Goal: Transaction & Acquisition: Purchase product/service

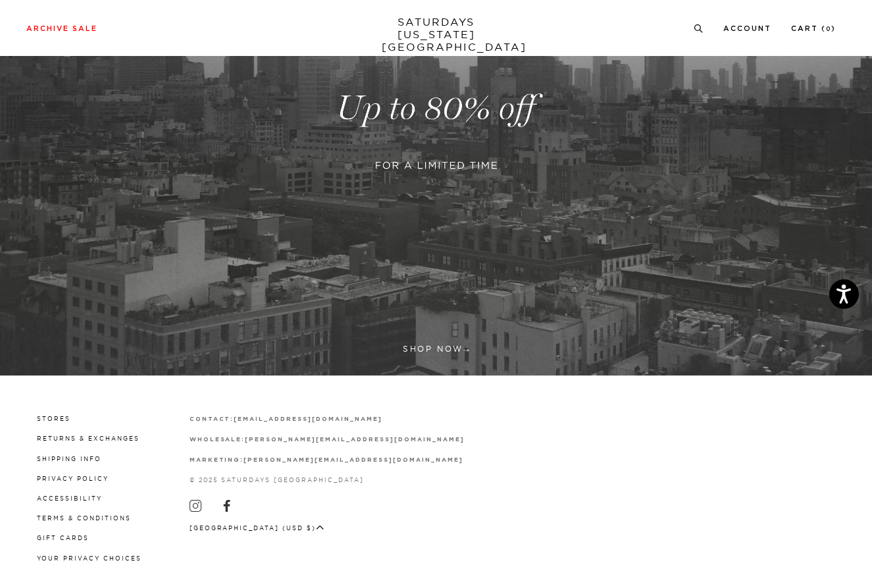
scroll to position [253, 0]
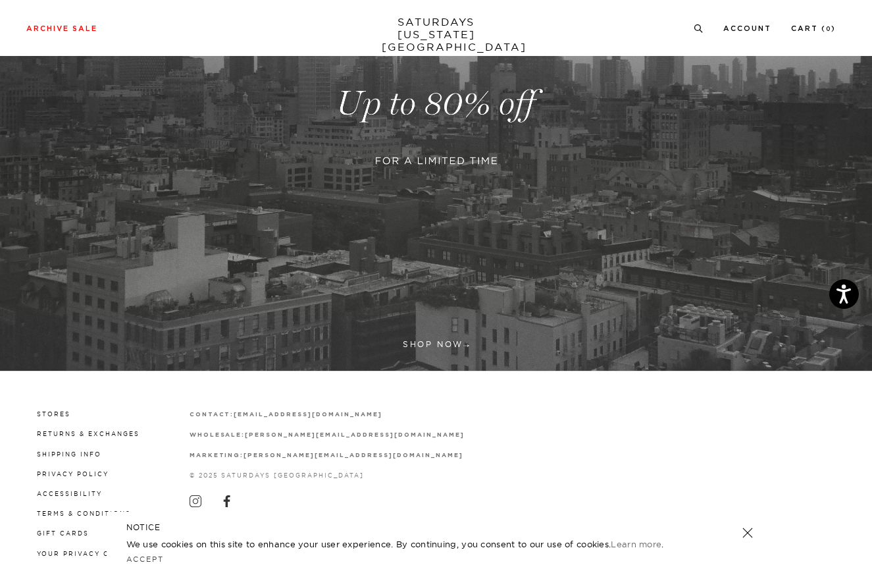
click at [438, 345] on link at bounding box center [436, 104] width 872 height 534
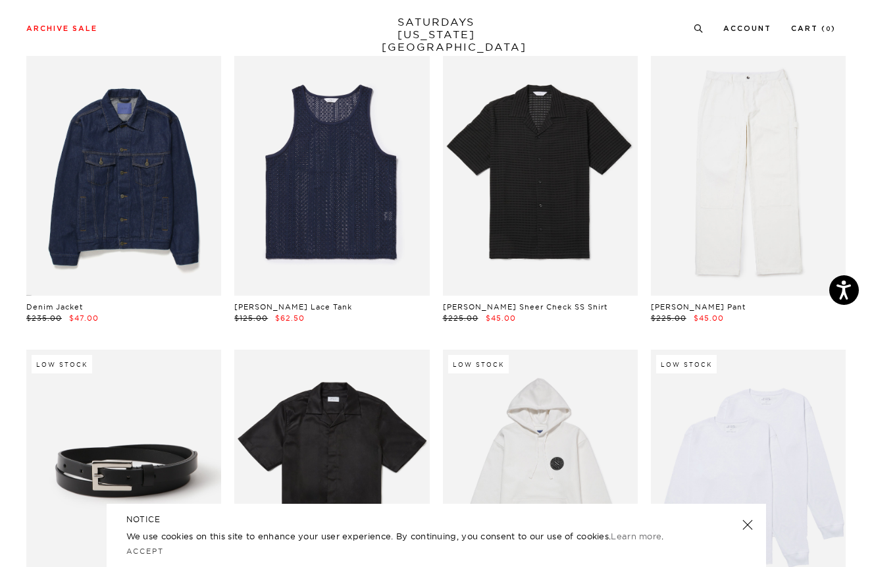
scroll to position [682, 0]
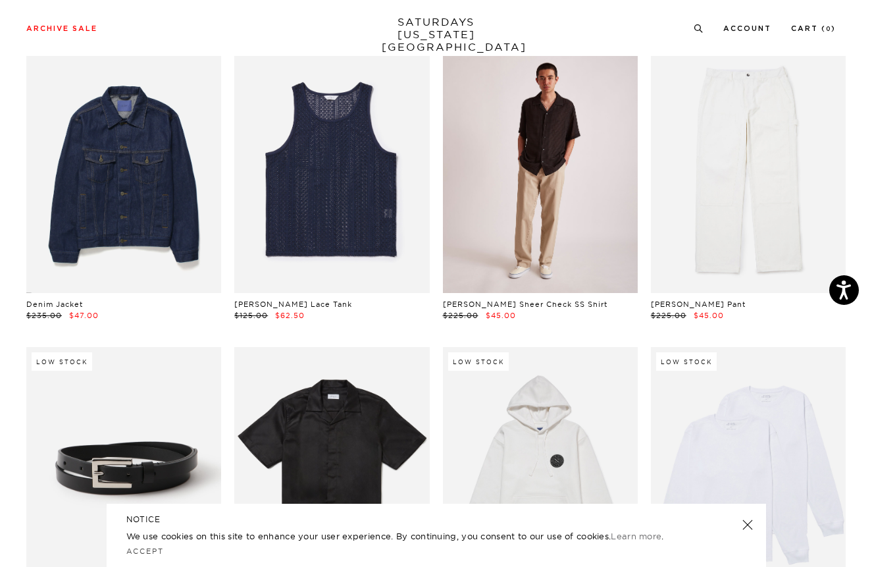
click at [503, 240] on link at bounding box center [540, 171] width 195 height 244
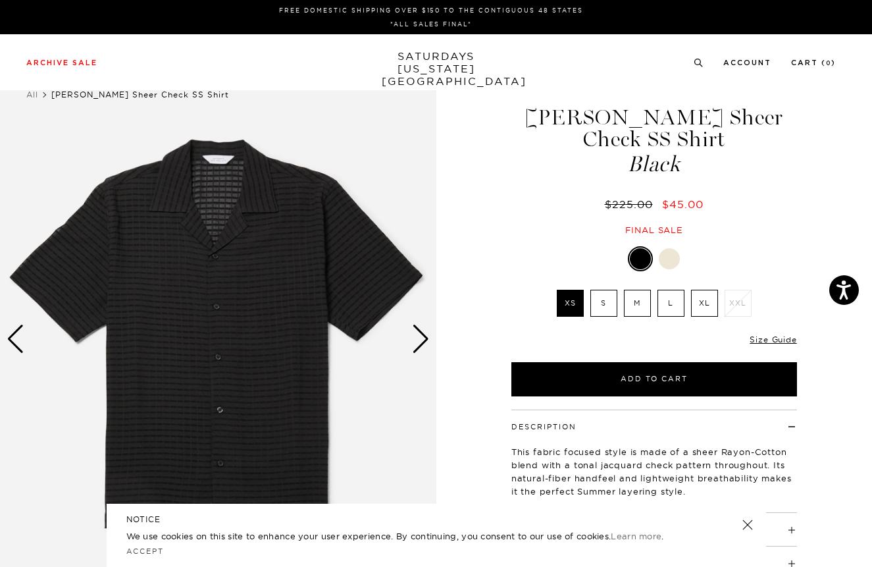
click at [601, 290] on label "S" at bounding box center [604, 303] width 27 height 27
click at [0, 0] on input "S" at bounding box center [0, 0] width 0 height 0
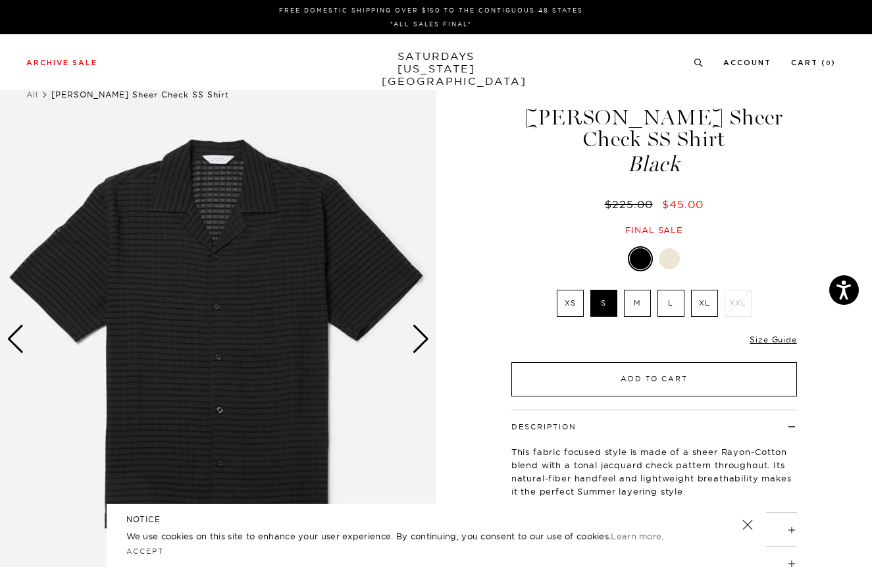
click at [648, 362] on button "Add to Cart" at bounding box center [655, 379] width 286 height 34
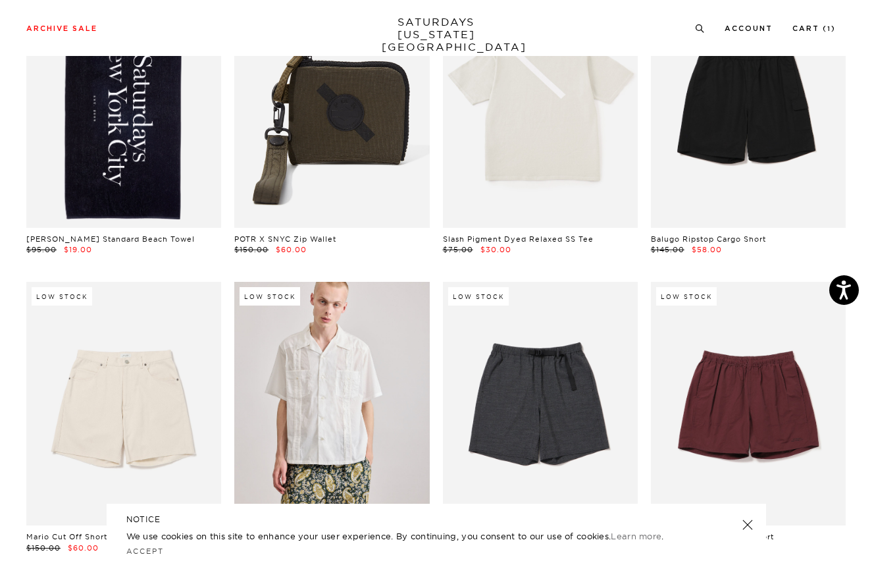
scroll to position [1357, 0]
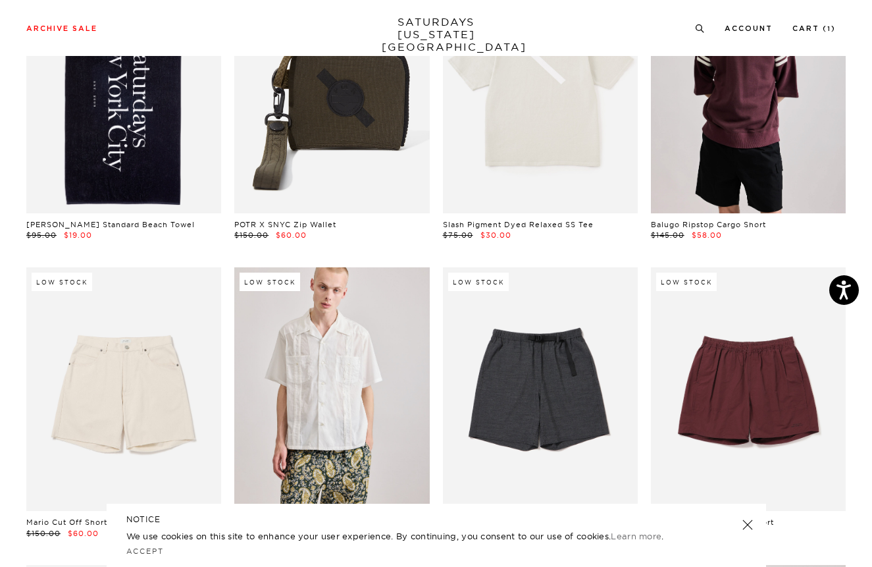
click at [755, 140] on link at bounding box center [748, 91] width 195 height 244
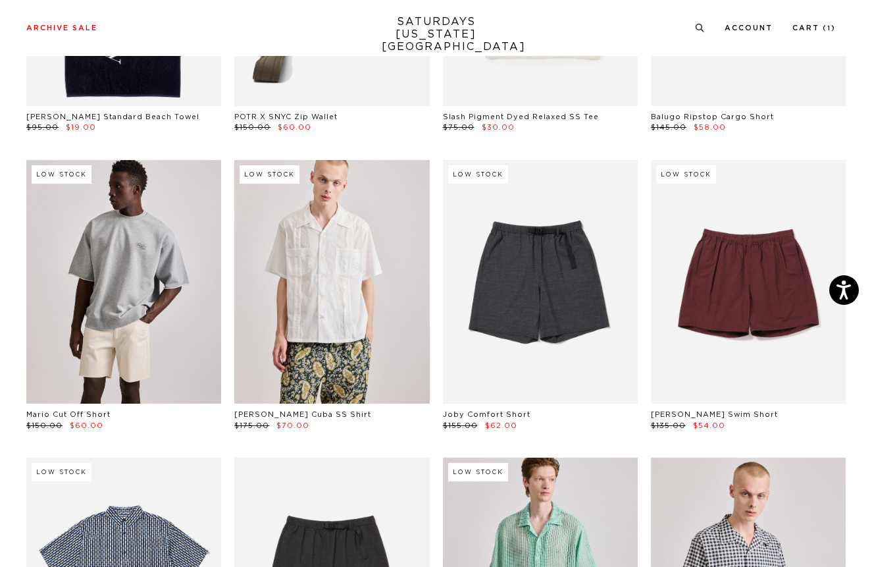
scroll to position [1465, 0]
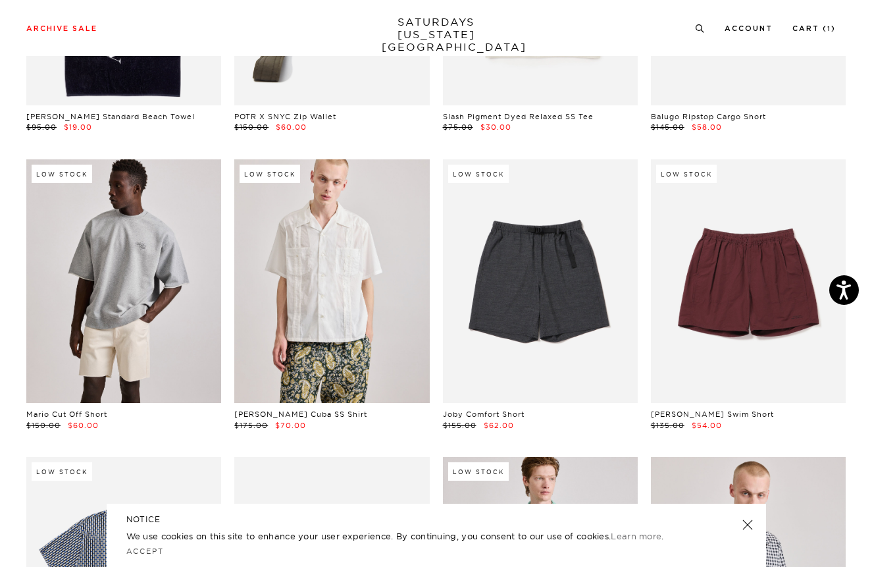
click at [178, 360] on link at bounding box center [123, 281] width 195 height 244
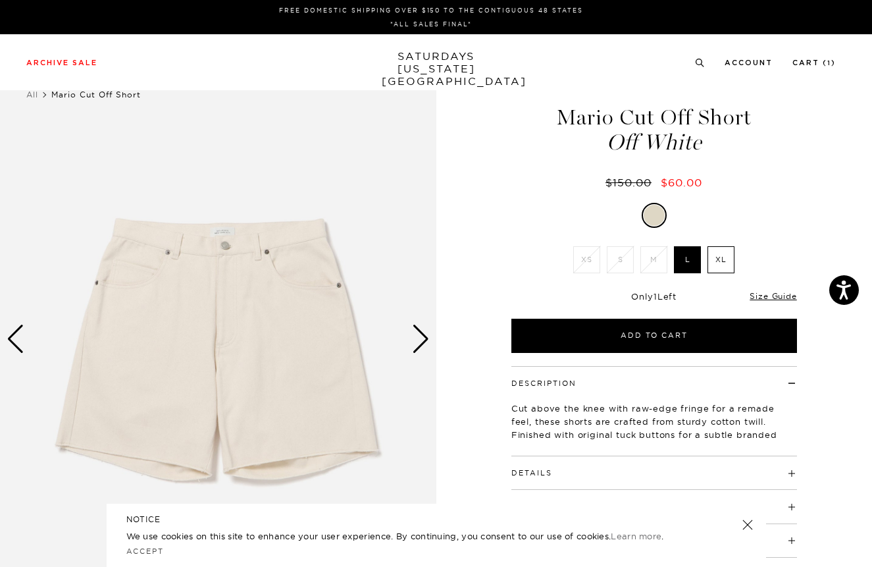
click at [420, 340] on div "Next slide" at bounding box center [421, 339] width 18 height 29
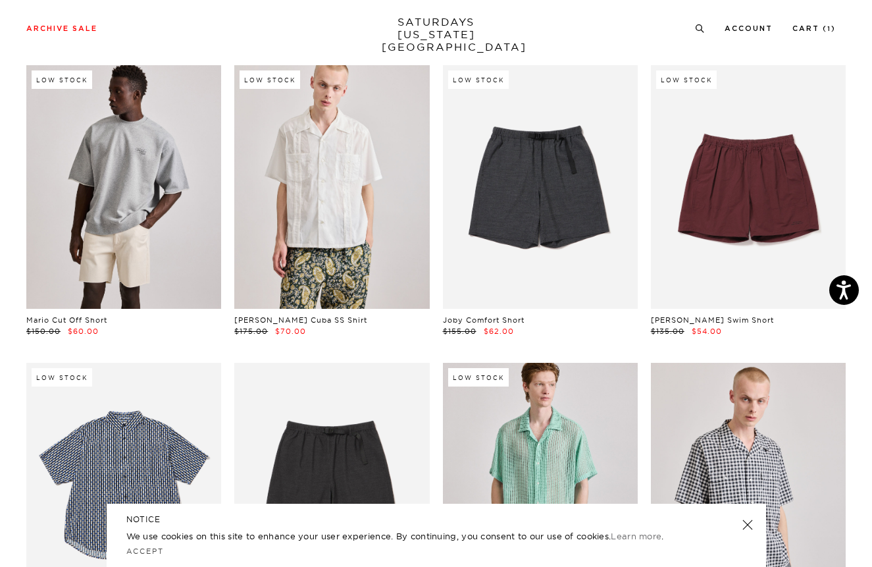
scroll to position [1573, 0]
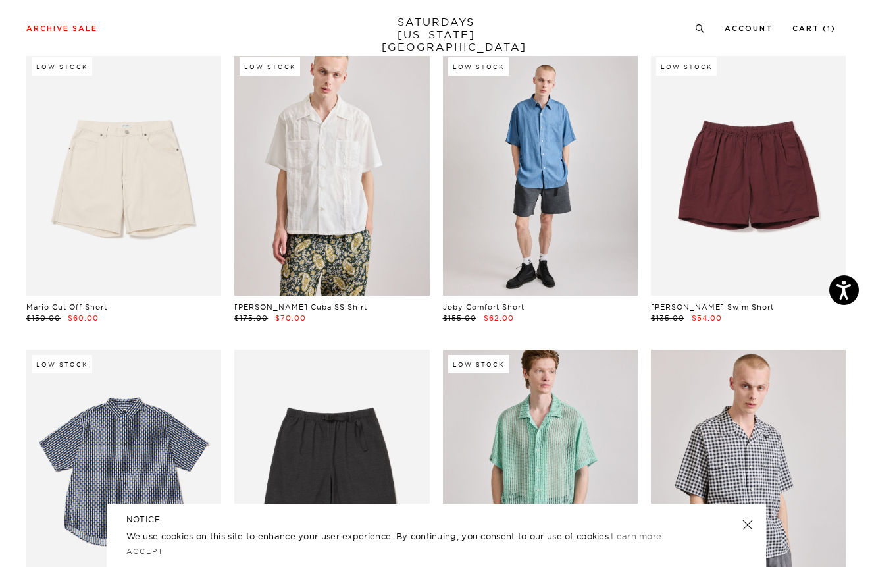
click at [506, 241] on link at bounding box center [540, 174] width 195 height 244
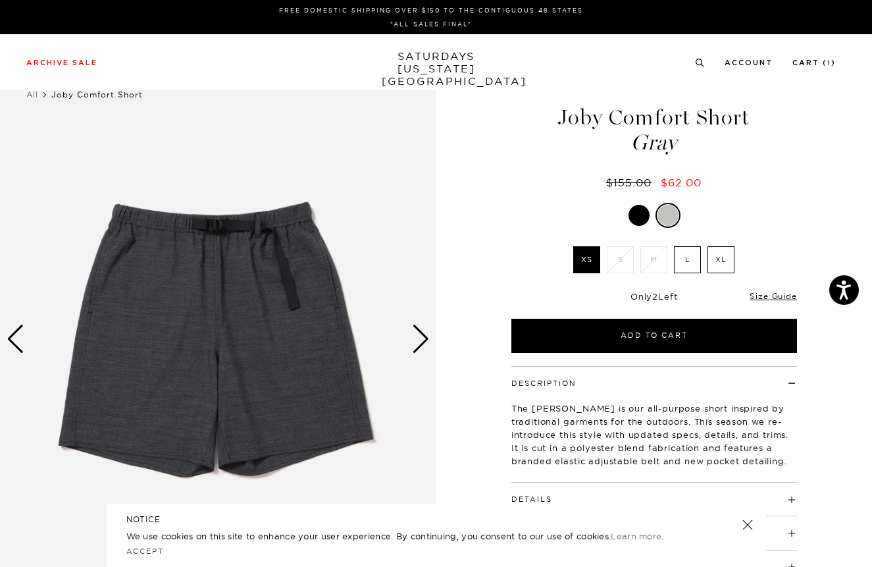
click at [423, 338] on div "Next slide" at bounding box center [421, 339] width 18 height 29
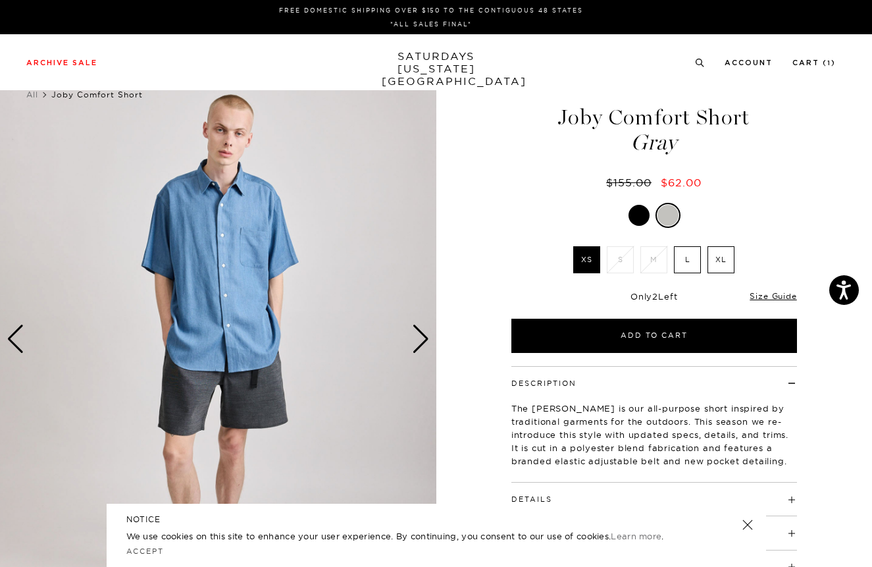
click at [423, 338] on div "Next slide" at bounding box center [421, 339] width 18 height 29
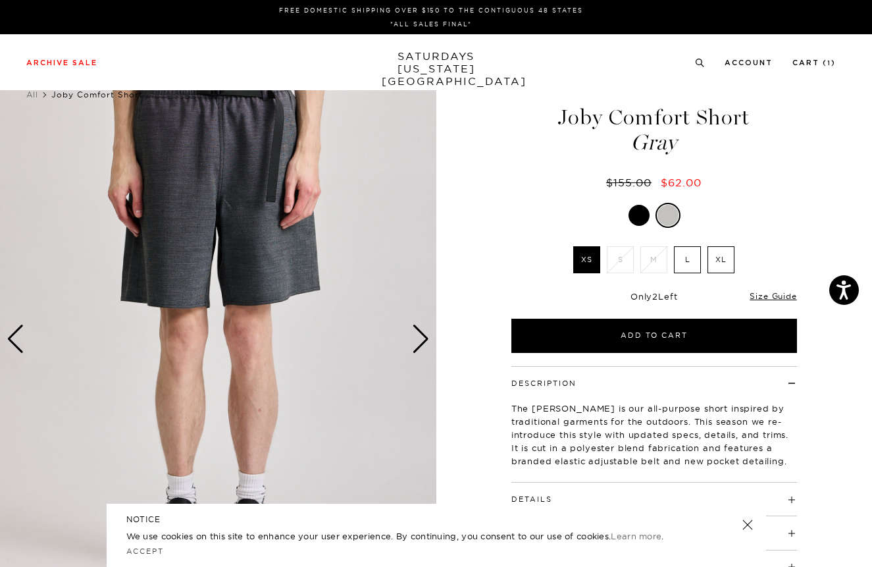
click at [423, 338] on div "Next slide" at bounding box center [421, 339] width 18 height 29
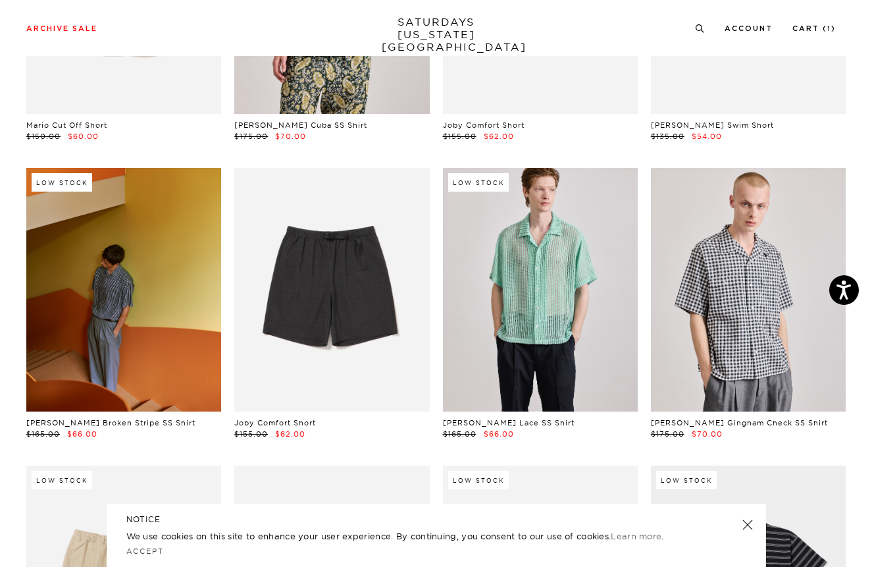
scroll to position [1775, 0]
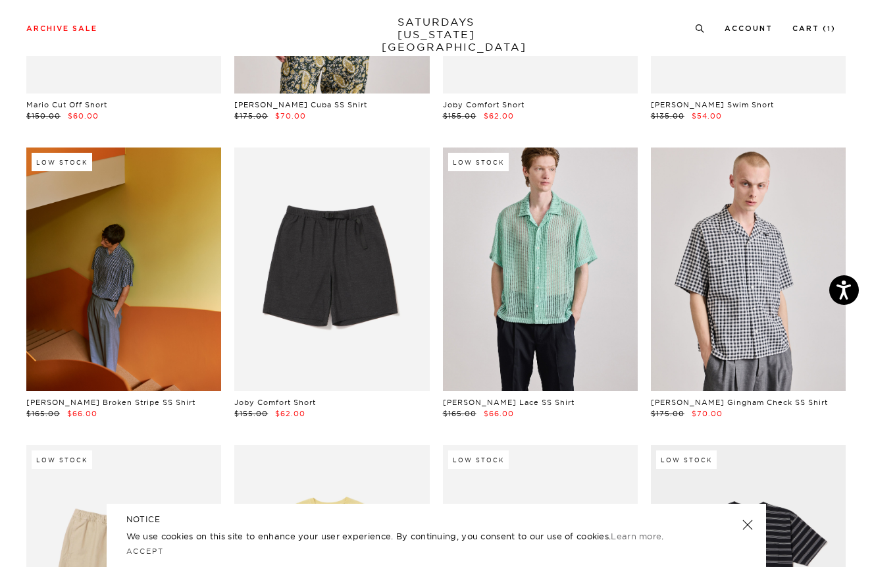
click at [149, 315] on link at bounding box center [123, 269] width 195 height 244
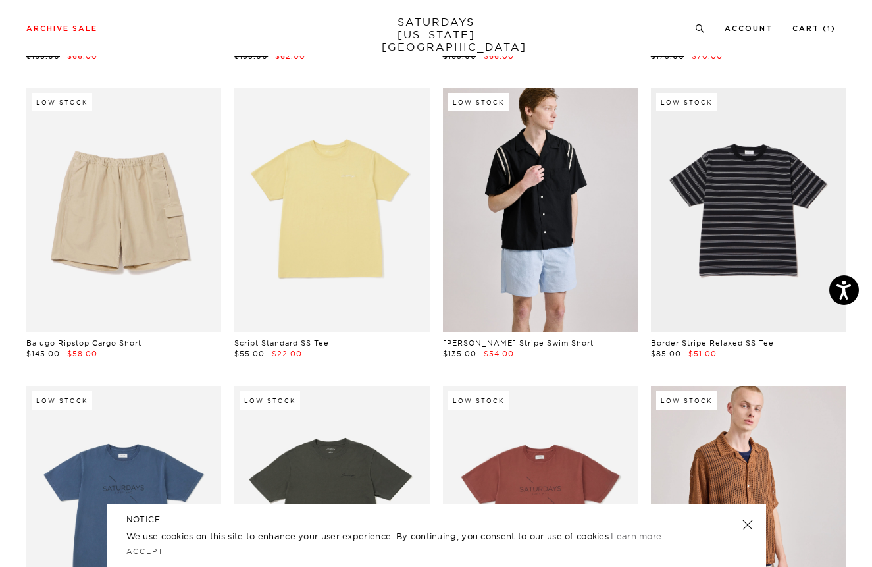
scroll to position [2133, 1]
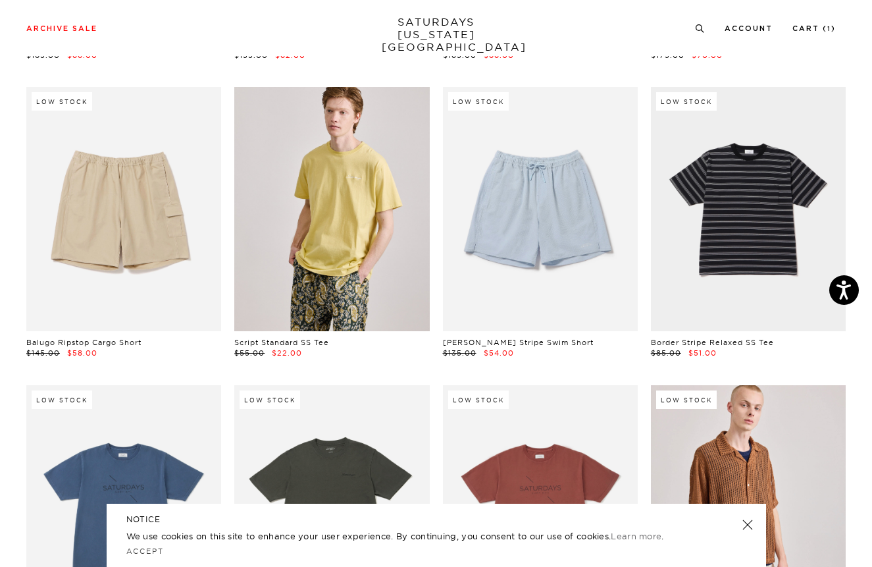
click at [349, 280] on link at bounding box center [331, 209] width 195 height 244
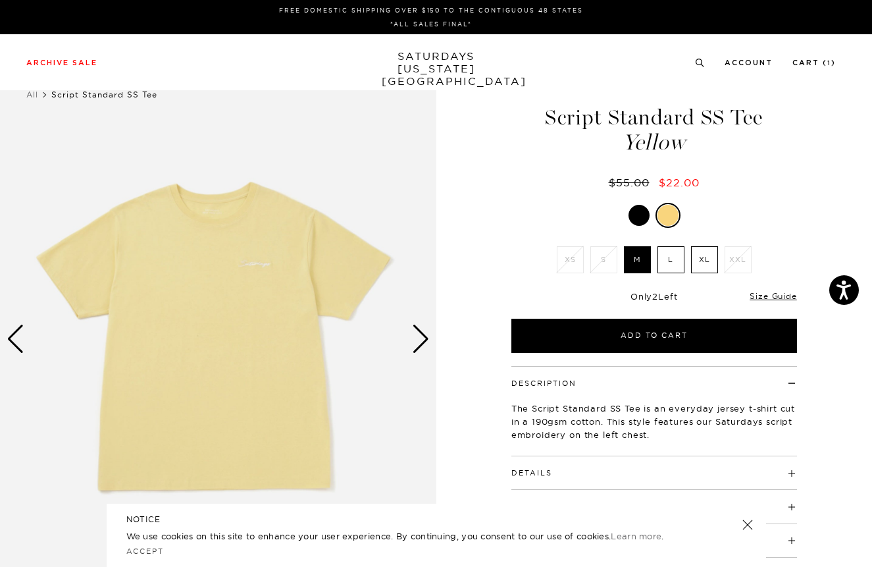
click at [633, 216] on div at bounding box center [639, 215] width 21 height 21
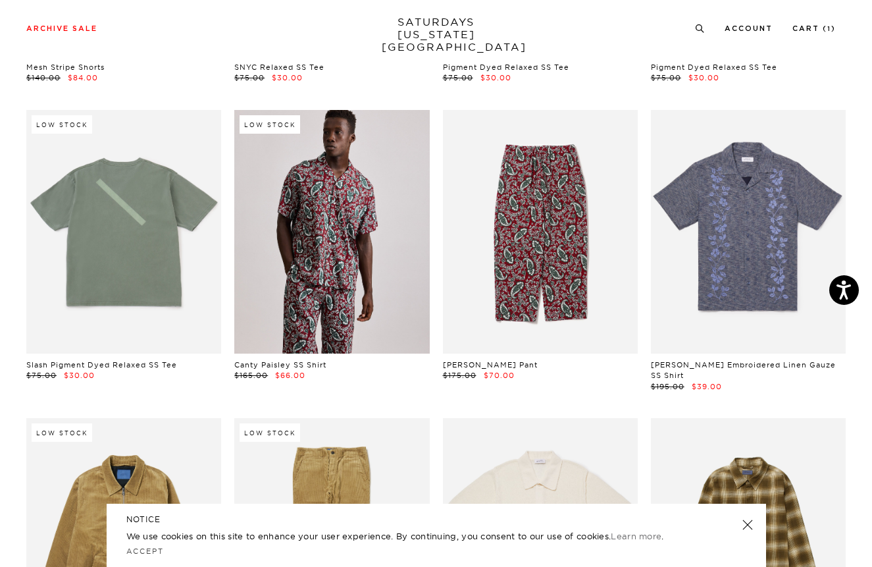
scroll to position [3303, 1]
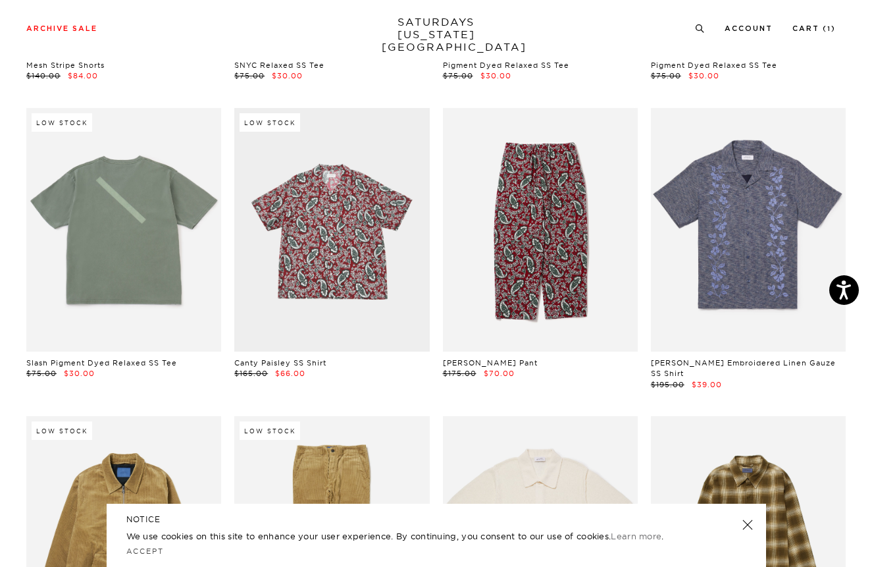
click at [346, 291] on link at bounding box center [331, 230] width 195 height 244
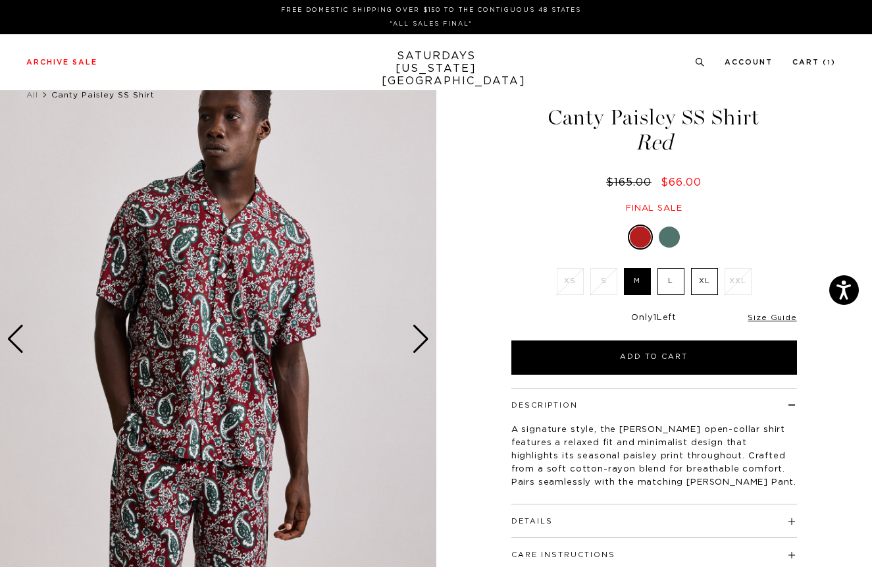
click at [669, 239] on div at bounding box center [669, 236] width 21 height 21
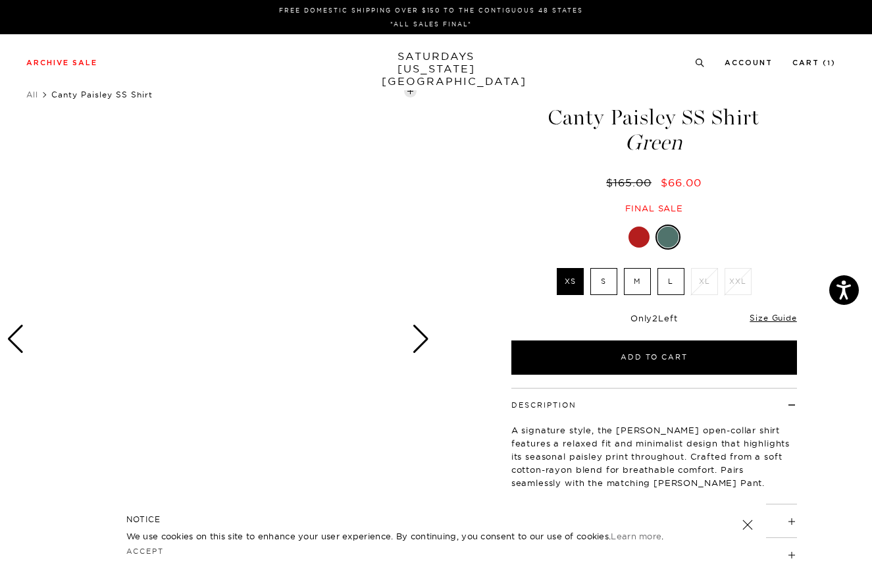
click at [420, 338] on div "Next slide" at bounding box center [421, 339] width 18 height 29
drag, startPoint x: 690, startPoint y: 146, endPoint x: 548, endPoint y: 113, distance: 146.0
click at [548, 113] on h1 "Canty Paisley SS Shirt Green" at bounding box center [655, 130] width 290 height 47
copy h1 "Canty Paisley SS Shirt Green"
click at [600, 284] on label "S" at bounding box center [604, 281] width 27 height 27
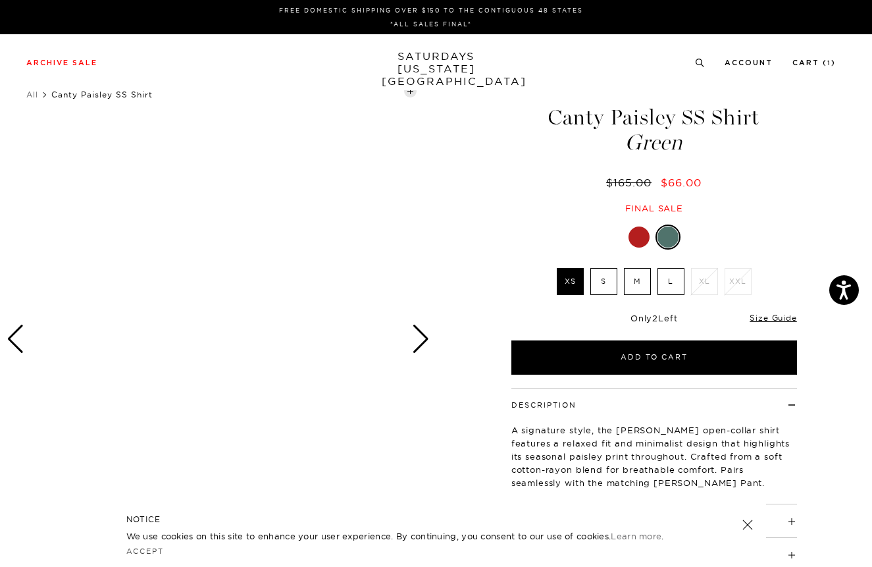
click at [0, 0] on input "S" at bounding box center [0, 0] width 0 height 0
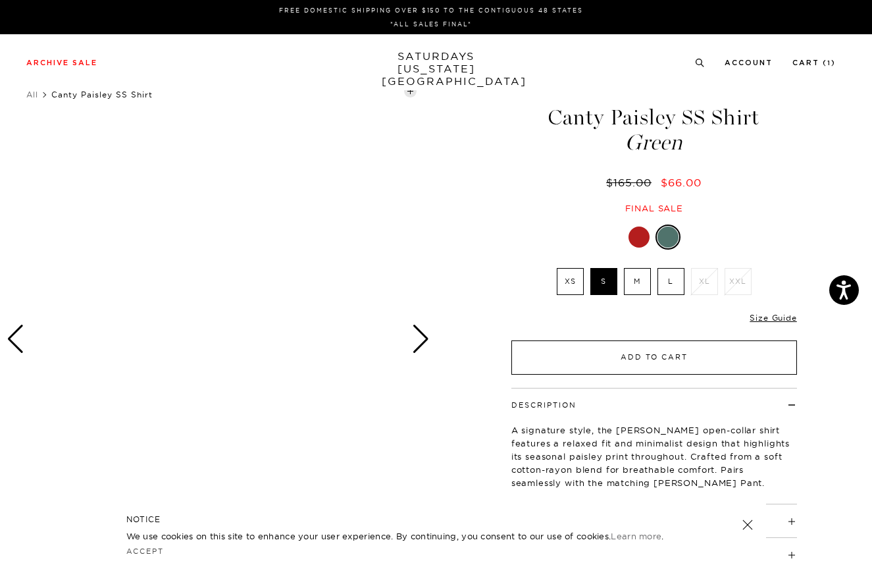
click at [631, 354] on button "Add to Cart" at bounding box center [655, 357] width 286 height 34
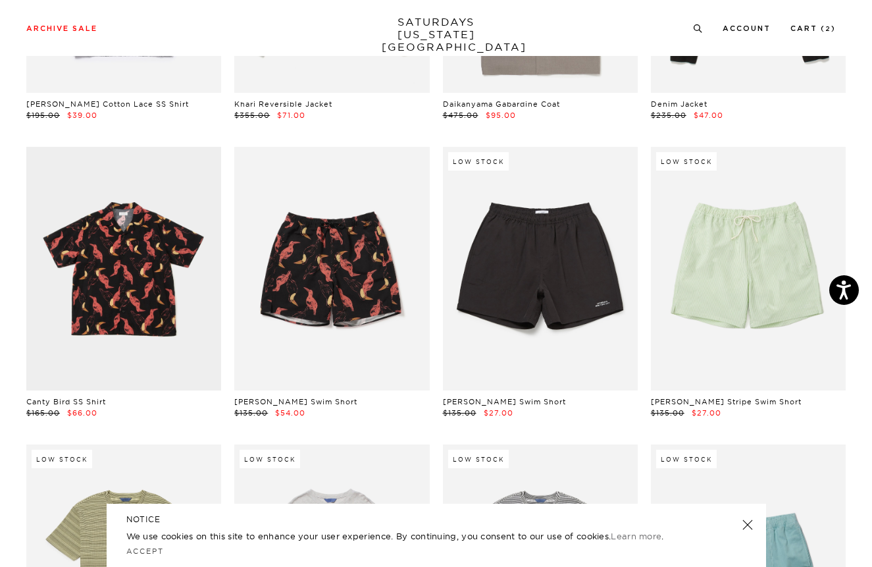
scroll to position [4169, 1]
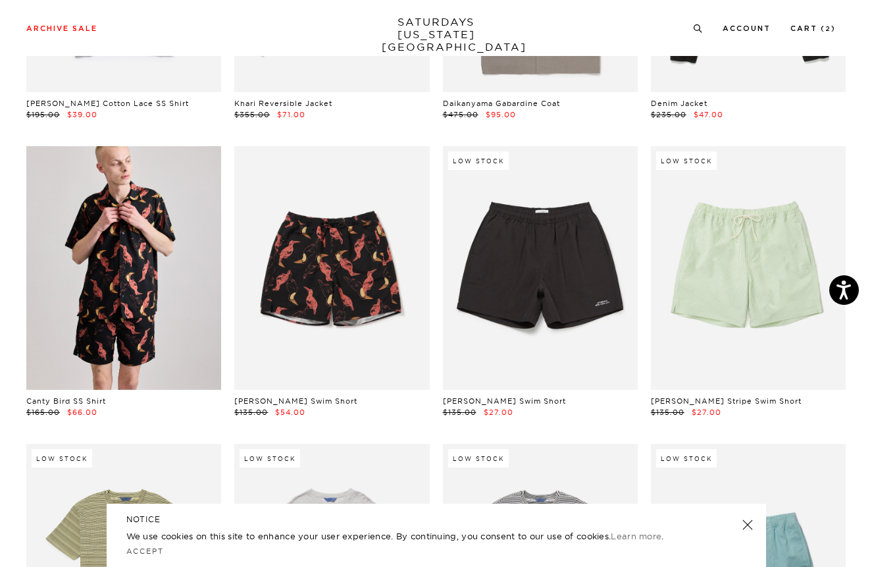
click at [138, 309] on link at bounding box center [123, 268] width 195 height 244
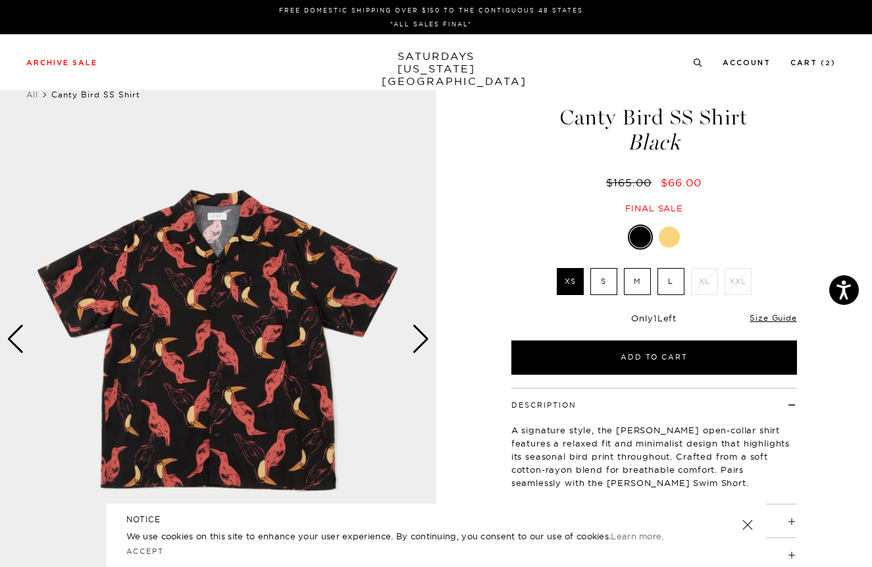
click at [671, 238] on div at bounding box center [669, 236] width 21 height 21
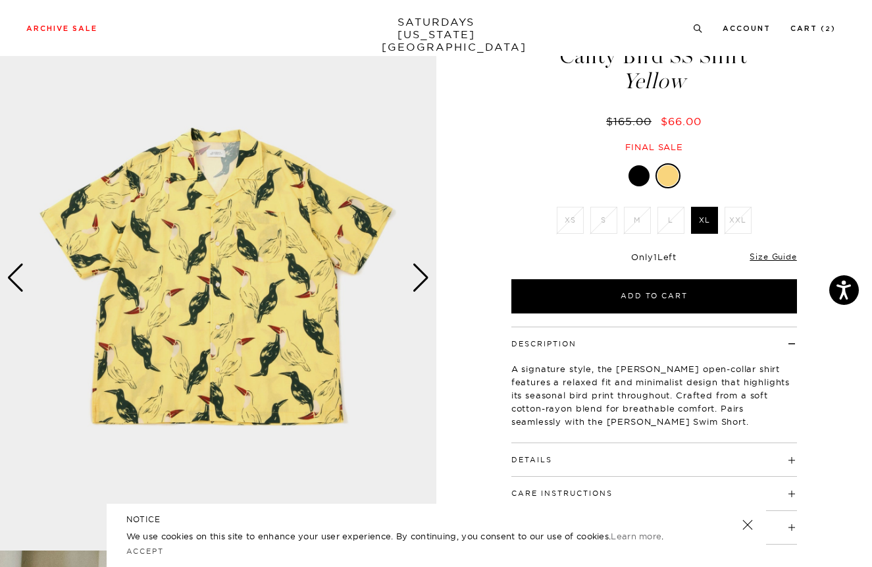
scroll to position [69, 0]
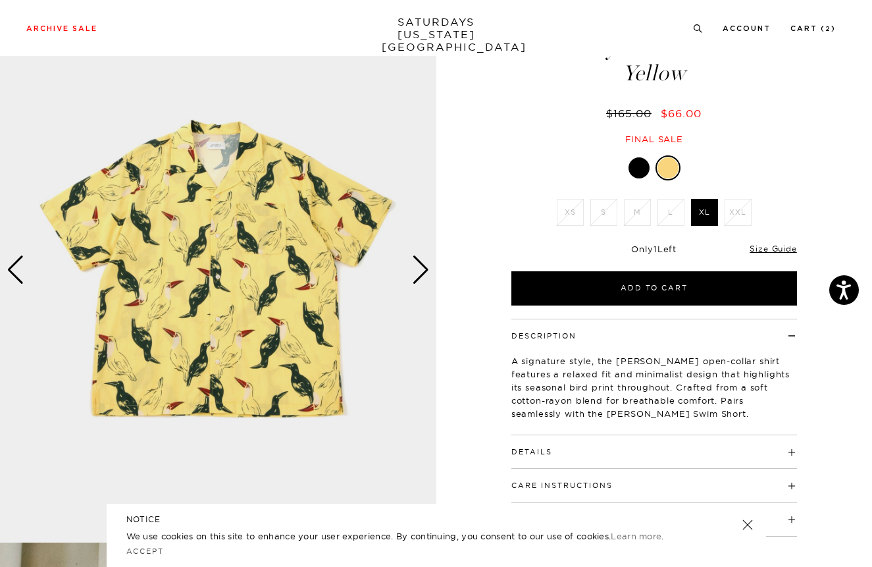
click at [638, 168] on div at bounding box center [639, 167] width 21 height 21
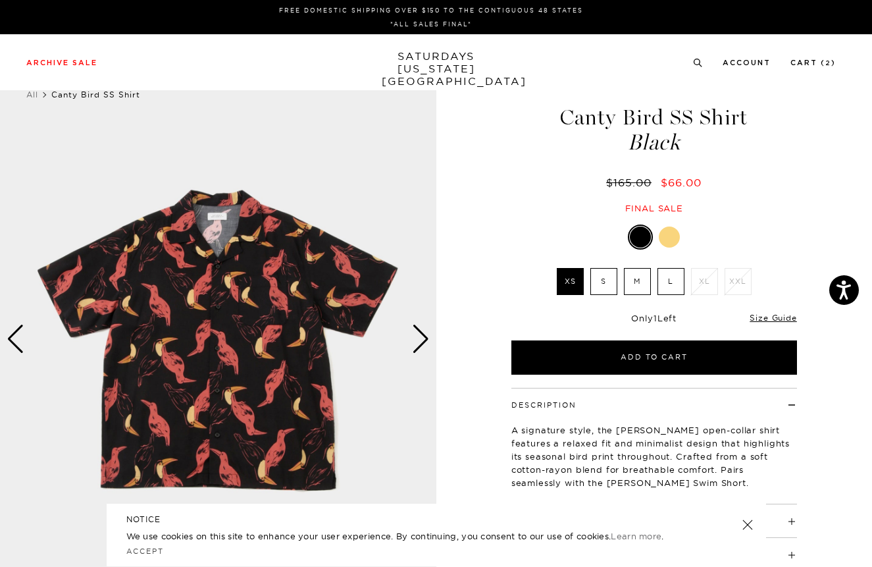
click at [669, 240] on div at bounding box center [669, 236] width 21 height 21
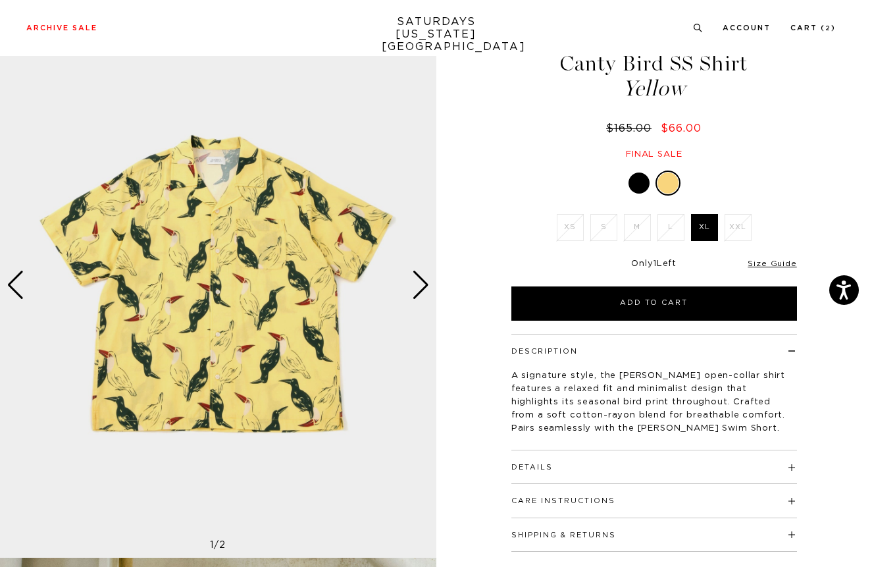
scroll to position [59, 0]
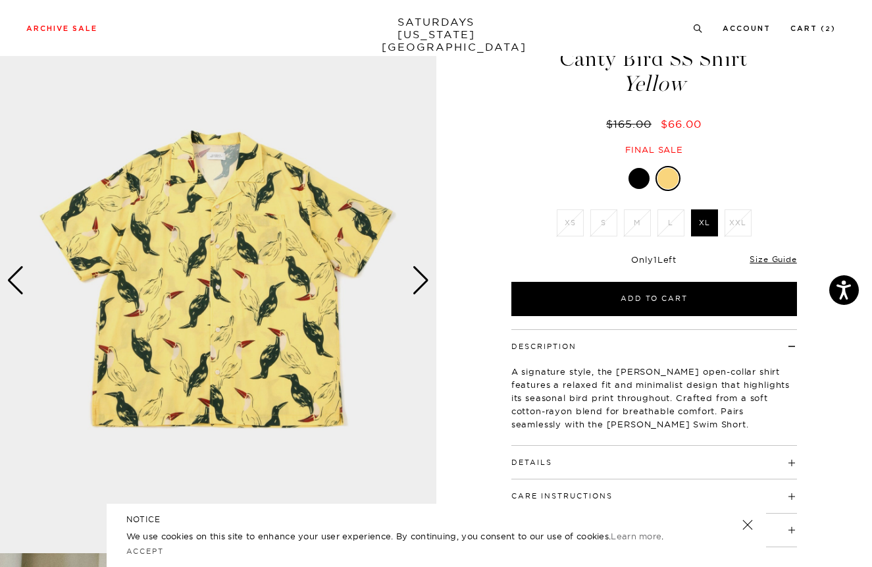
click at [636, 182] on div at bounding box center [639, 178] width 21 height 21
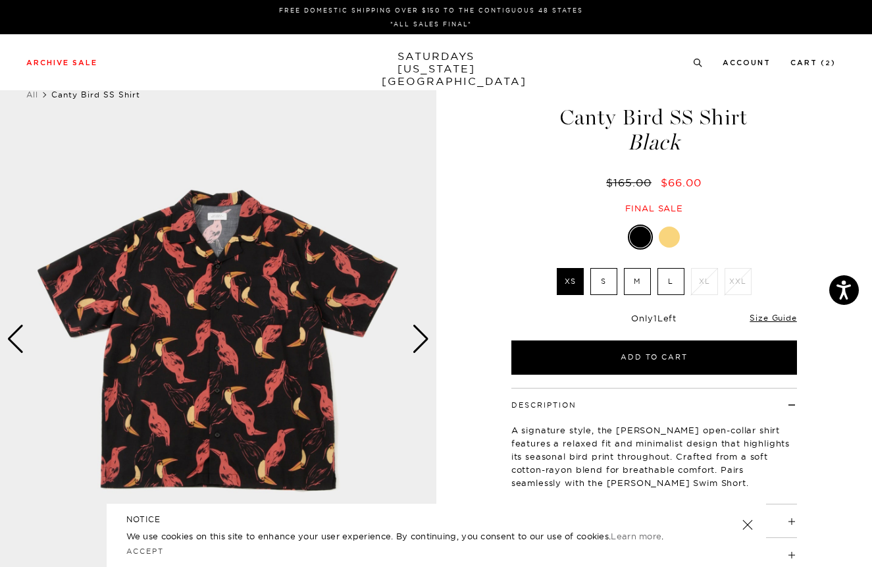
click at [606, 279] on label "S" at bounding box center [604, 281] width 27 height 27
click at [0, 0] on input "S" at bounding box center [0, 0] width 0 height 0
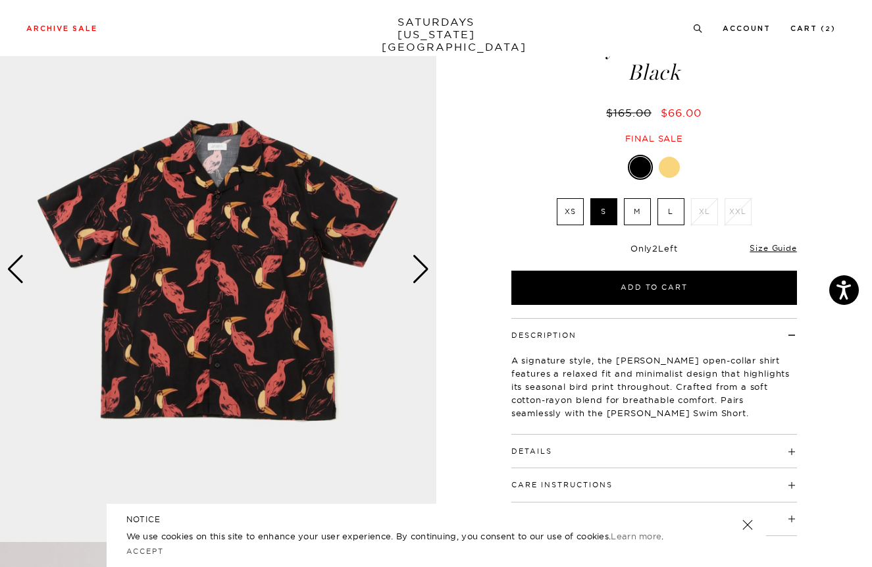
scroll to position [80, 0]
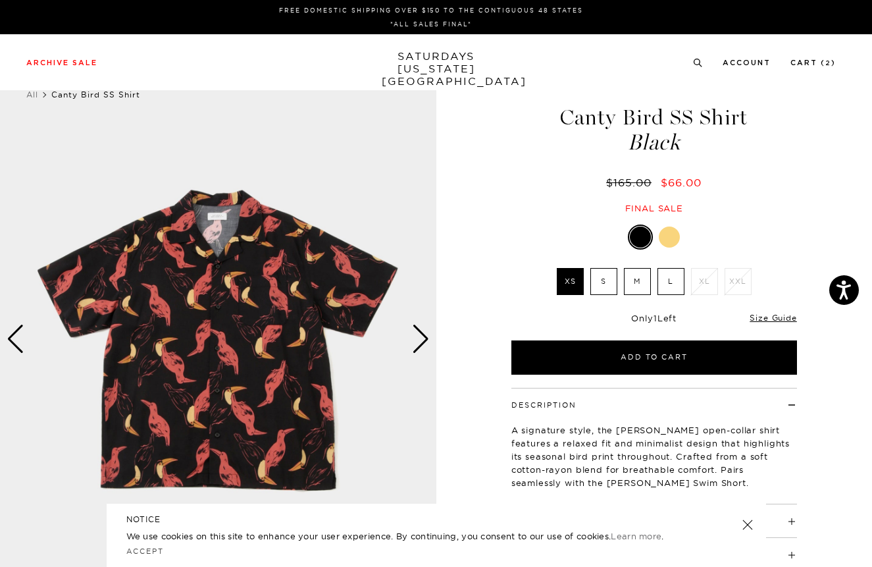
click at [594, 284] on label "S" at bounding box center [604, 281] width 27 height 27
click at [0, 0] on input "S" at bounding box center [0, 0] width 0 height 0
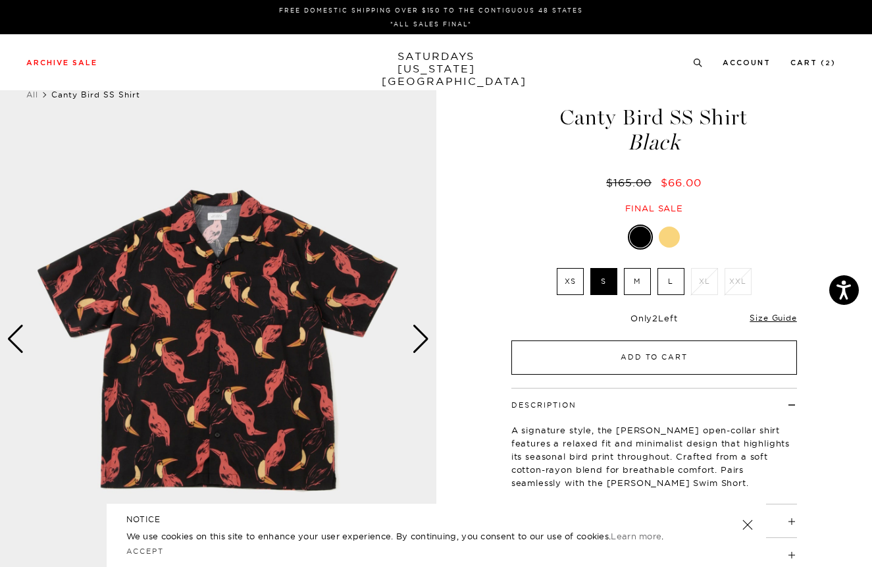
click at [629, 354] on button "Add to Cart" at bounding box center [655, 357] width 286 height 34
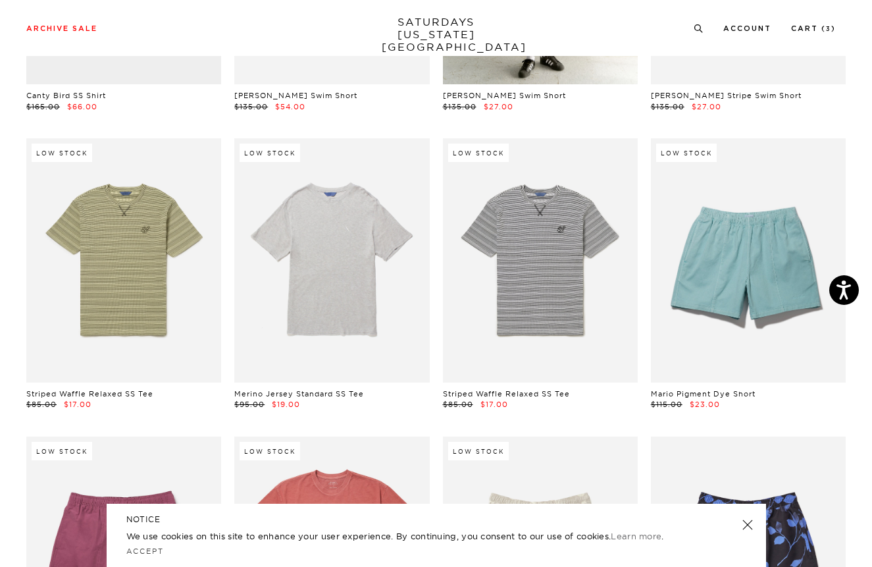
scroll to position [4480, 1]
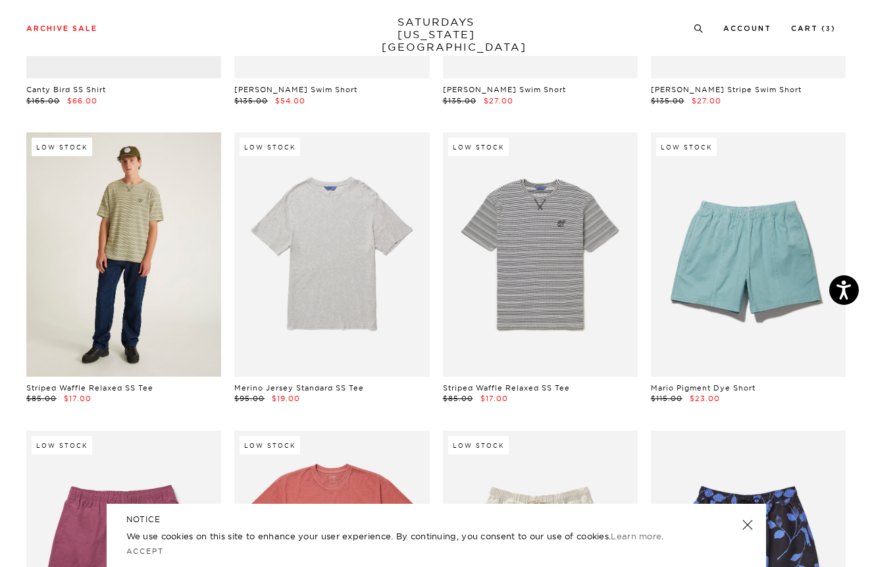
click at [156, 300] on link at bounding box center [123, 254] width 195 height 244
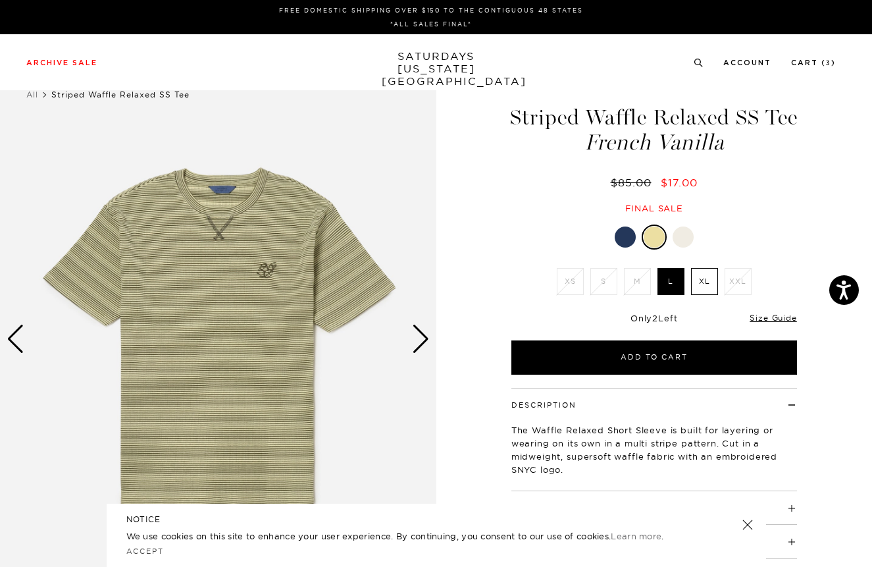
click at [626, 235] on div at bounding box center [625, 236] width 21 height 21
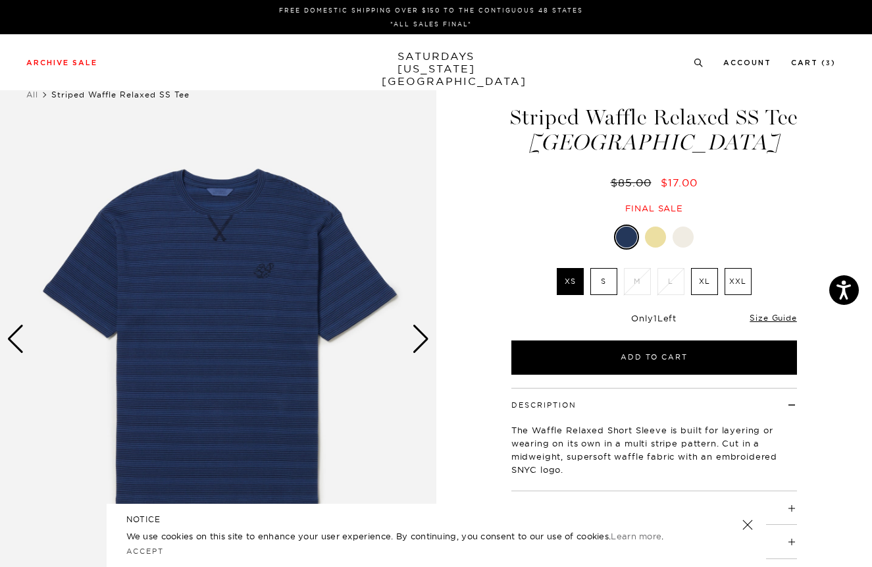
click at [604, 281] on label "S" at bounding box center [604, 281] width 27 height 27
click at [0, 0] on input "S" at bounding box center [0, 0] width 0 height 0
click at [686, 236] on div at bounding box center [683, 236] width 21 height 21
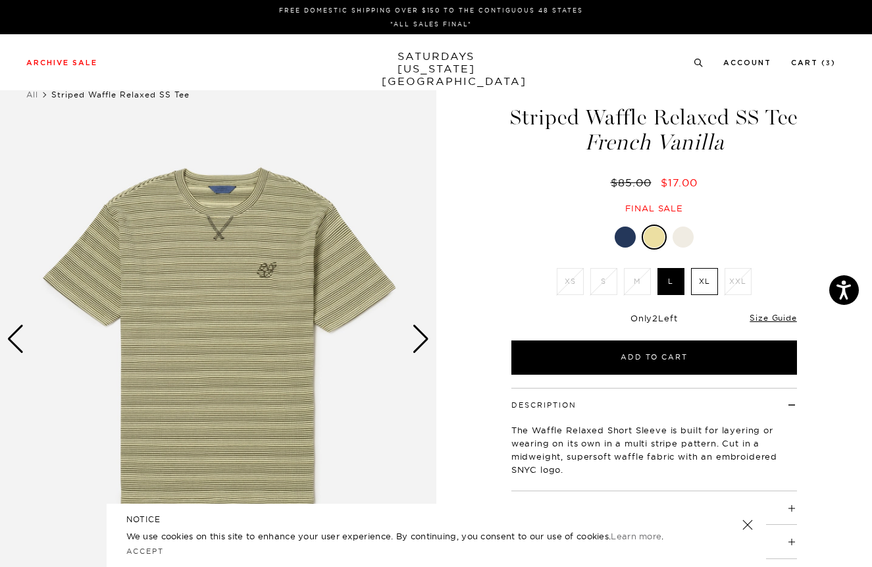
click at [622, 236] on div at bounding box center [625, 236] width 21 height 21
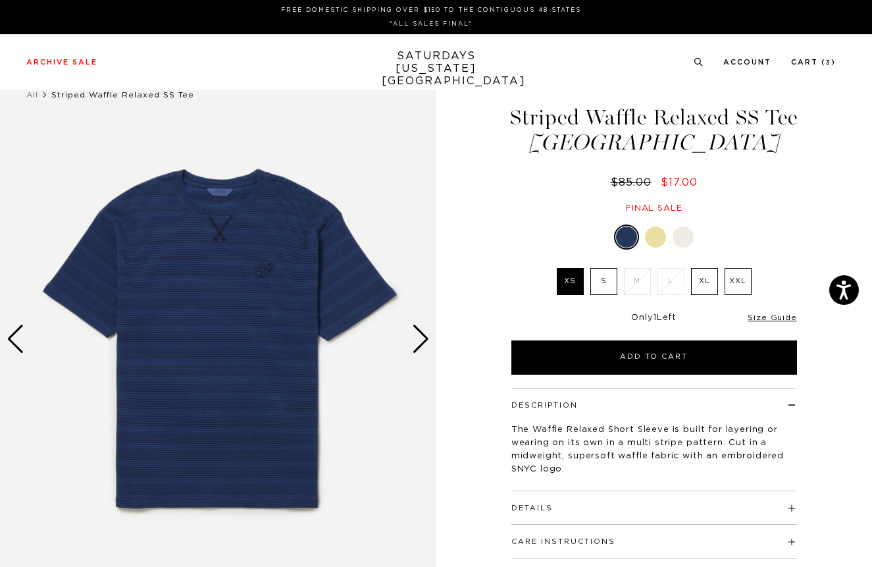
click at [600, 286] on label "S" at bounding box center [604, 281] width 27 height 27
click at [0, 0] on input "S" at bounding box center [0, 0] width 0 height 0
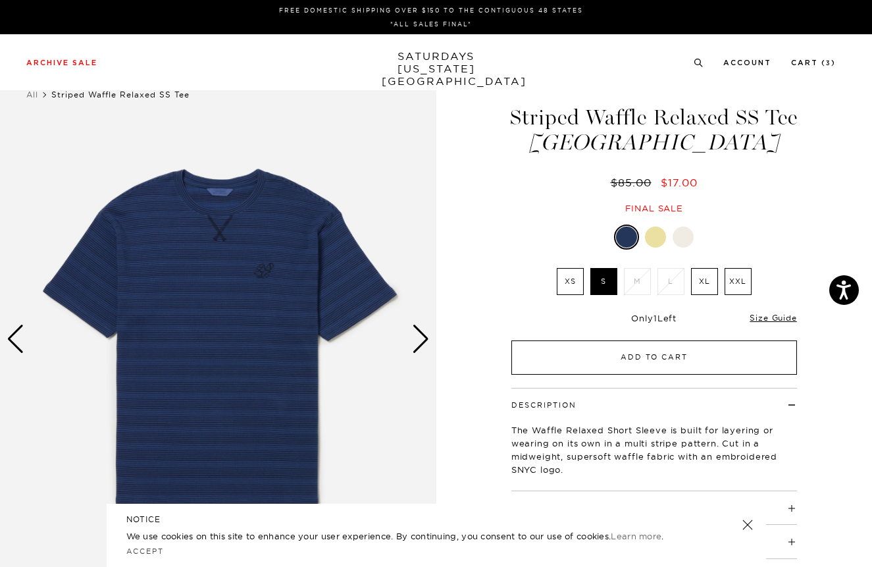
click at [653, 361] on button "Add to Cart" at bounding box center [655, 357] width 286 height 34
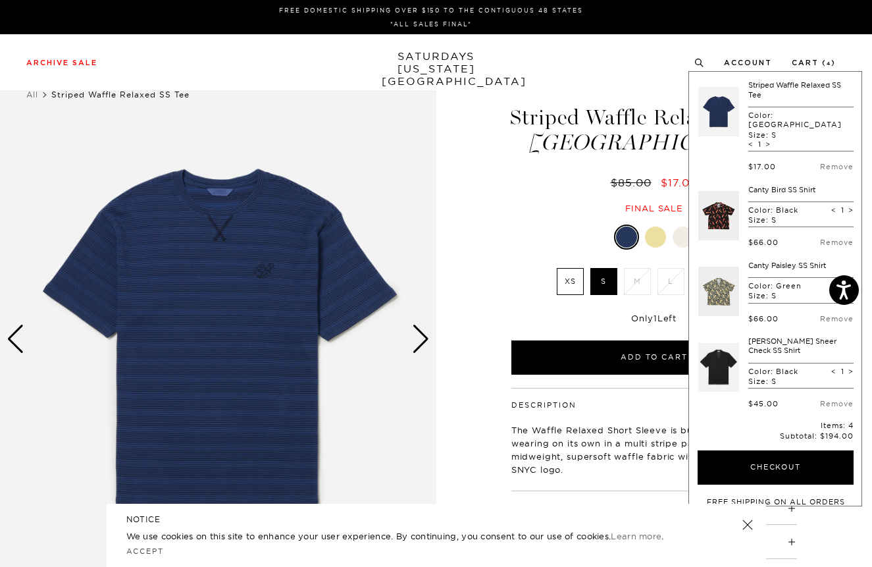
click at [537, 217] on div "Striped Waffle Relaxed SS Tee Limoges $85.00 $17.00 Final sale Striped Waffle R…" at bounding box center [654, 338] width 329 height 545
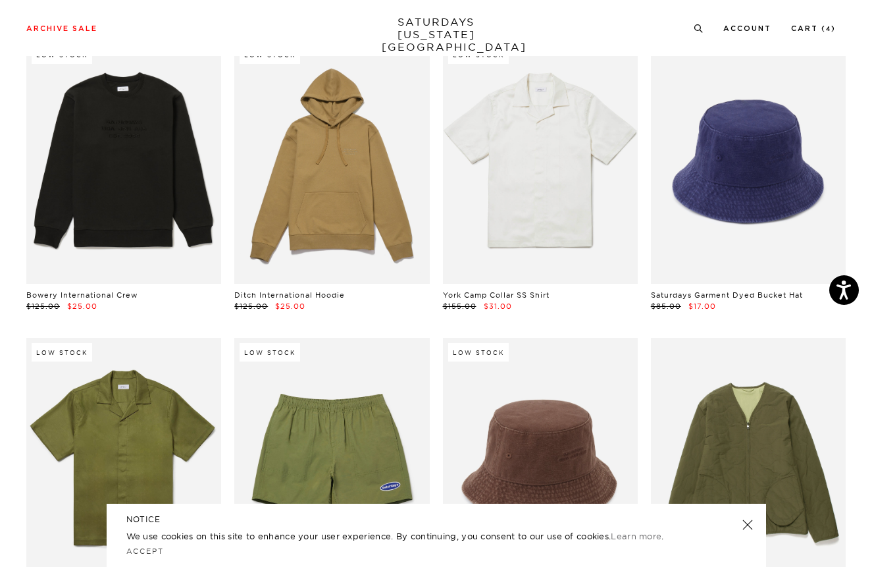
scroll to position [6056, 0]
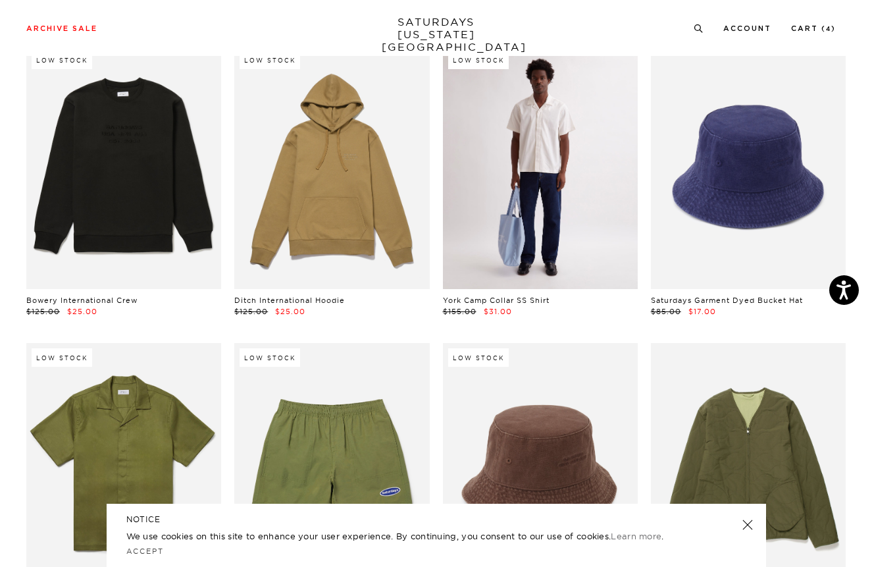
click at [525, 207] on link at bounding box center [540, 167] width 195 height 244
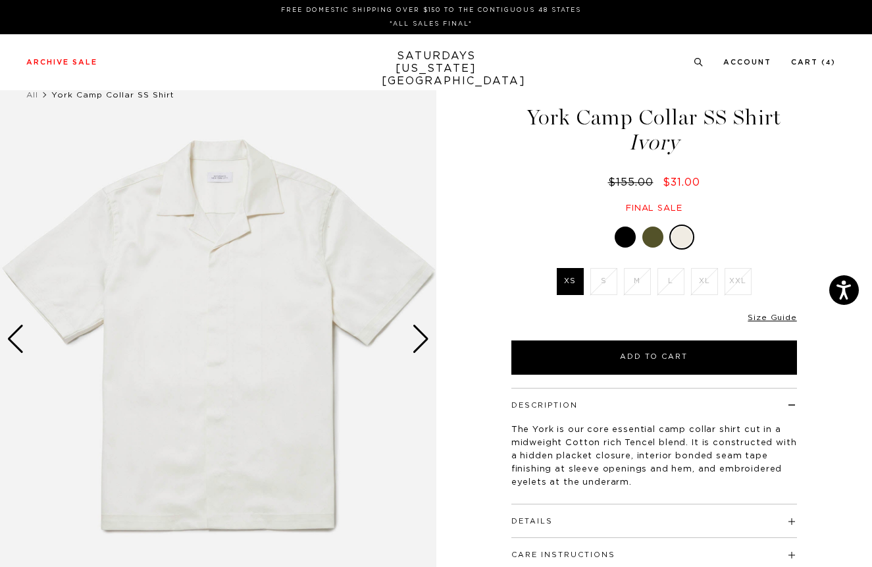
click at [650, 240] on div at bounding box center [653, 236] width 21 height 21
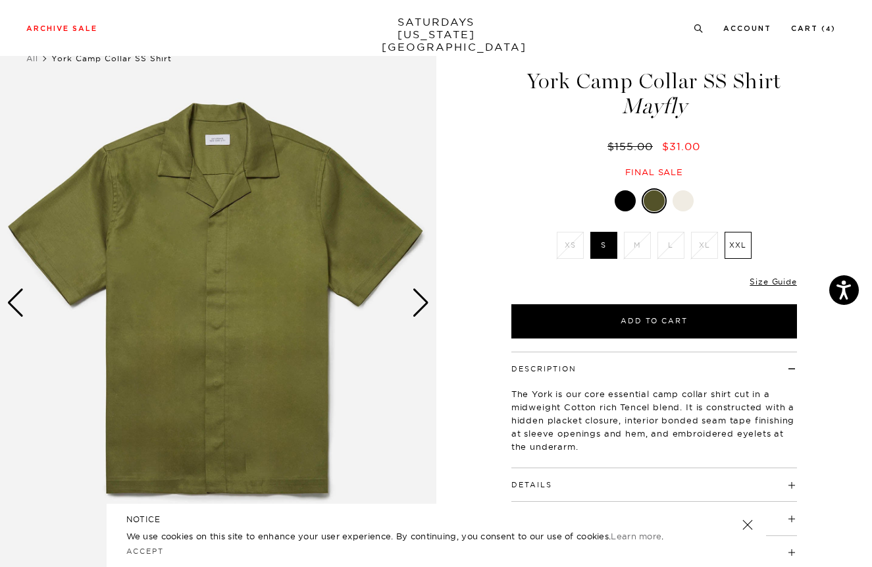
scroll to position [42, 0]
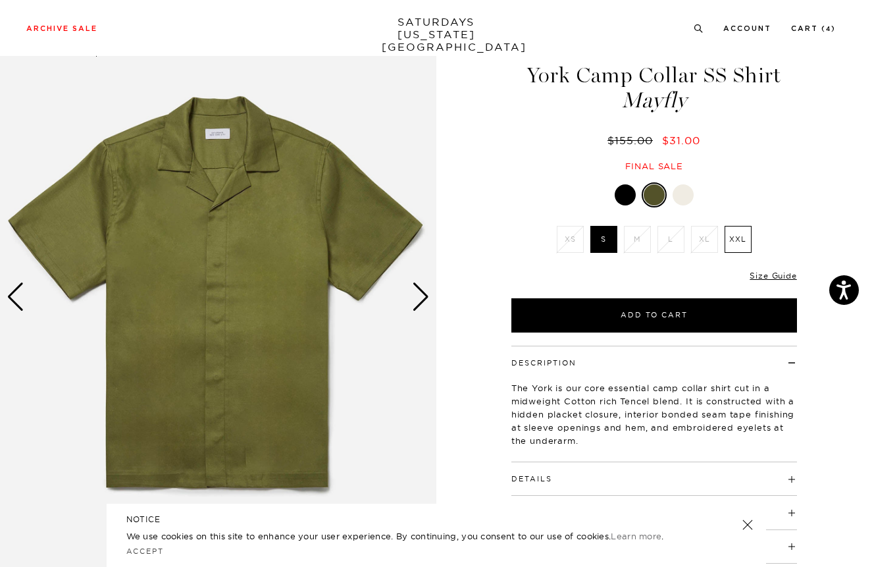
click at [627, 197] on div at bounding box center [625, 194] width 21 height 21
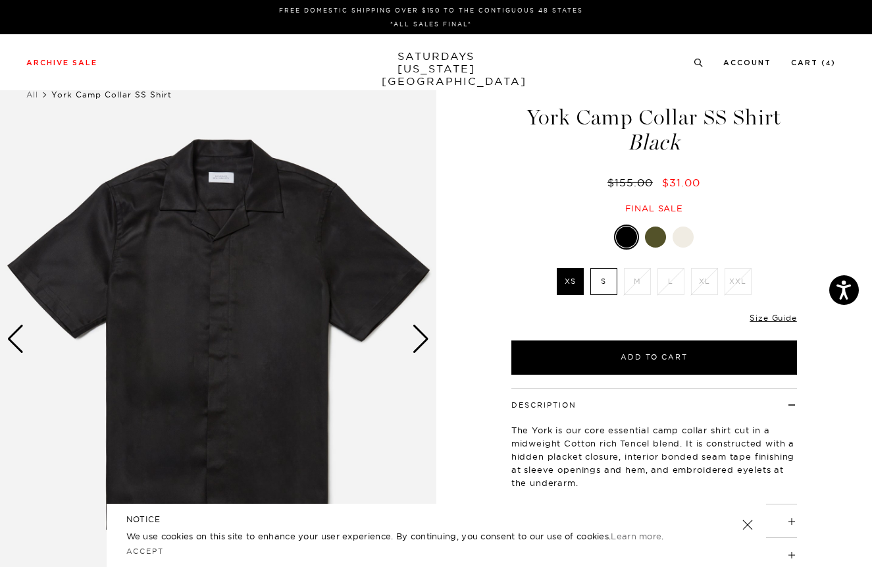
click at [654, 239] on div at bounding box center [655, 236] width 21 height 21
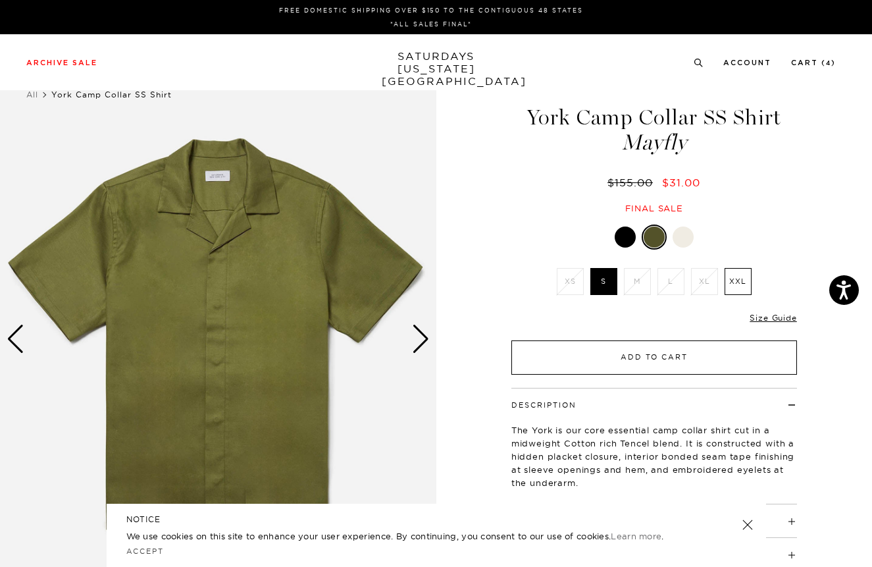
click at [666, 363] on button "Add to Cart" at bounding box center [655, 357] width 286 height 34
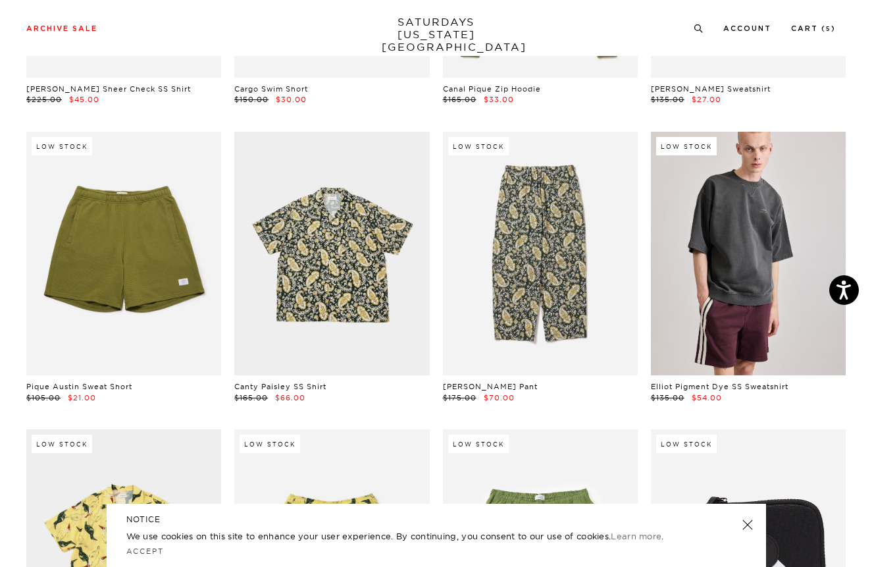
scroll to position [6875, 0]
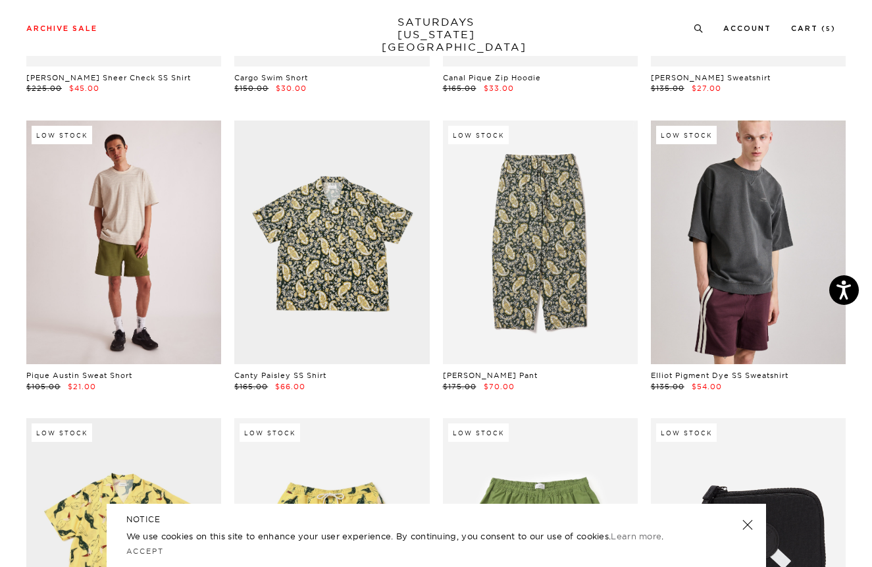
click at [115, 274] on link at bounding box center [123, 242] width 195 height 244
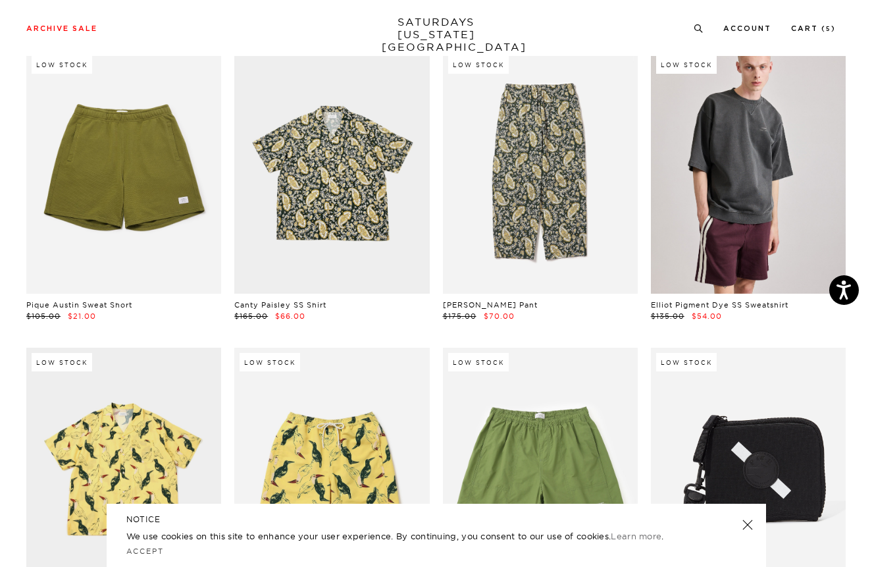
scroll to position [6934, 0]
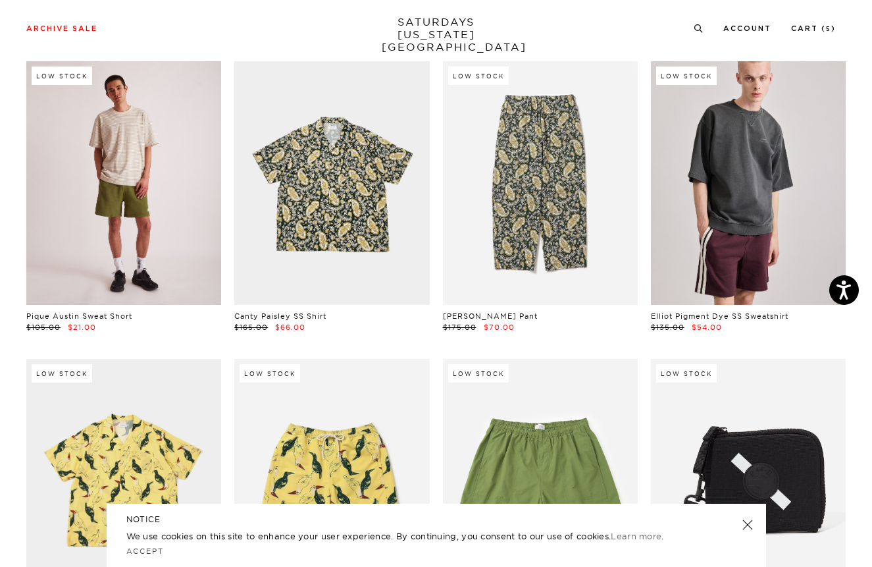
click at [111, 253] on link at bounding box center [123, 183] width 195 height 244
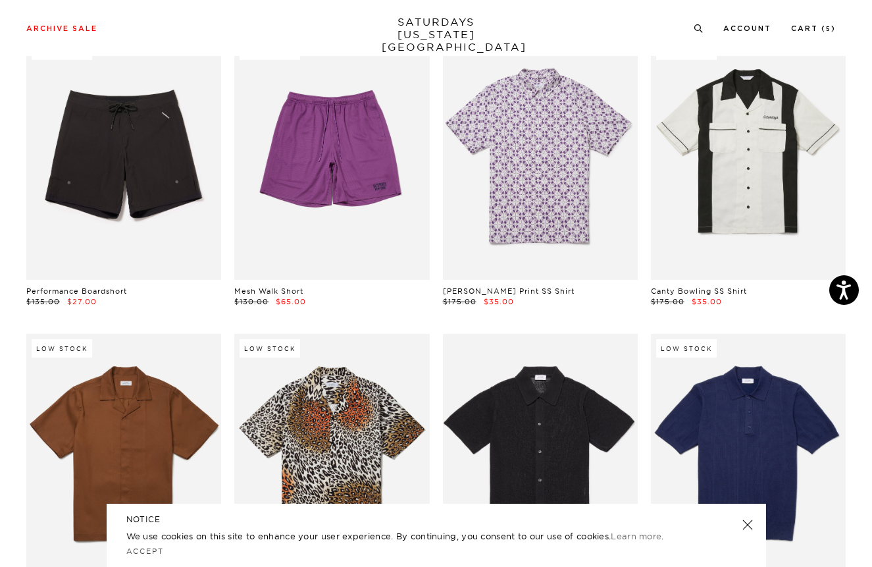
scroll to position [7557, 0]
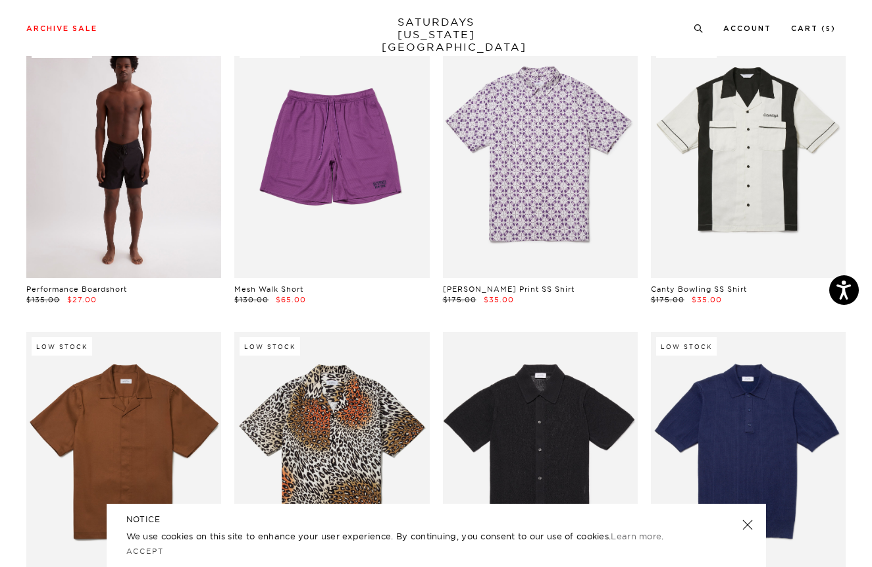
click at [163, 219] on link at bounding box center [123, 156] width 195 height 244
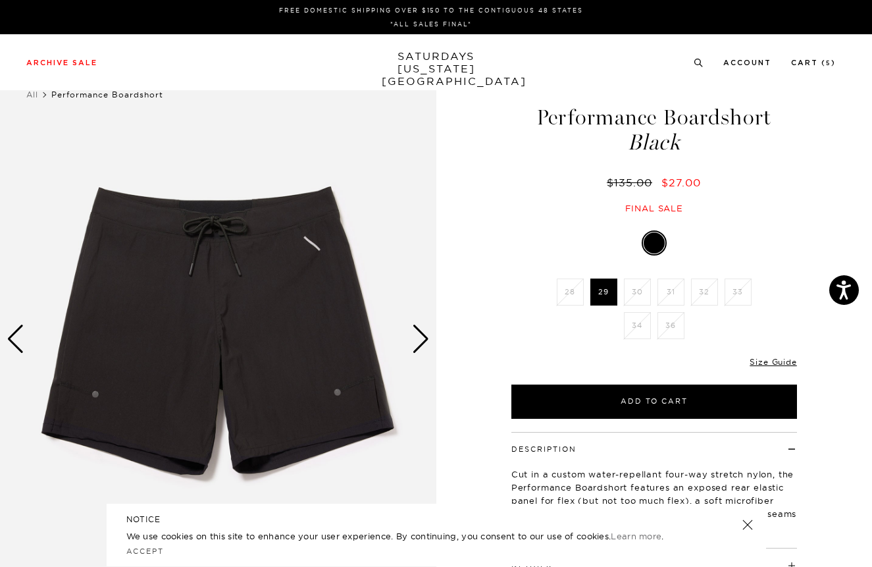
click at [421, 339] on div "Next slide" at bounding box center [421, 339] width 18 height 29
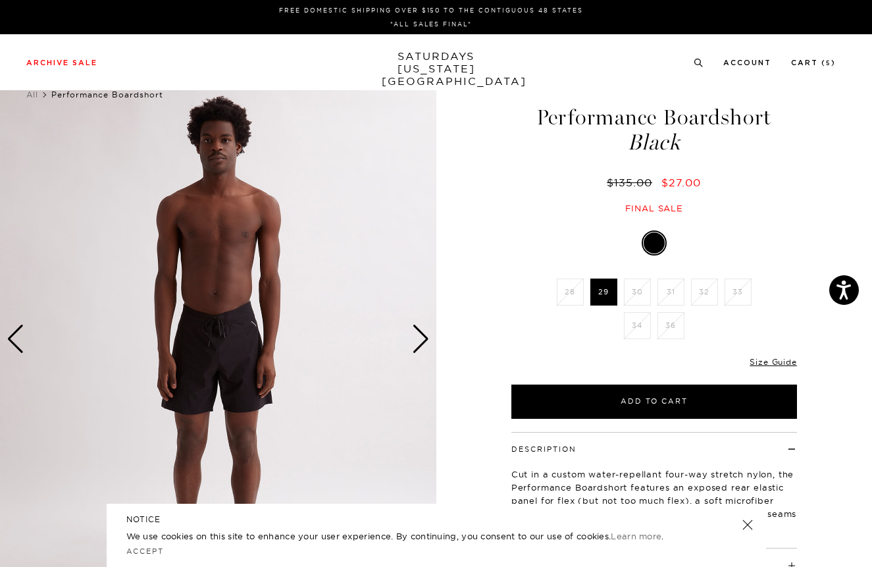
click at [421, 339] on div "Next slide" at bounding box center [421, 339] width 18 height 29
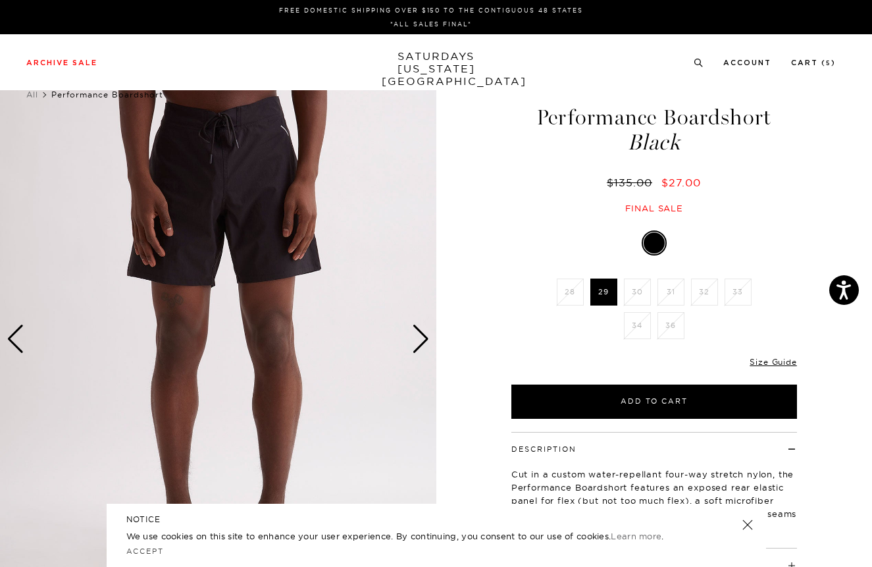
click at [421, 339] on div "Next slide" at bounding box center [421, 339] width 18 height 29
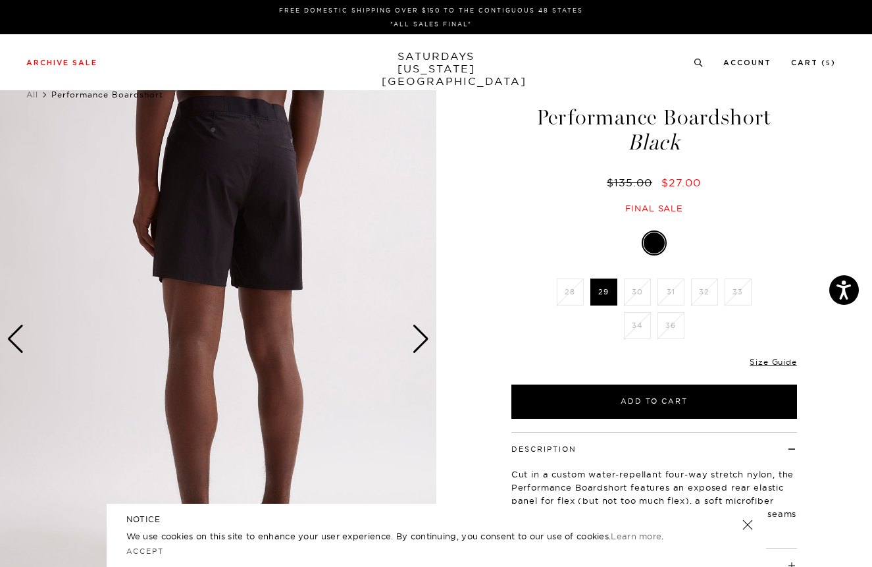
click at [421, 339] on div "Next slide" at bounding box center [421, 339] width 18 height 29
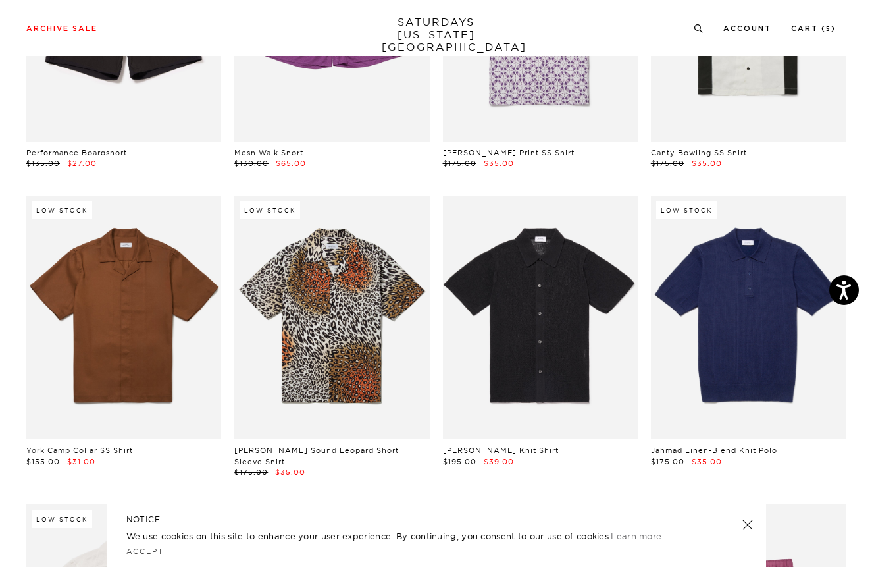
scroll to position [7694, 0]
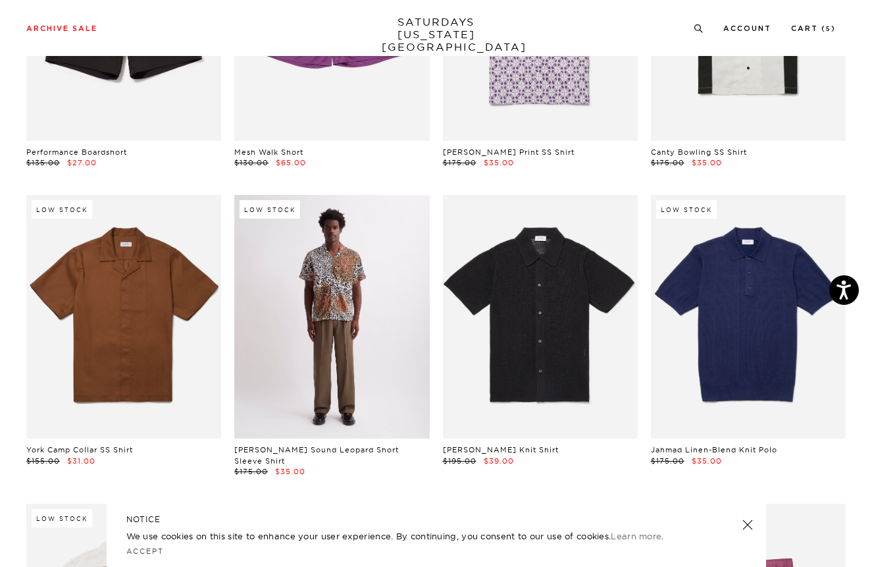
click at [349, 359] on link at bounding box center [331, 317] width 195 height 244
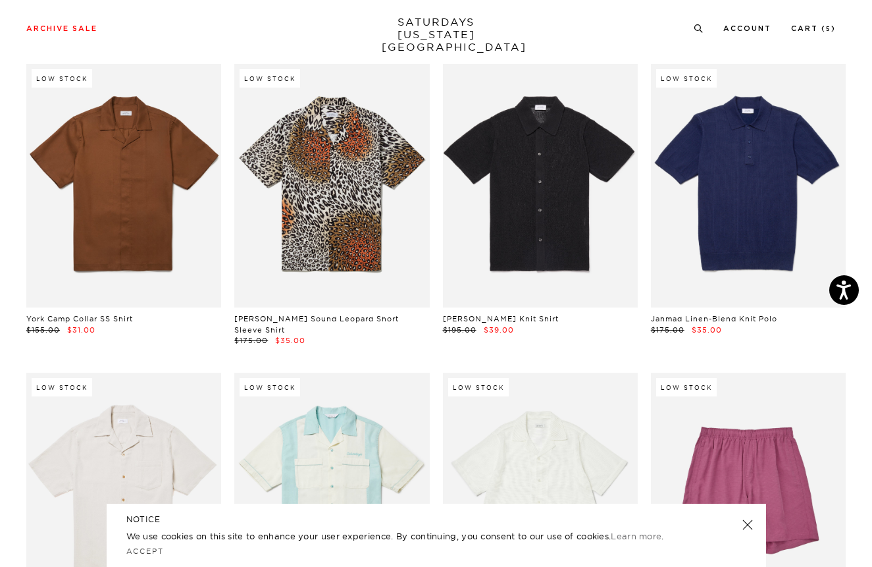
scroll to position [7826, 0]
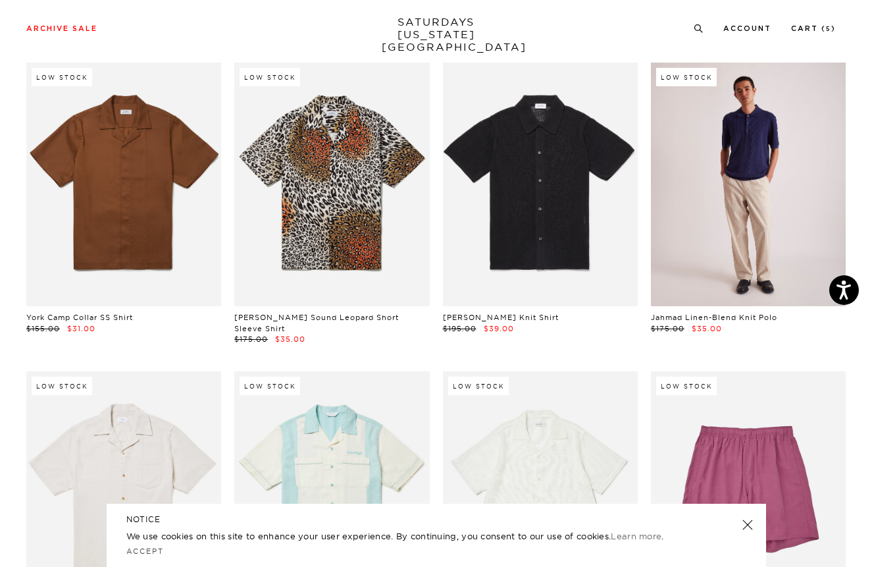
click at [742, 248] on link at bounding box center [748, 185] width 195 height 244
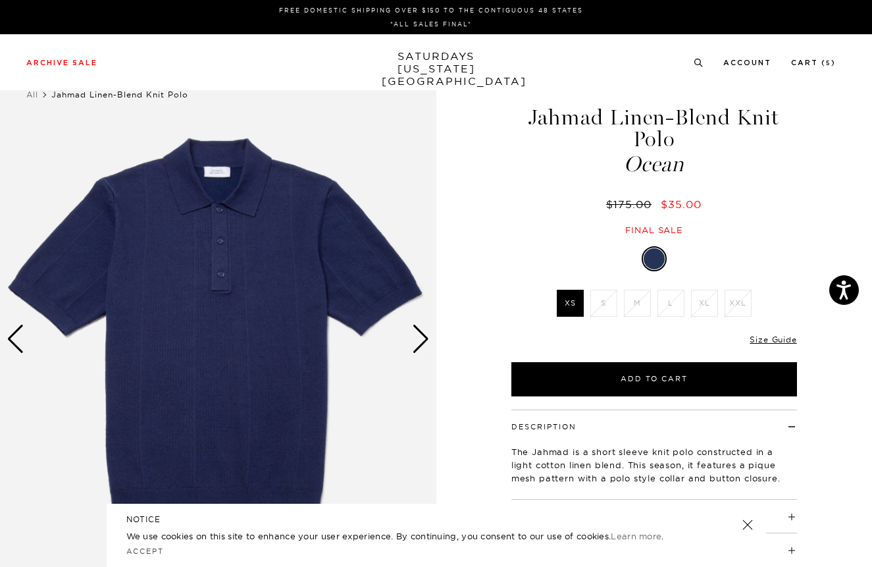
click at [420, 339] on div "Next slide" at bounding box center [421, 339] width 18 height 29
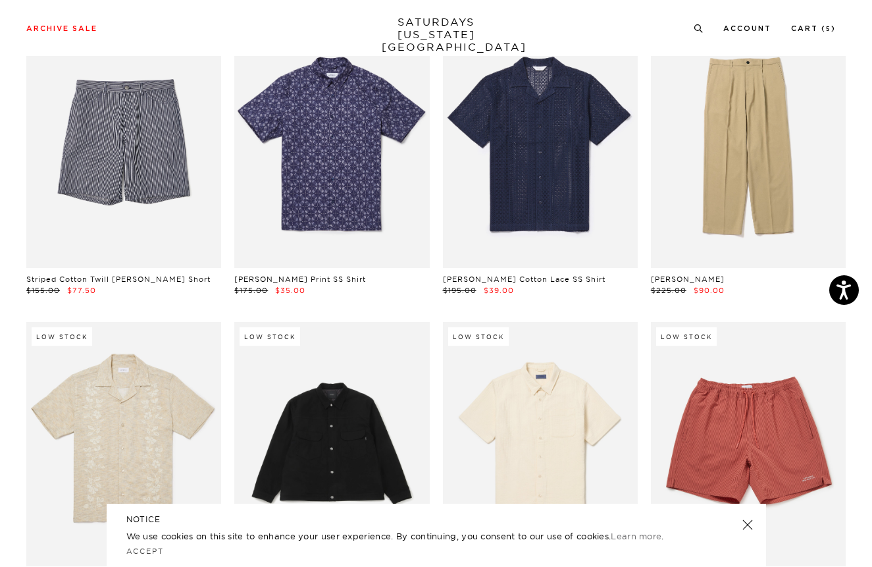
scroll to position [8457, 0]
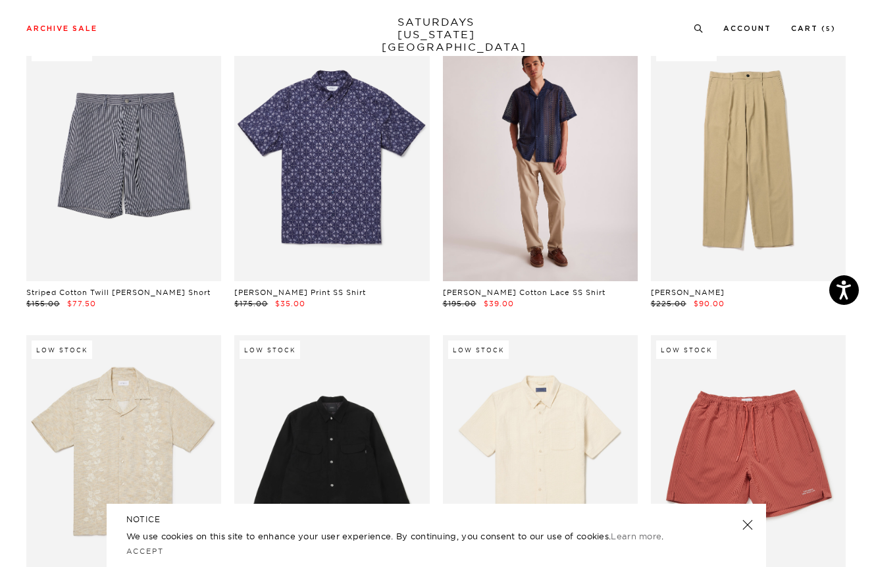
click at [546, 184] on link at bounding box center [540, 160] width 195 height 244
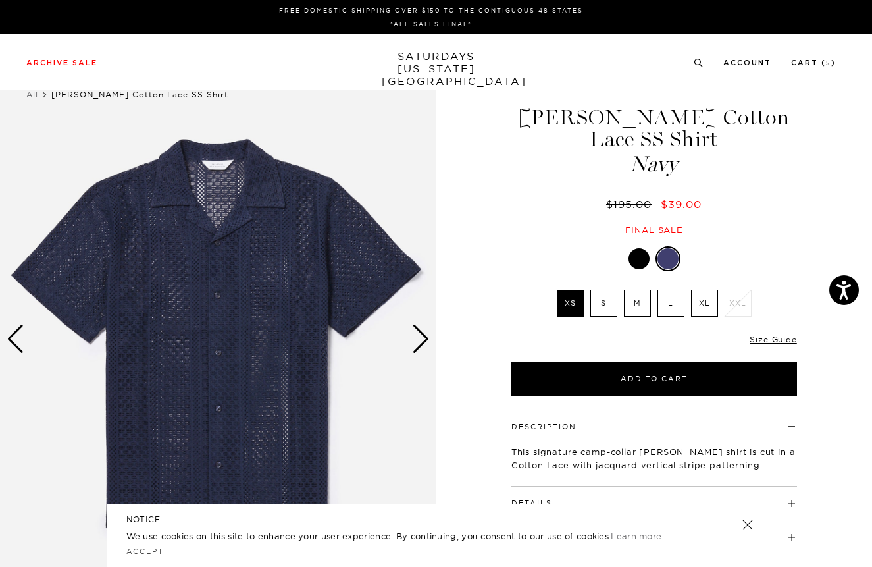
click at [417, 340] on div "Next slide" at bounding box center [421, 339] width 18 height 29
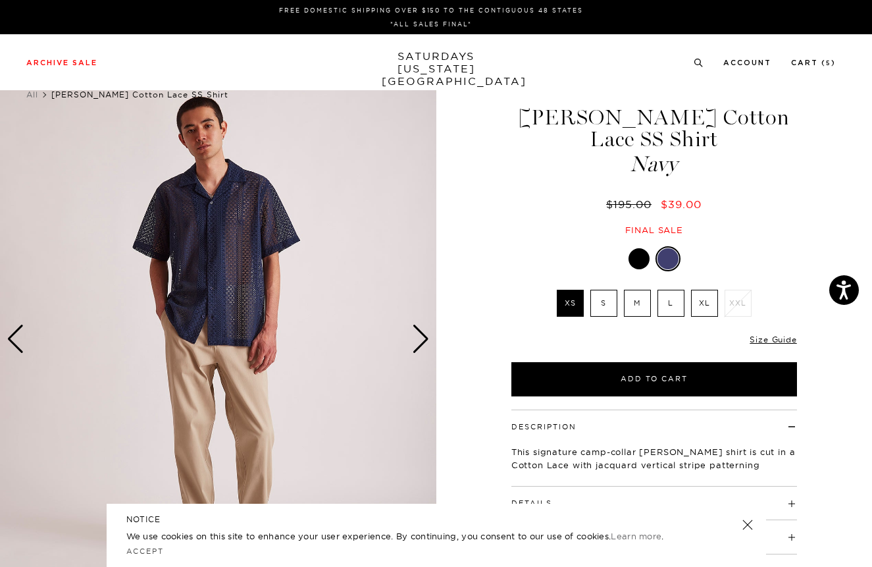
click at [421, 340] on div "Next slide" at bounding box center [421, 339] width 18 height 29
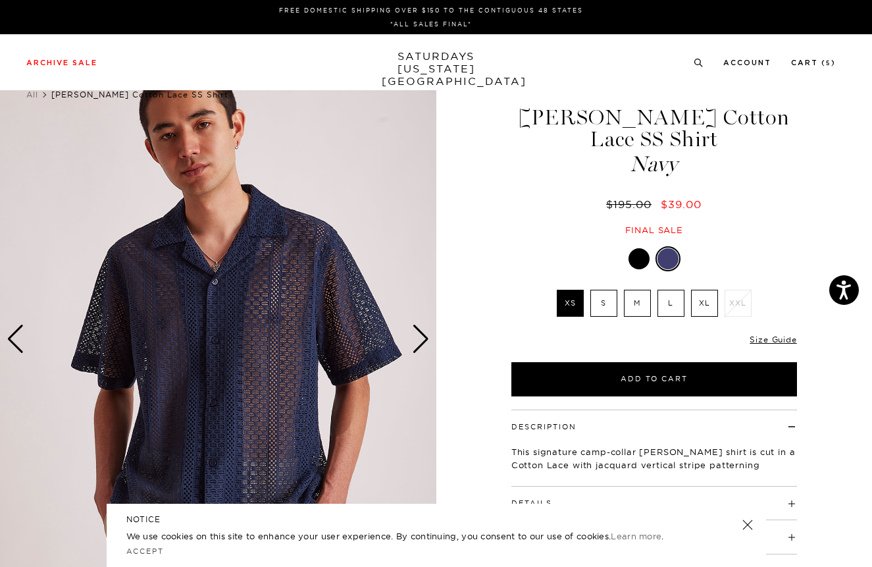
click at [602, 290] on label "S" at bounding box center [604, 303] width 27 height 27
click at [0, 0] on input "S" at bounding box center [0, 0] width 0 height 0
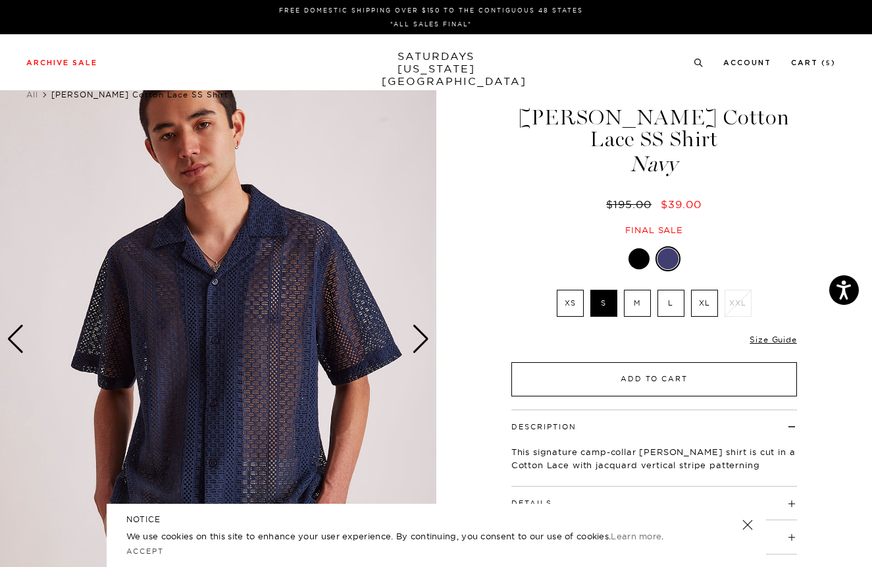
click at [630, 362] on button "Add to Cart" at bounding box center [655, 379] width 286 height 34
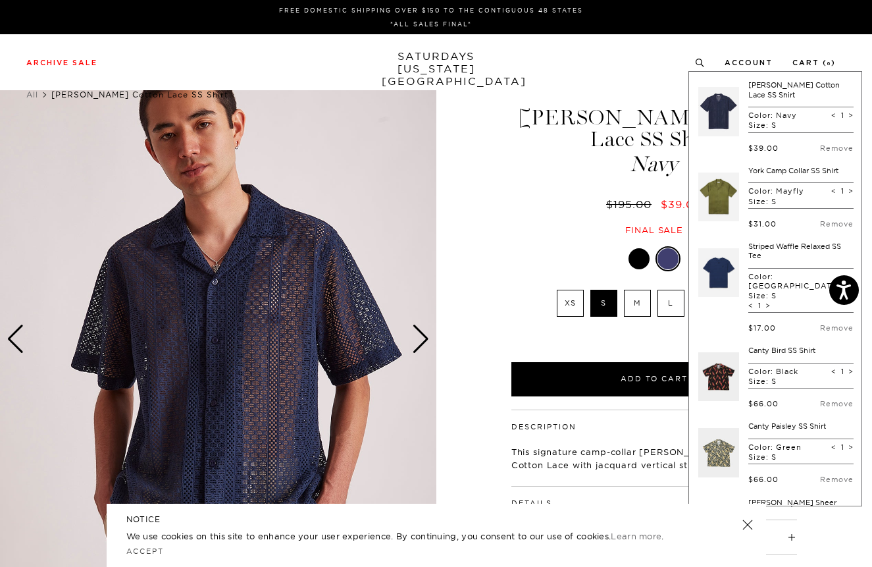
click at [556, 214] on div "Canty Cotton Lace SS Shirt Navy $195.00 $39.00 Final sale Canty Cotton Lace SS …" at bounding box center [654, 338] width 329 height 545
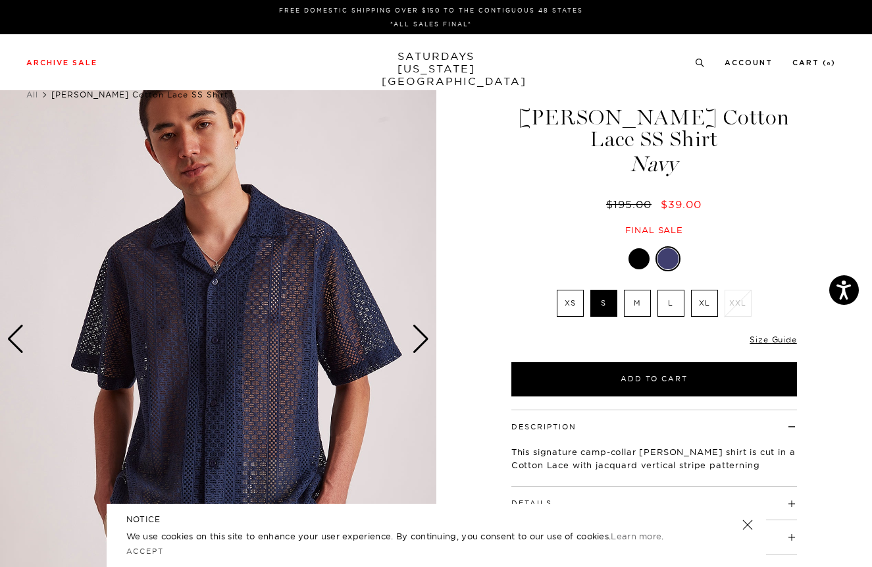
click at [637, 248] on div at bounding box center [639, 258] width 21 height 21
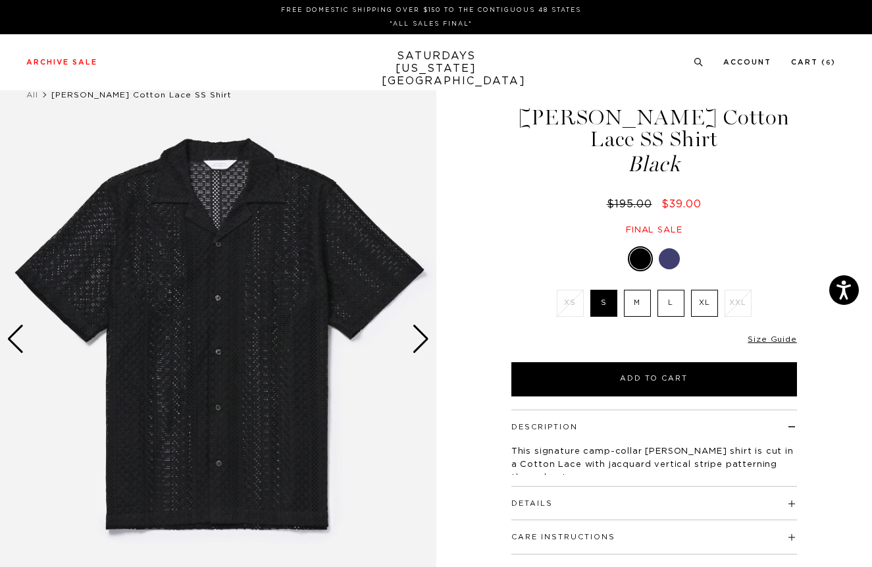
click at [427, 339] on div "Next slide" at bounding box center [421, 339] width 18 height 29
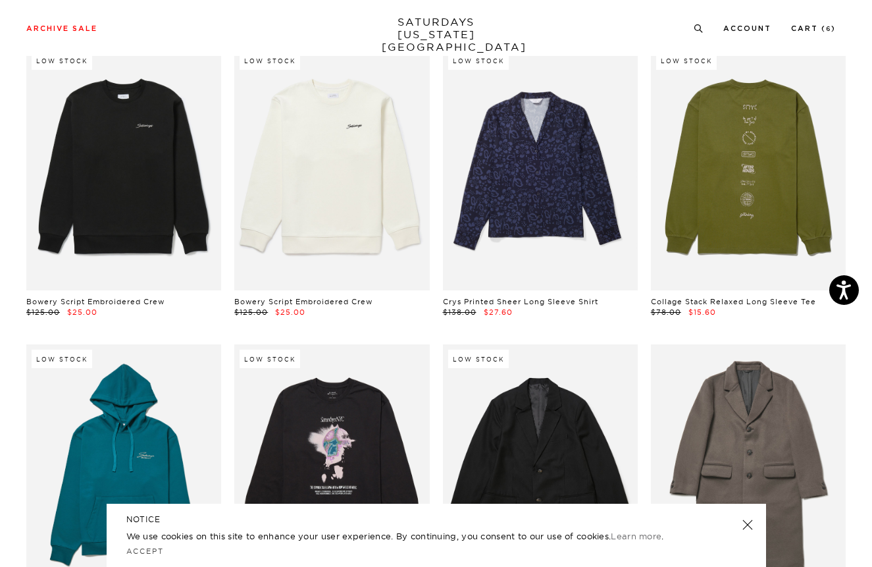
scroll to position [9355, 0]
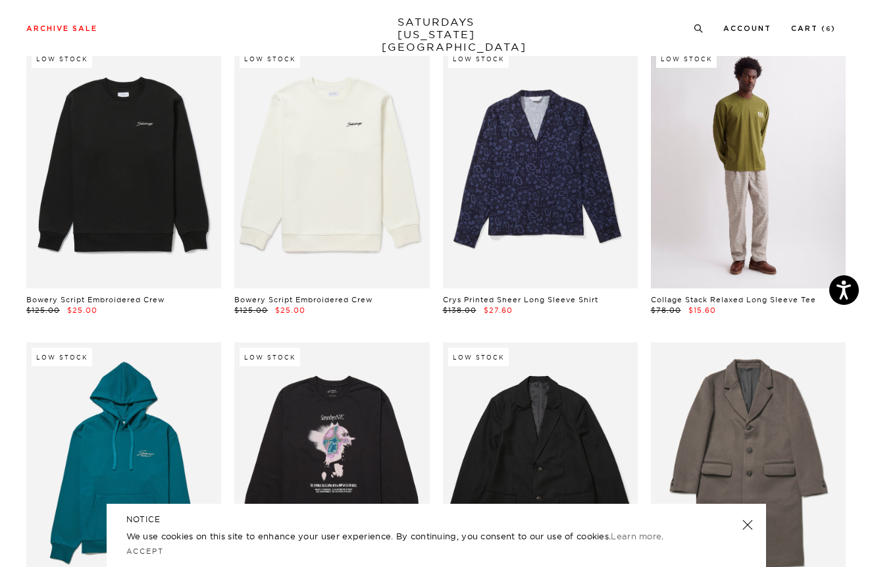
click at [797, 174] on link at bounding box center [748, 166] width 195 height 244
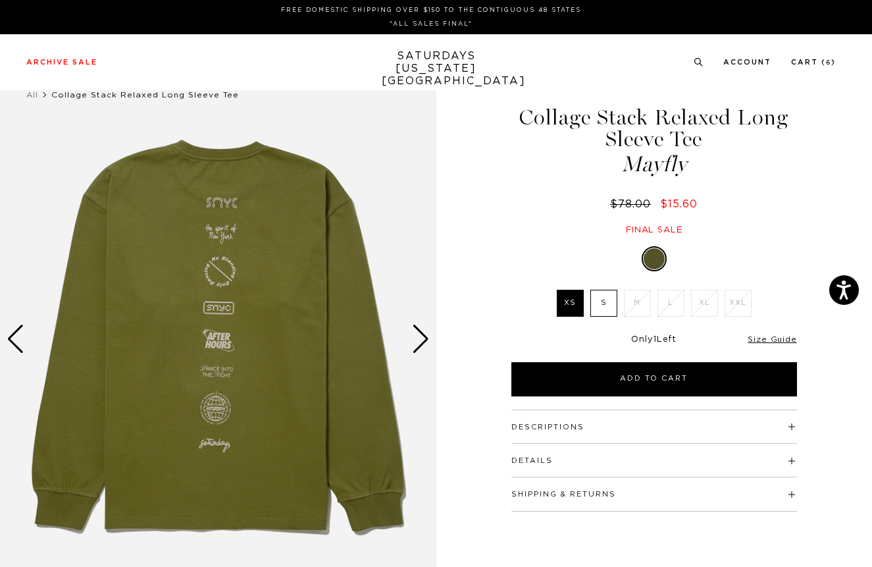
click at [601, 307] on label "S" at bounding box center [604, 303] width 27 height 27
click at [0, 0] on input "S" at bounding box center [0, 0] width 0 height 0
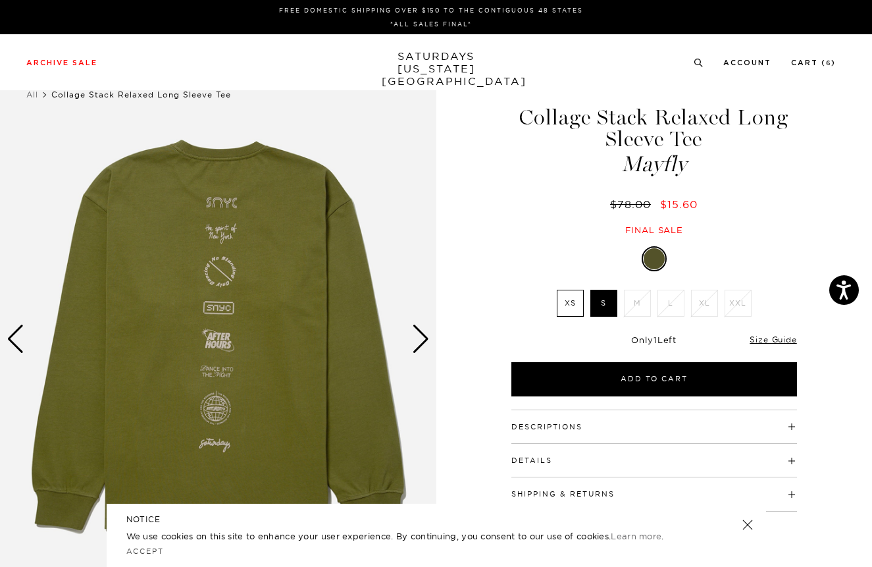
click at [423, 342] on div "Next slide" at bounding box center [421, 339] width 18 height 29
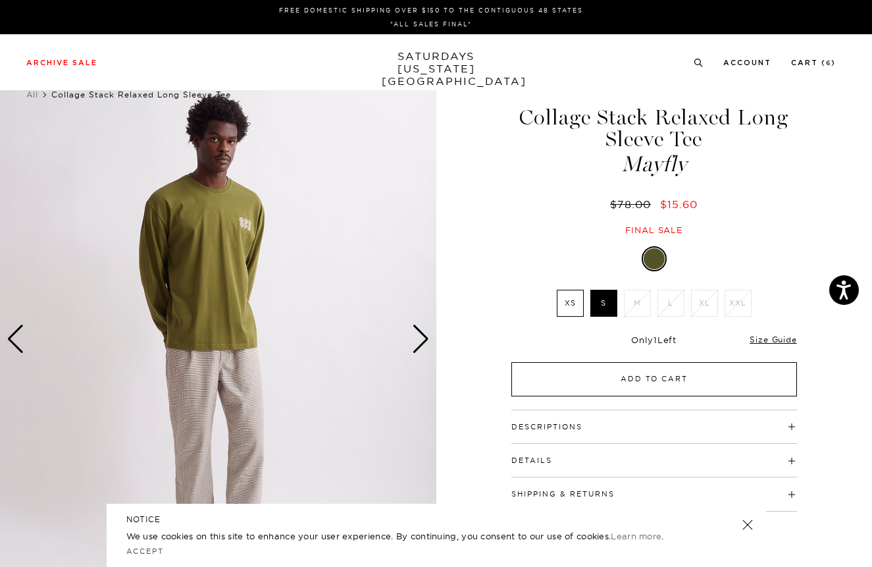
click at [665, 384] on button "Add to Cart" at bounding box center [655, 379] width 286 height 34
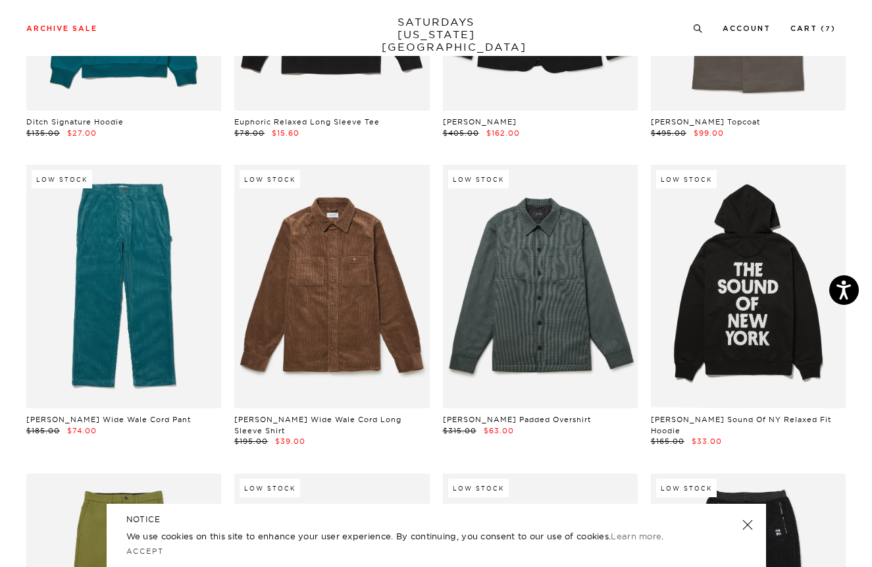
scroll to position [9836, 0]
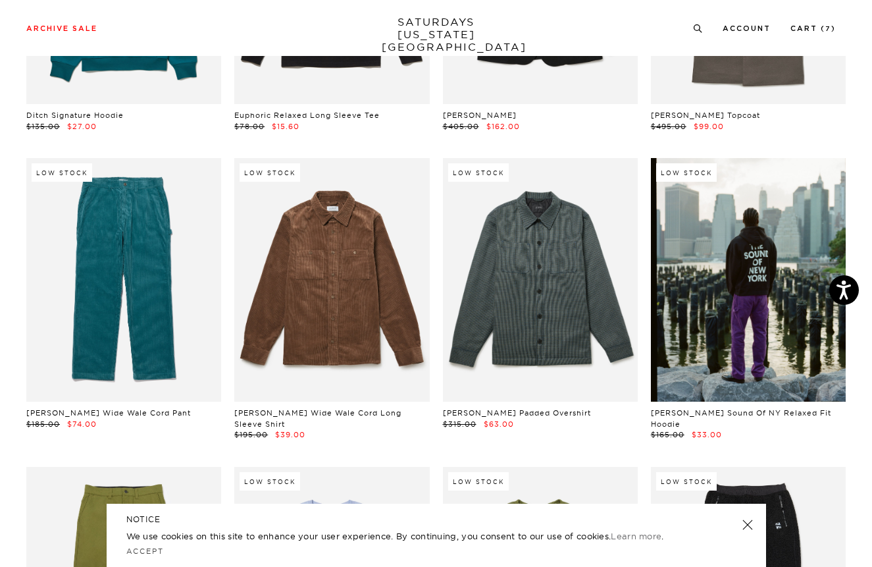
click at [779, 286] on link at bounding box center [748, 280] width 195 height 244
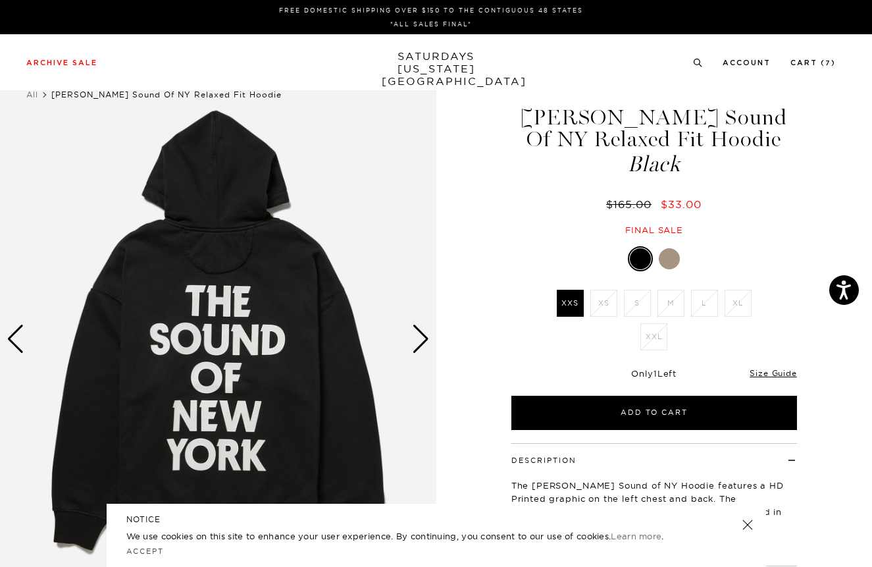
click at [423, 339] on div "Next slide" at bounding box center [421, 339] width 18 height 29
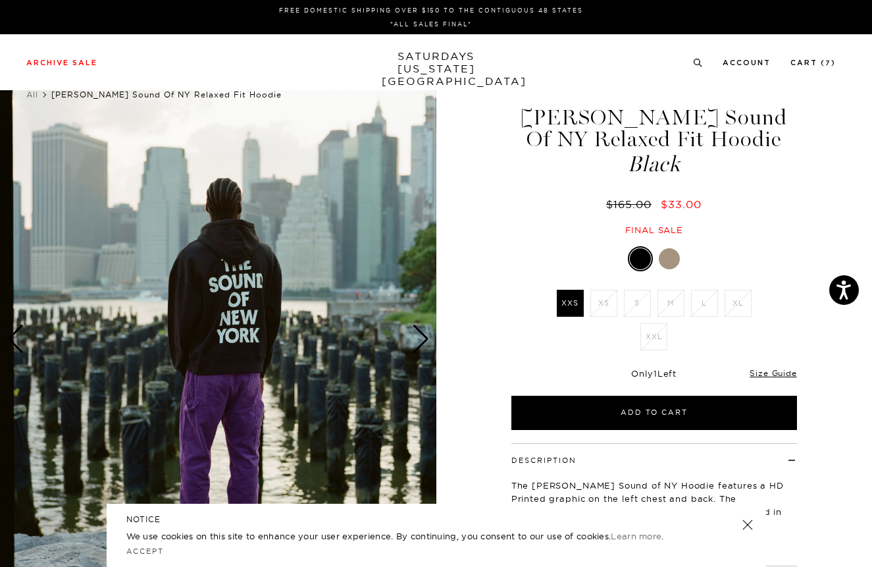
click at [423, 339] on div "Next slide" at bounding box center [421, 339] width 18 height 29
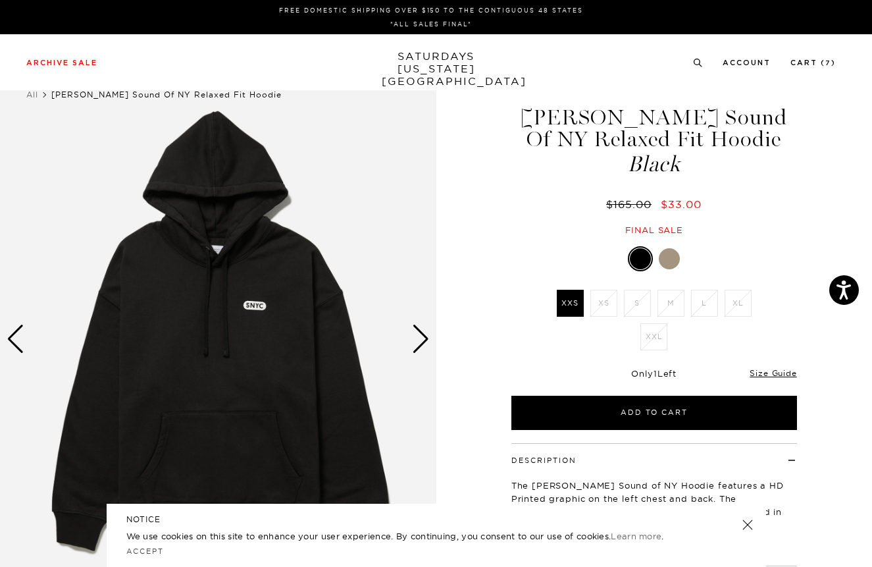
click at [423, 339] on div "Next slide" at bounding box center [421, 339] width 18 height 29
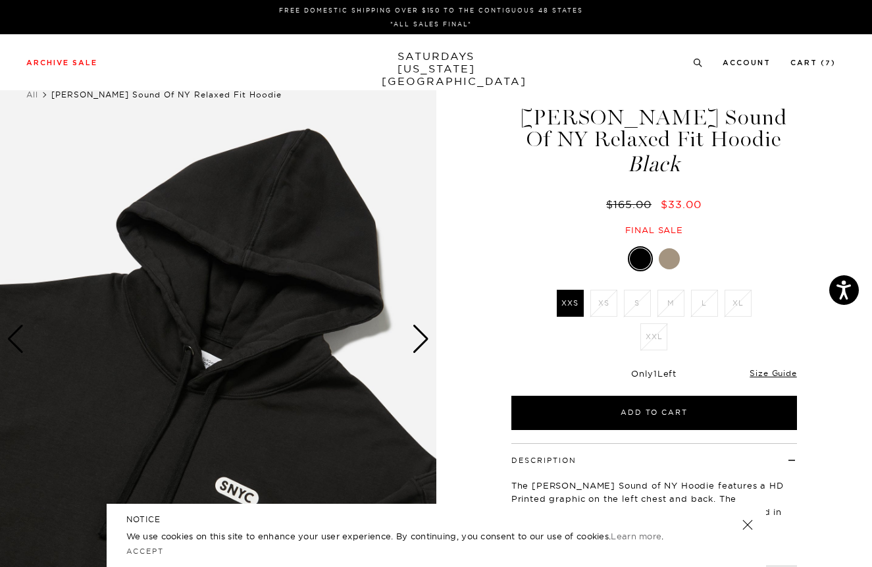
click at [423, 339] on div "Next slide" at bounding box center [421, 339] width 18 height 29
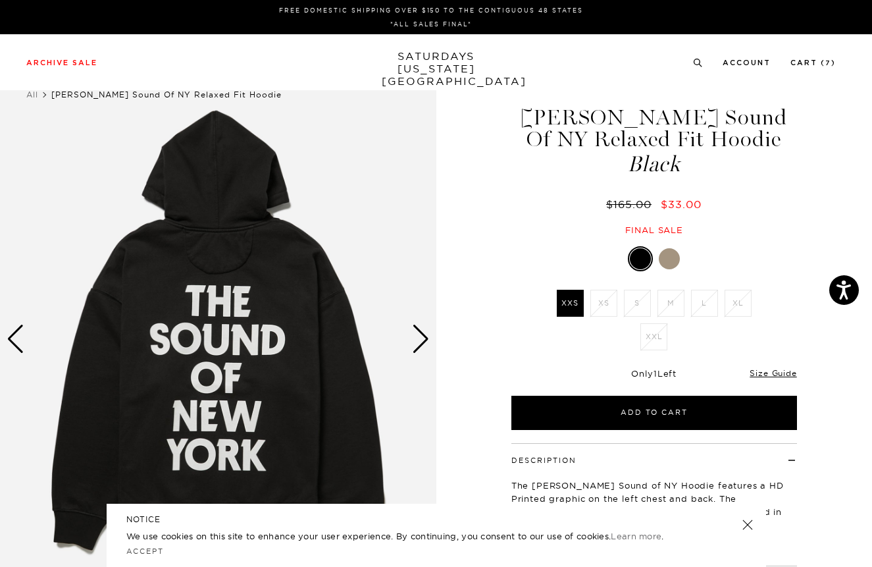
click at [677, 255] on div at bounding box center [669, 258] width 21 height 21
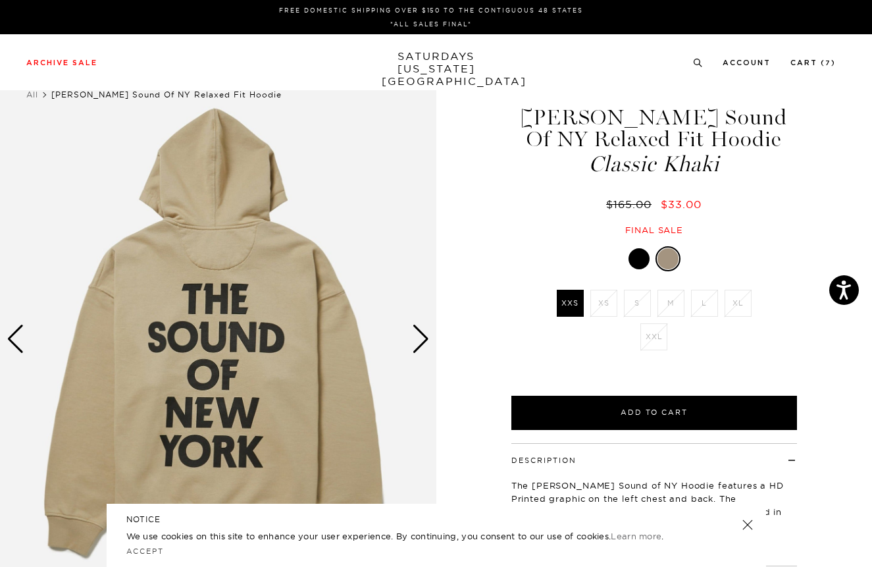
click at [421, 340] on div "Next slide" at bounding box center [421, 339] width 18 height 29
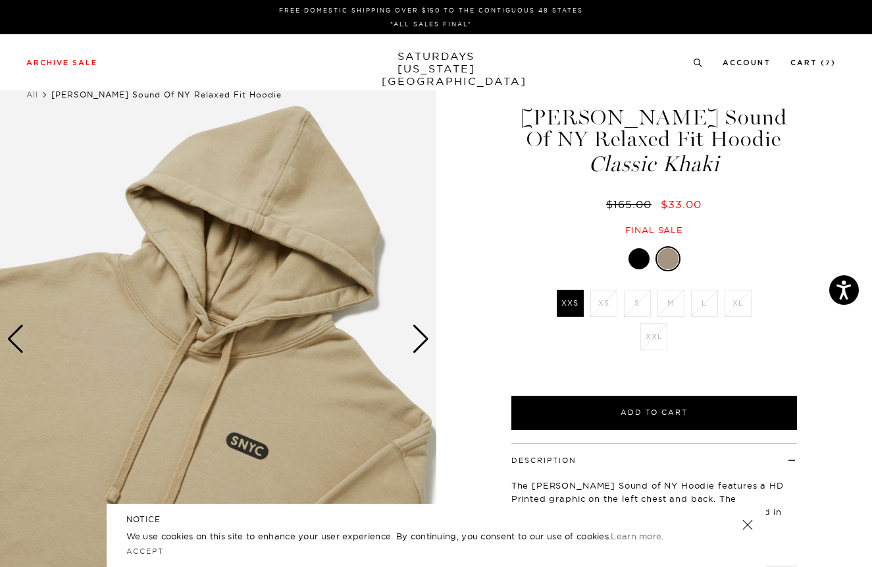
click at [421, 340] on div "Next slide" at bounding box center [421, 339] width 18 height 29
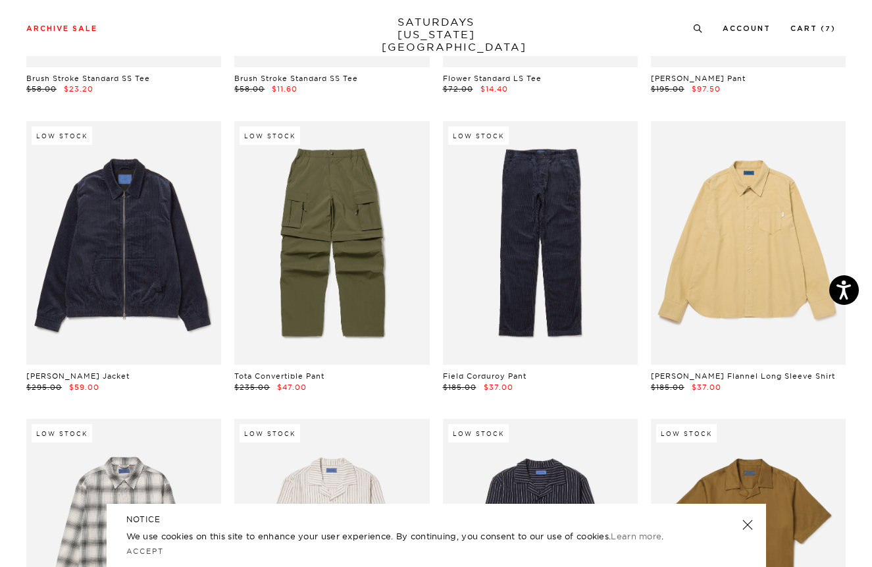
scroll to position [15867, 0]
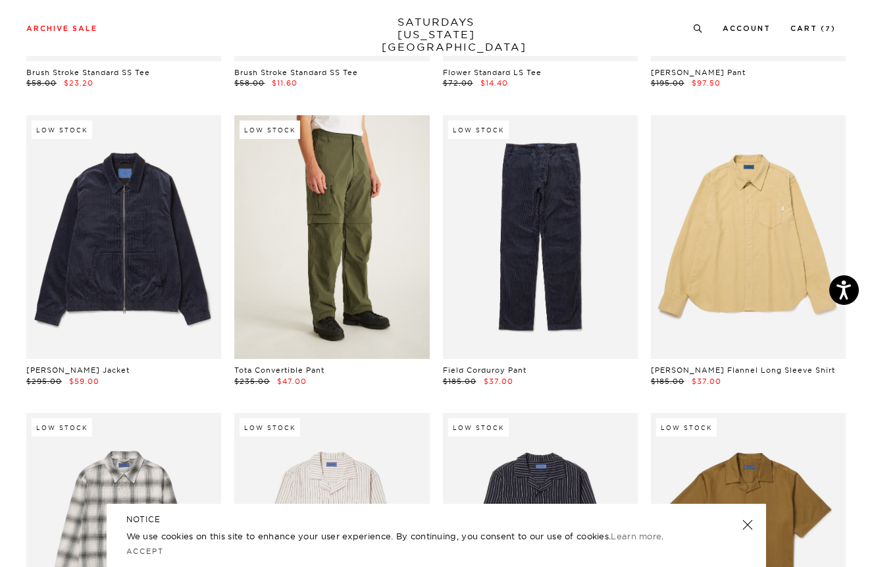
click at [340, 268] on link at bounding box center [331, 237] width 195 height 244
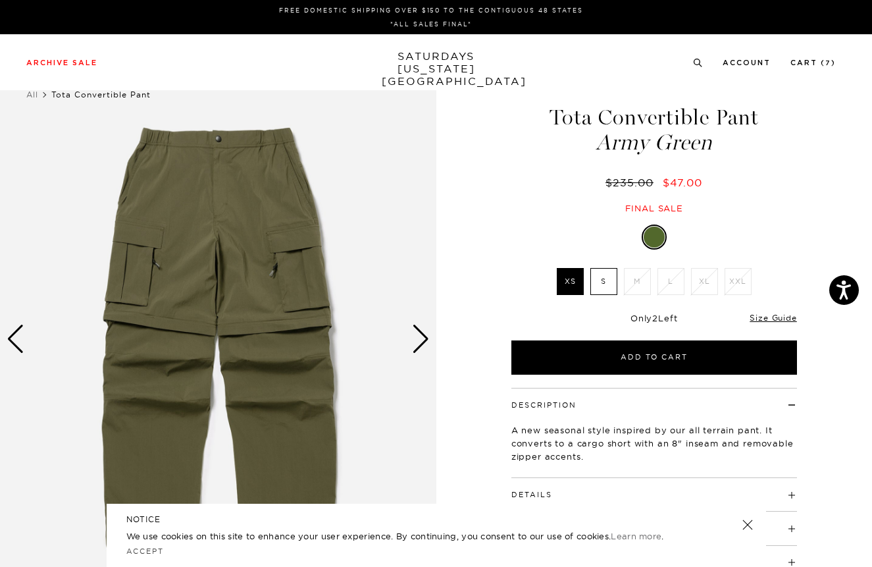
click at [421, 338] on div "Next slide" at bounding box center [421, 339] width 18 height 29
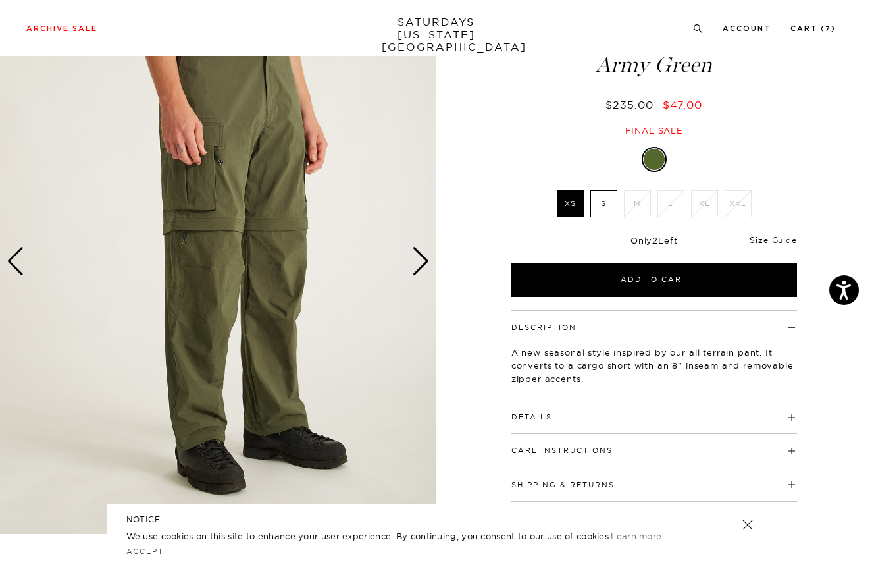
scroll to position [75, 0]
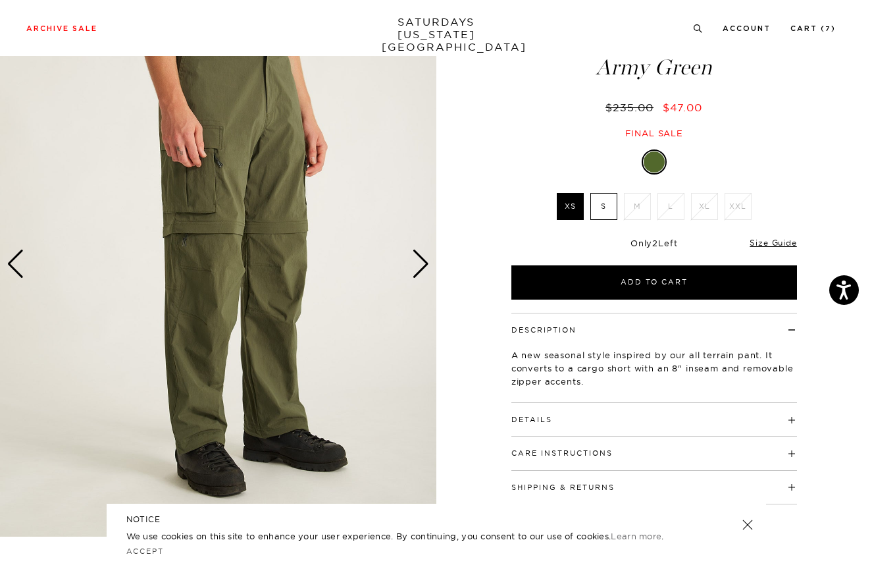
click at [421, 268] on div "Next slide" at bounding box center [421, 263] width 18 height 29
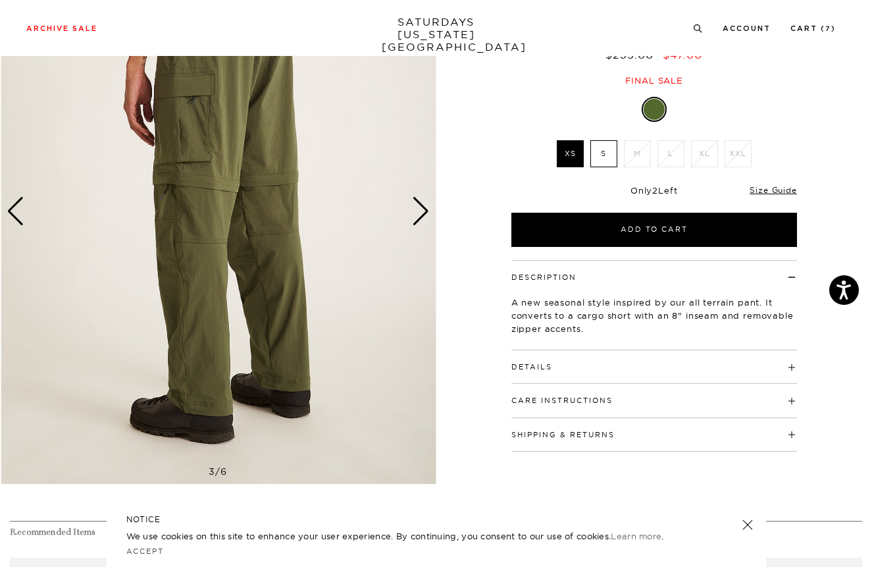
scroll to position [137, 0]
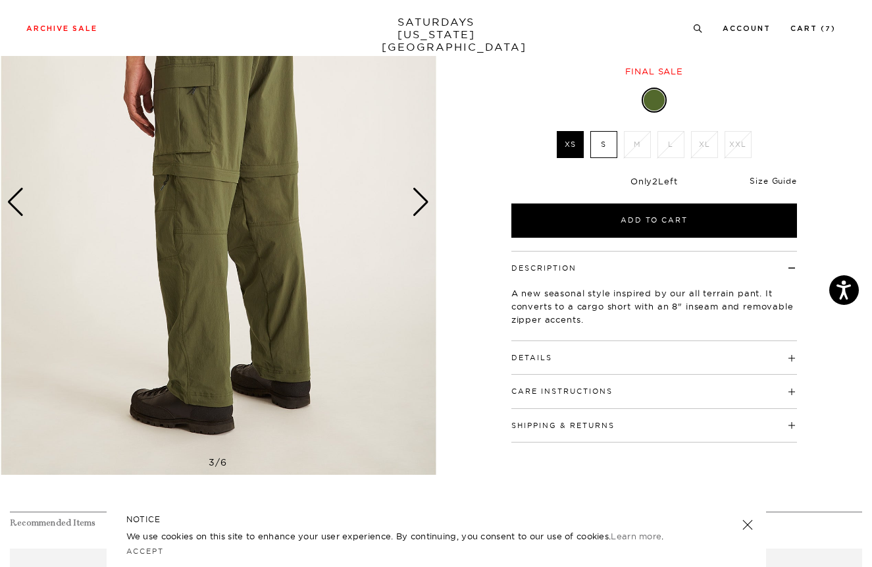
click at [777, 180] on link "Size Guide" at bounding box center [773, 181] width 47 height 10
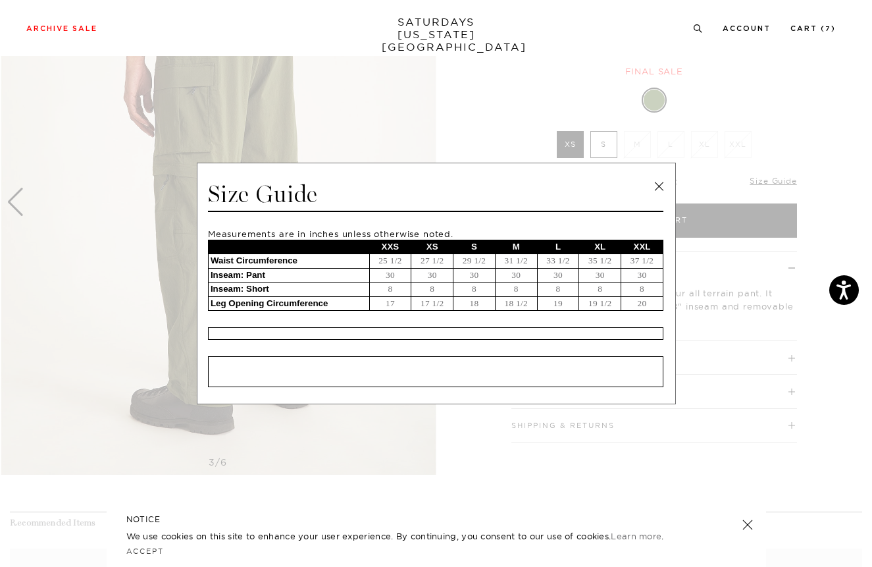
click at [658, 186] on link at bounding box center [659, 186] width 20 height 20
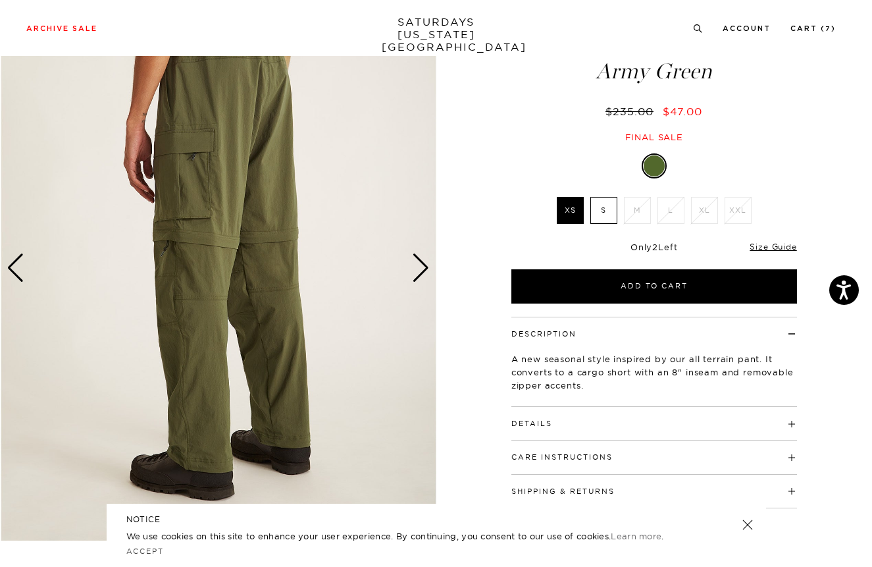
scroll to position [59, 0]
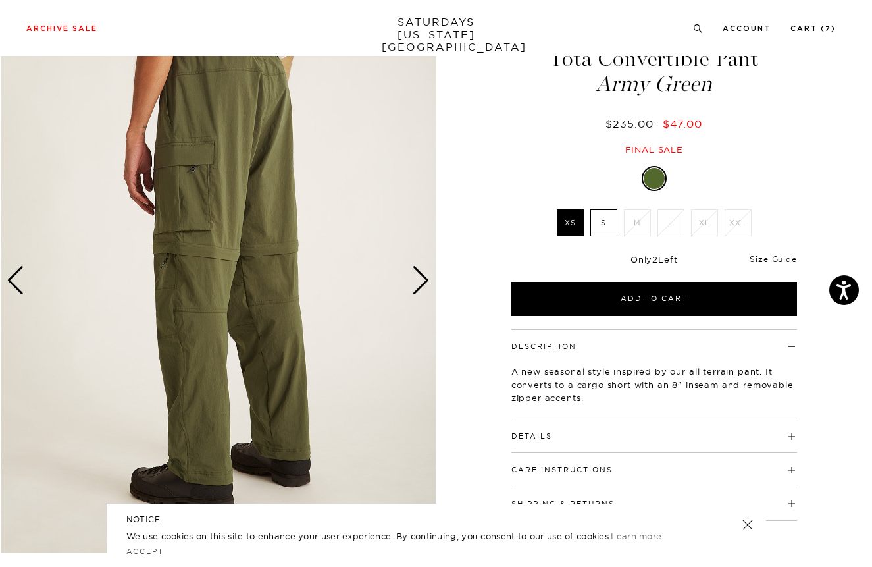
click at [421, 284] on div "Next slide" at bounding box center [421, 280] width 18 height 29
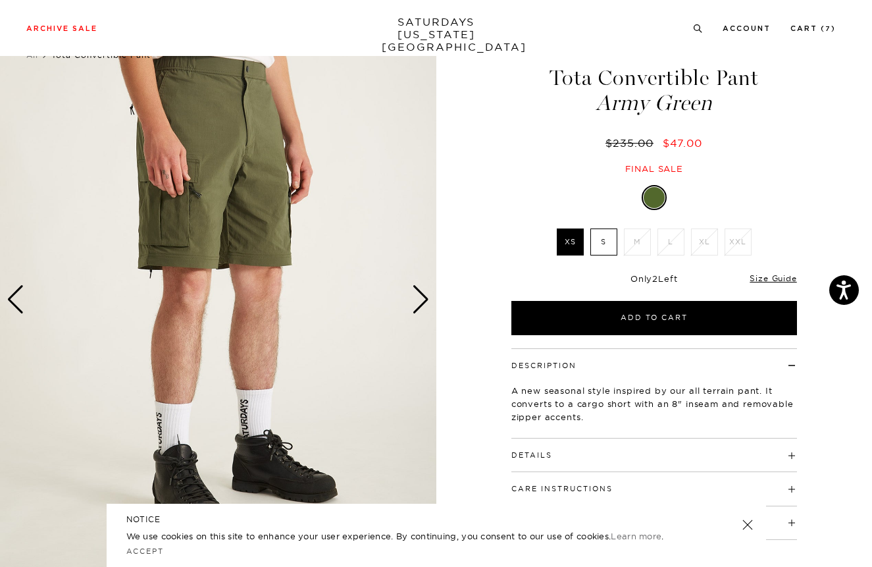
scroll to position [41, 0]
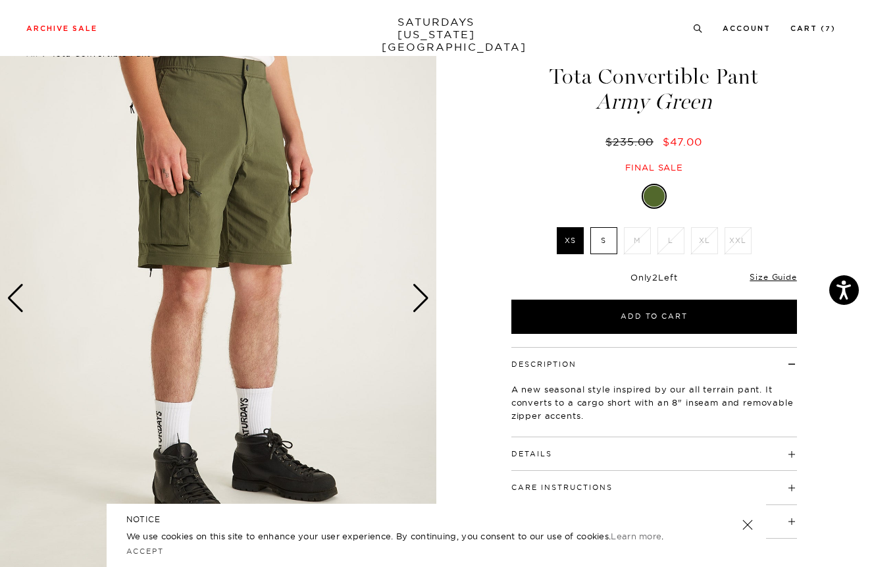
click at [417, 289] on div "Next slide" at bounding box center [421, 298] width 18 height 29
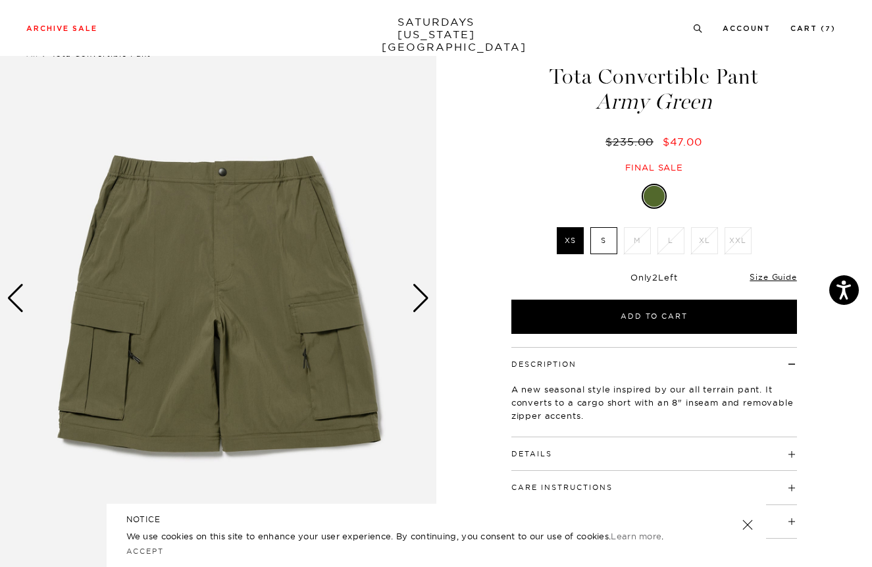
click at [419, 293] on div "Next slide" at bounding box center [421, 298] width 18 height 29
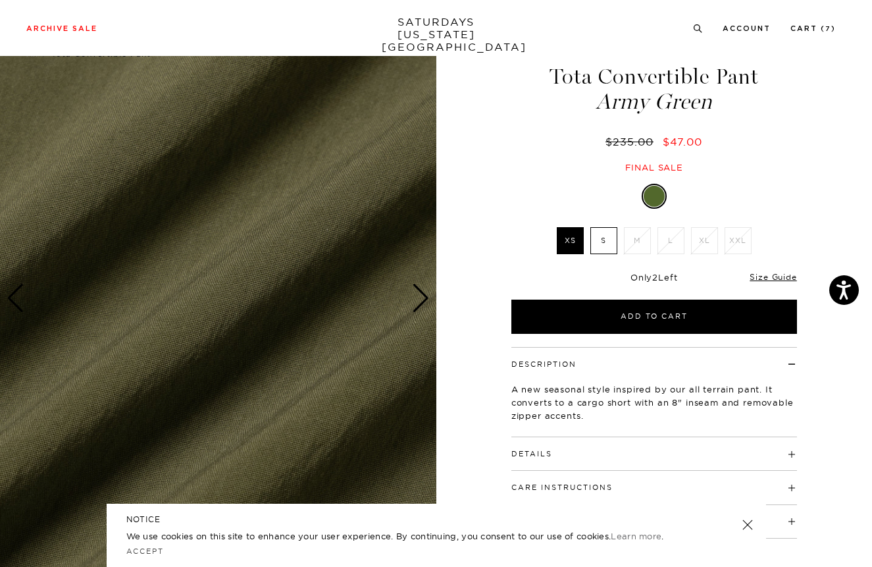
click at [419, 293] on div "Next slide" at bounding box center [421, 298] width 18 height 29
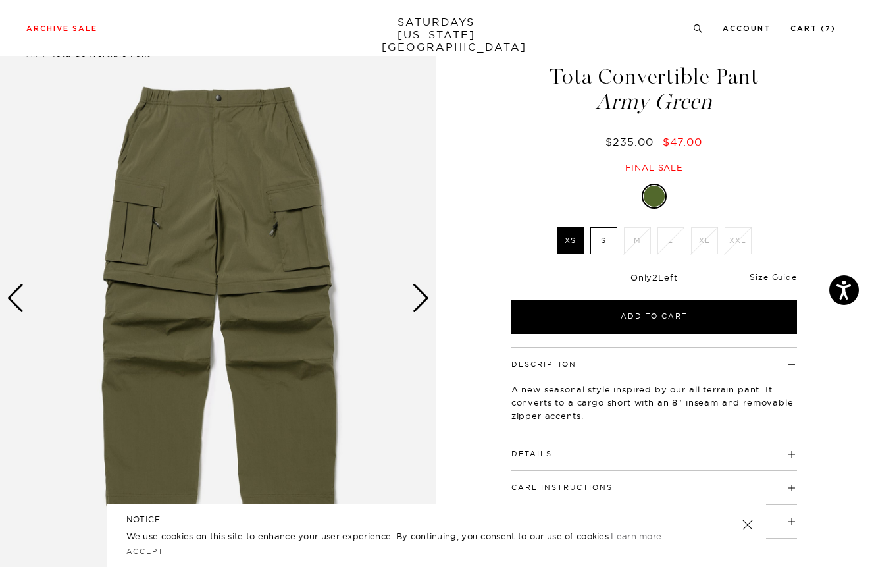
click at [602, 246] on label "S" at bounding box center [604, 240] width 27 height 27
click at [0, 0] on input "S" at bounding box center [0, 0] width 0 height 0
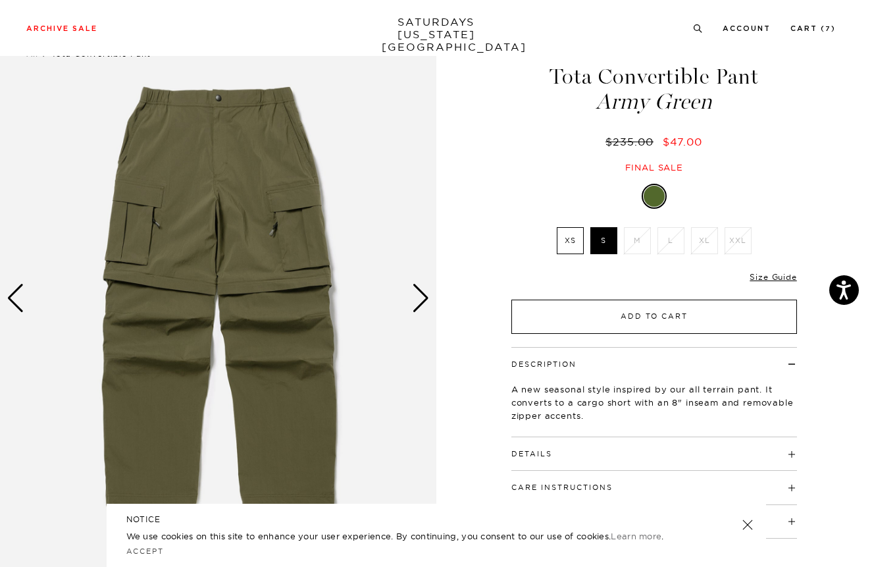
click at [641, 319] on button "Add to Cart" at bounding box center [655, 317] width 286 height 34
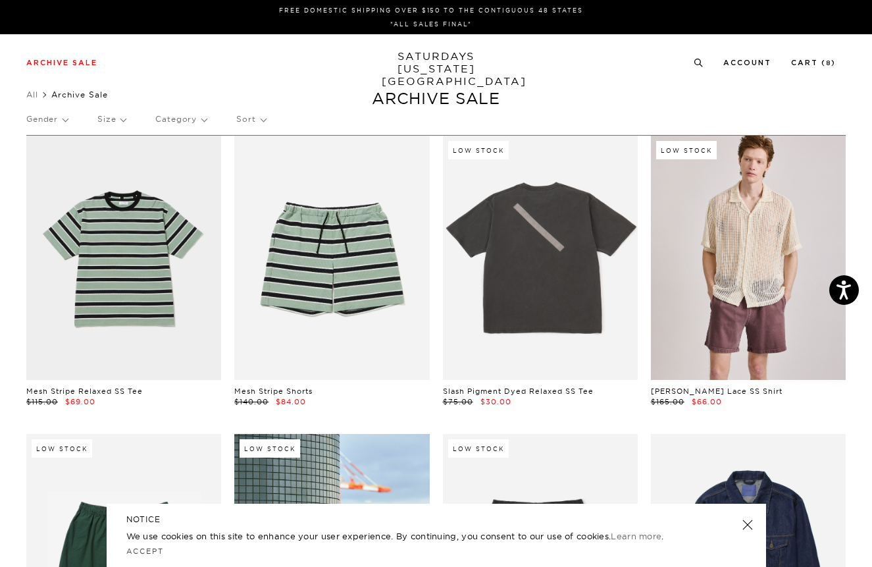
click at [182, 118] on p "Category" at bounding box center [180, 119] width 51 height 30
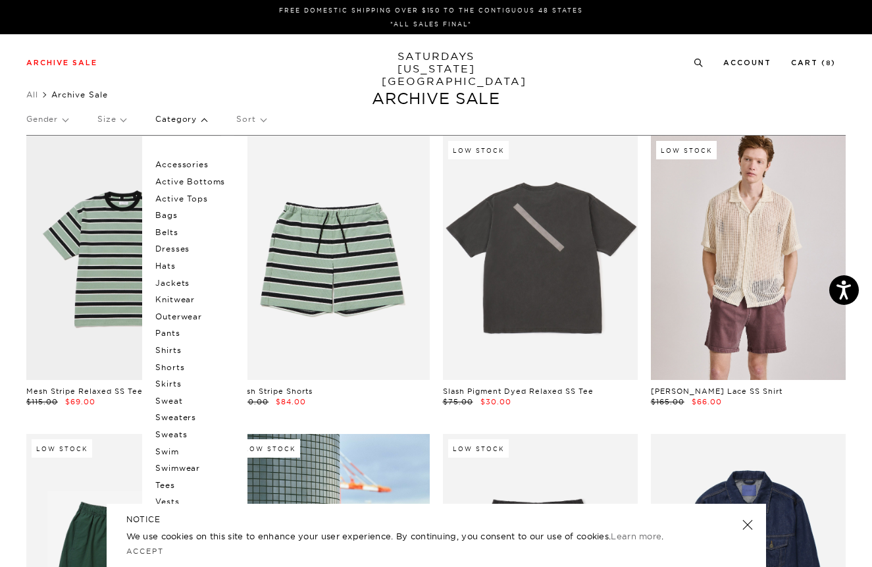
click at [184, 163] on p "Accessories" at bounding box center [194, 164] width 79 height 17
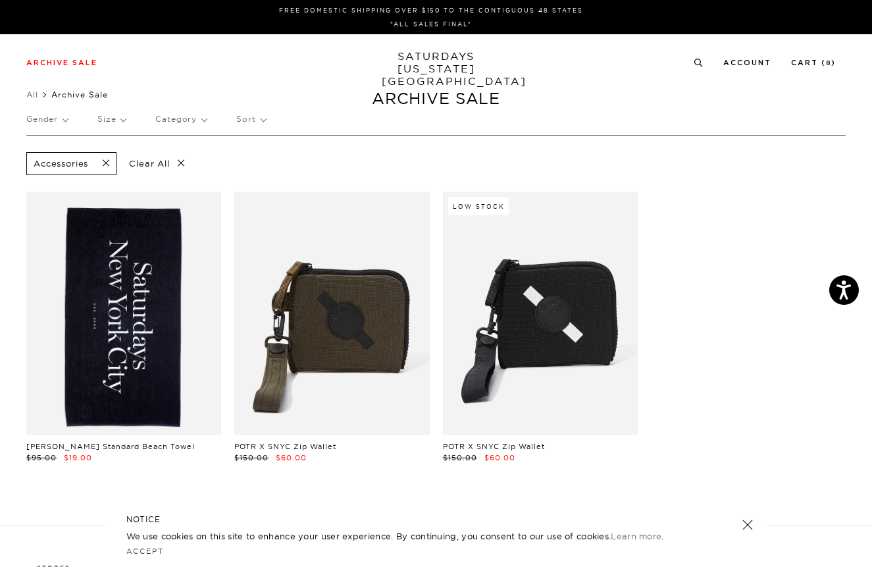
click at [181, 124] on p "Category" at bounding box center [180, 119] width 51 height 30
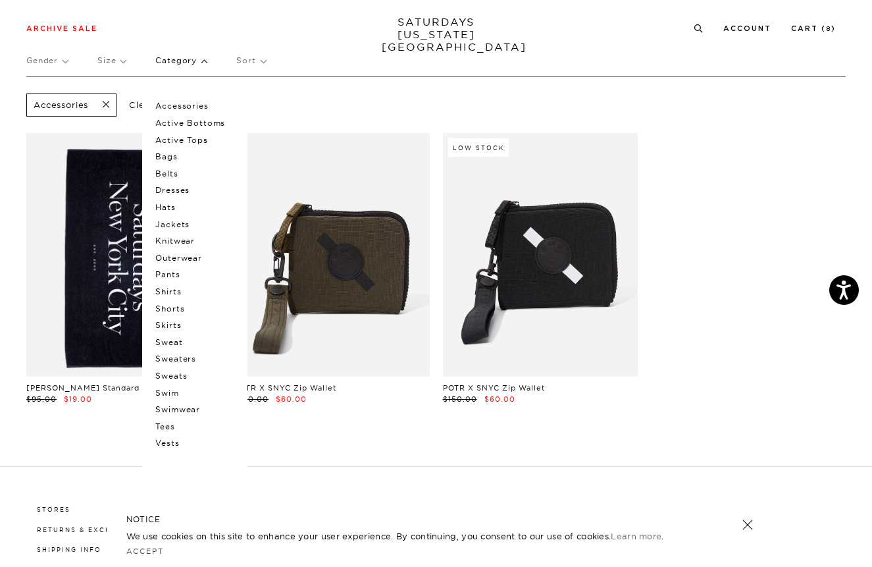
scroll to position [61, 0]
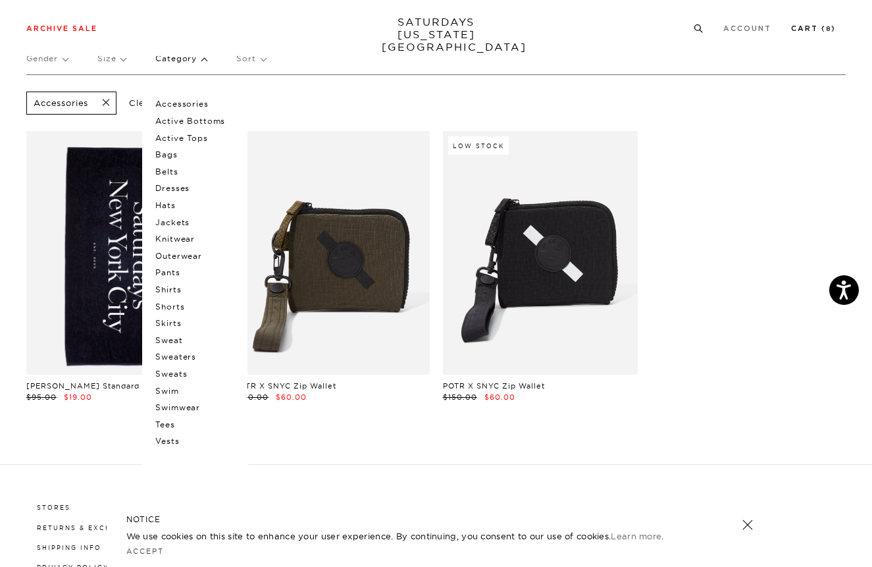
click at [812, 26] on link "Cart ( 8 )" at bounding box center [813, 28] width 45 height 7
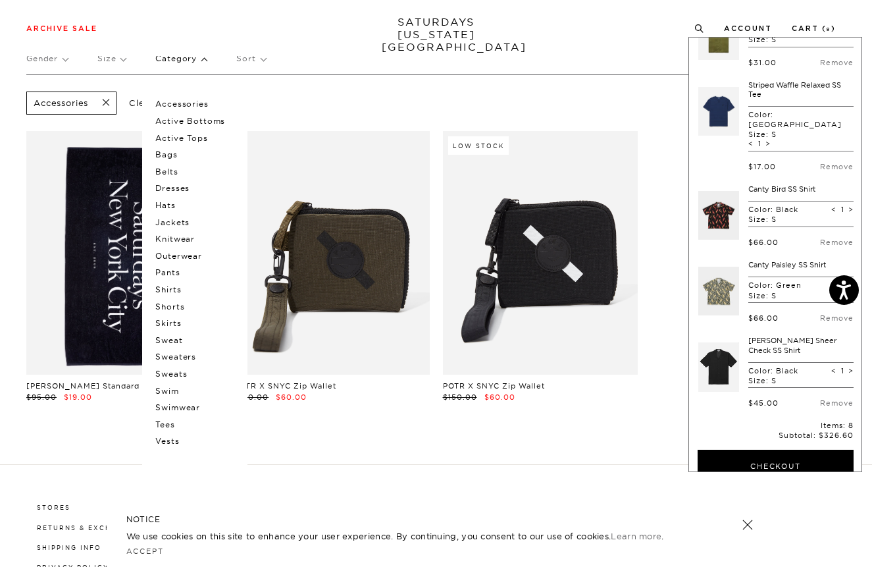
scroll to position [291, 0]
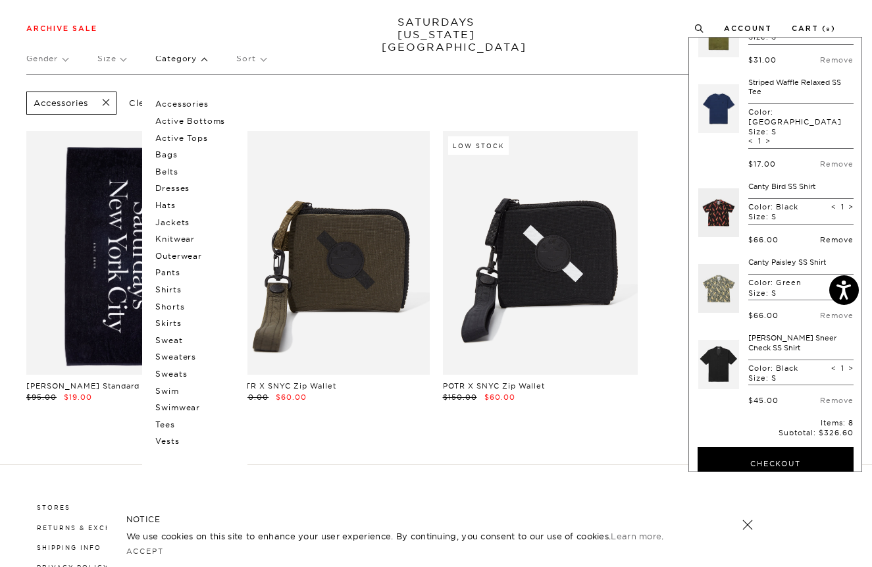
click at [829, 235] on link "Remove" at bounding box center [837, 239] width 34 height 9
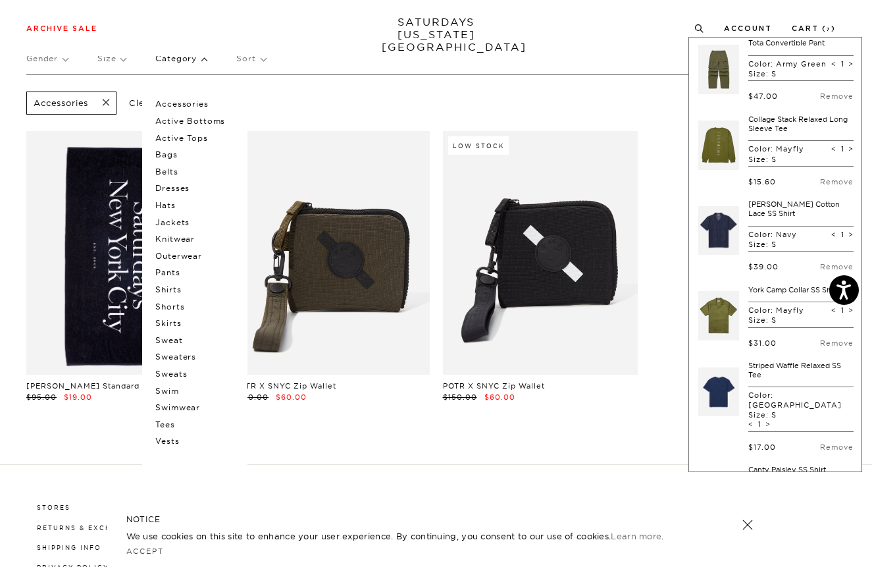
scroll to position [0, 0]
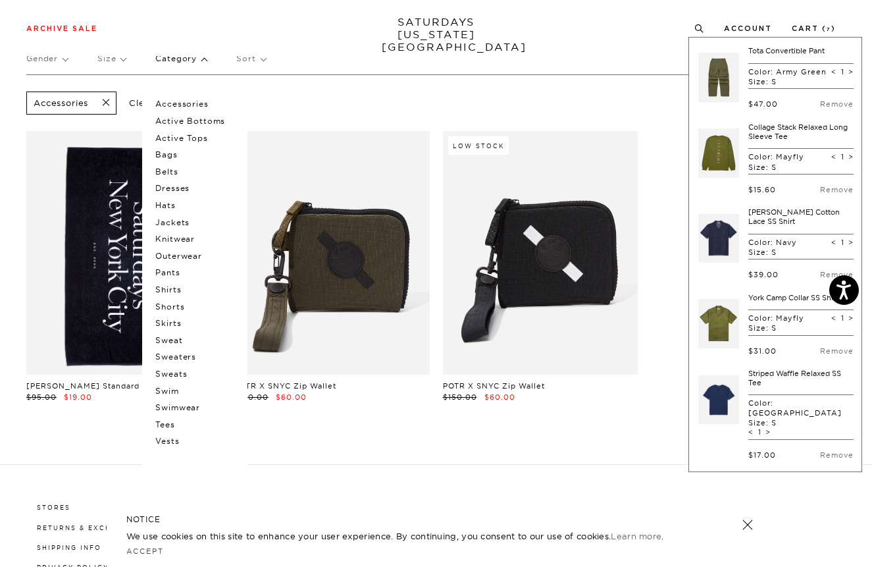
click at [779, 51] on link "Tota Convertible Pant" at bounding box center [786, 50] width 76 height 9
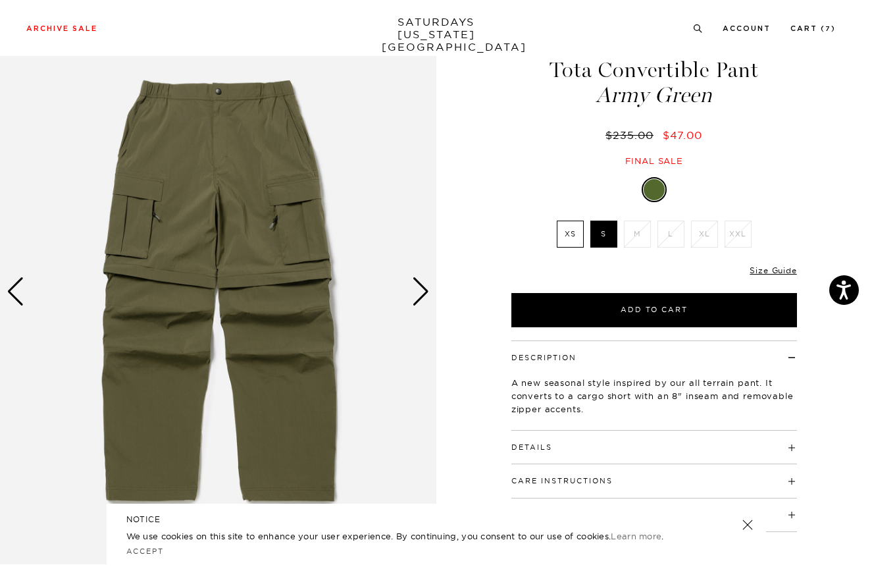
scroll to position [45, 0]
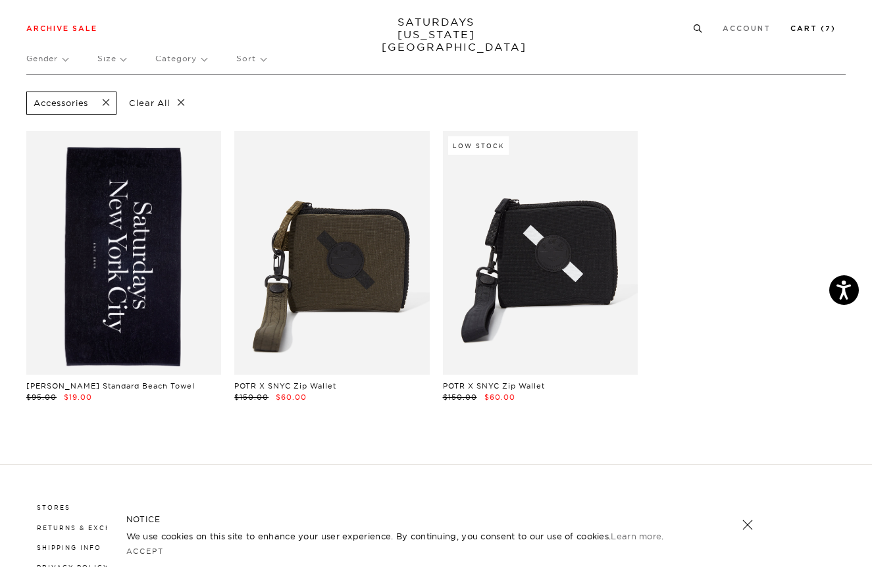
click at [822, 27] on link "Cart ( 7 )" at bounding box center [813, 28] width 45 height 7
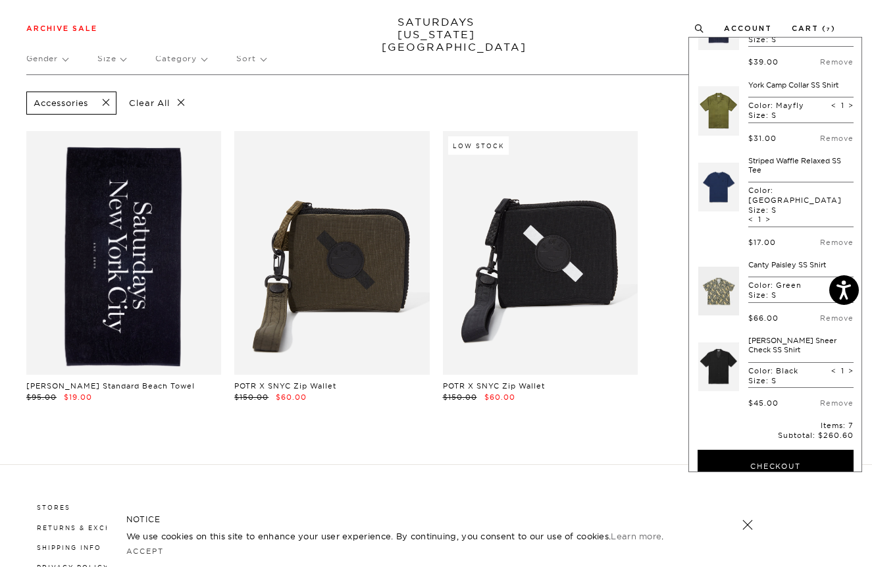
scroll to position [216, 0]
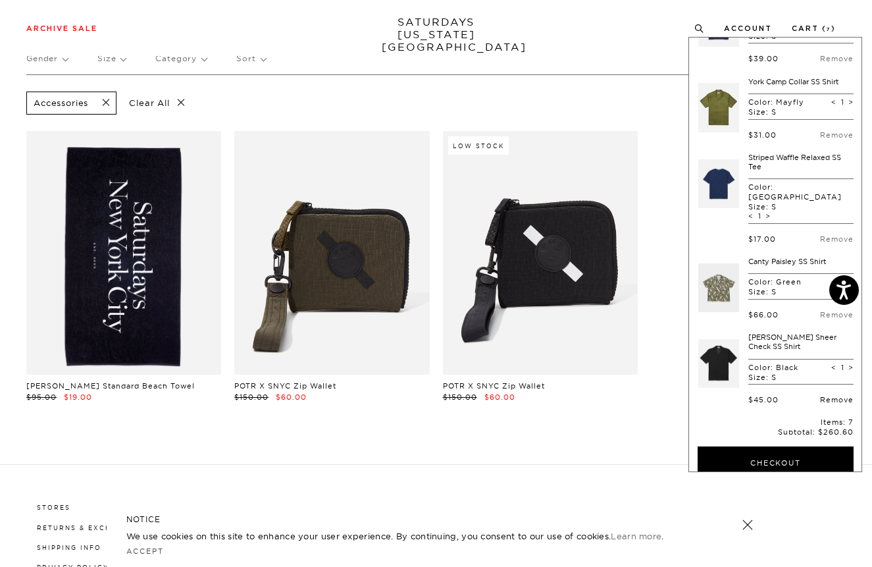
click at [824, 395] on link "Remove" at bounding box center [837, 399] width 34 height 9
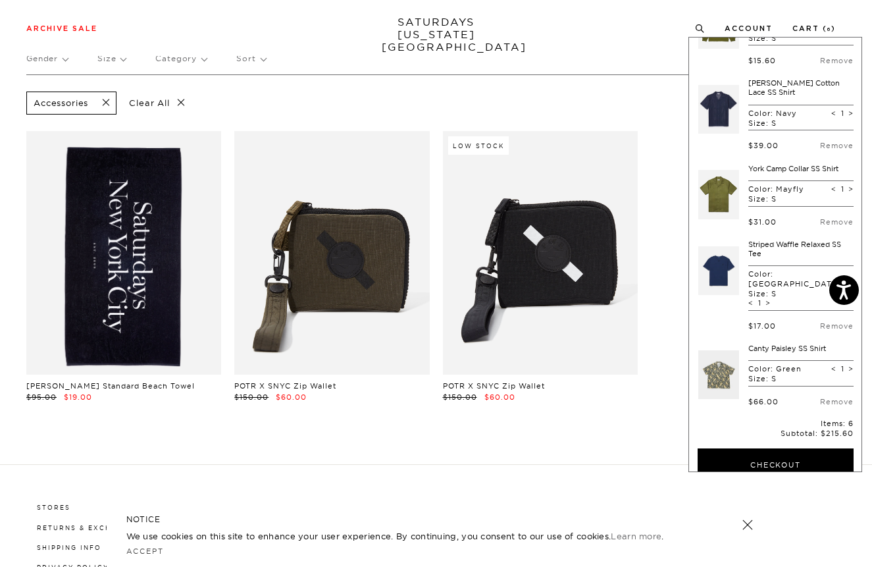
scroll to position [130, 0]
click at [785, 172] on link "York Camp Collar SS Shirt" at bounding box center [793, 167] width 90 height 9
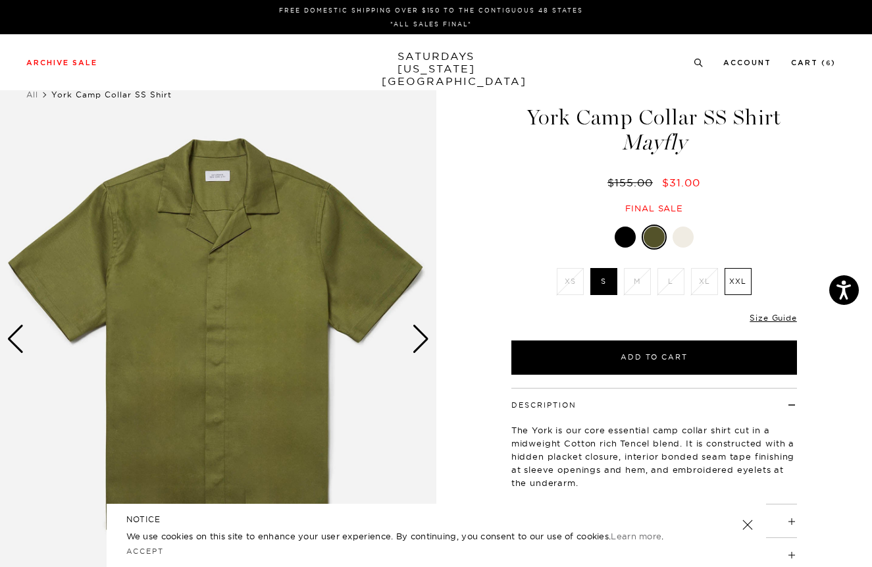
click at [423, 341] on div "Next slide" at bounding box center [421, 339] width 18 height 29
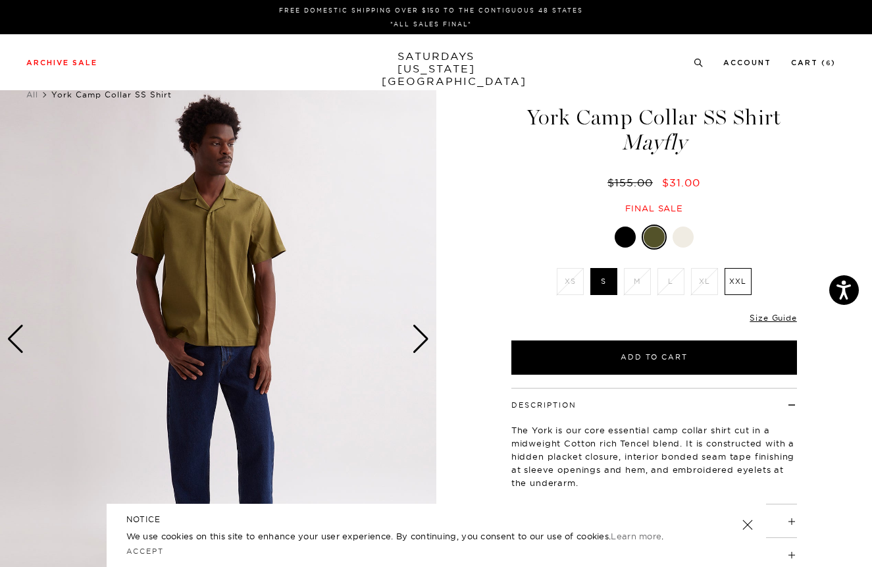
click at [423, 341] on div "Next slide" at bounding box center [421, 339] width 18 height 29
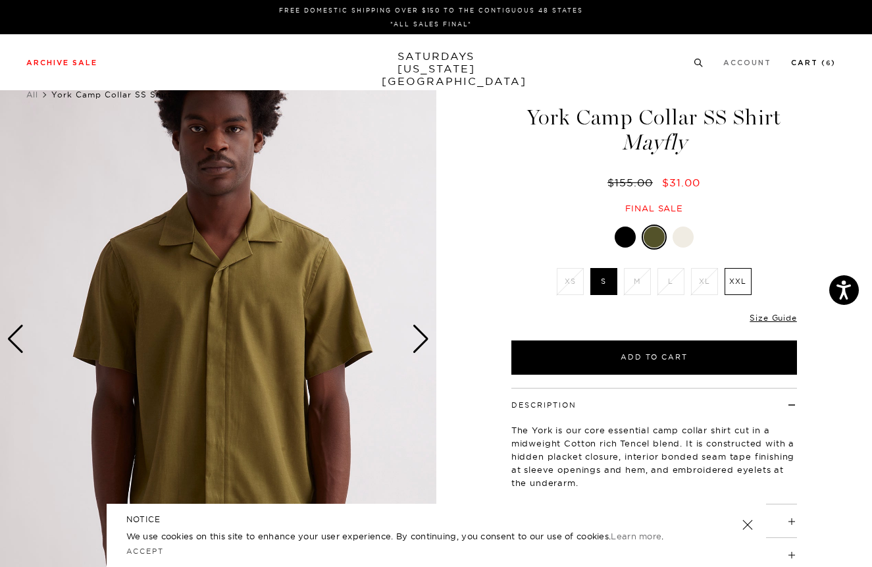
click at [813, 63] on link "Cart ( 6 )" at bounding box center [813, 62] width 45 height 7
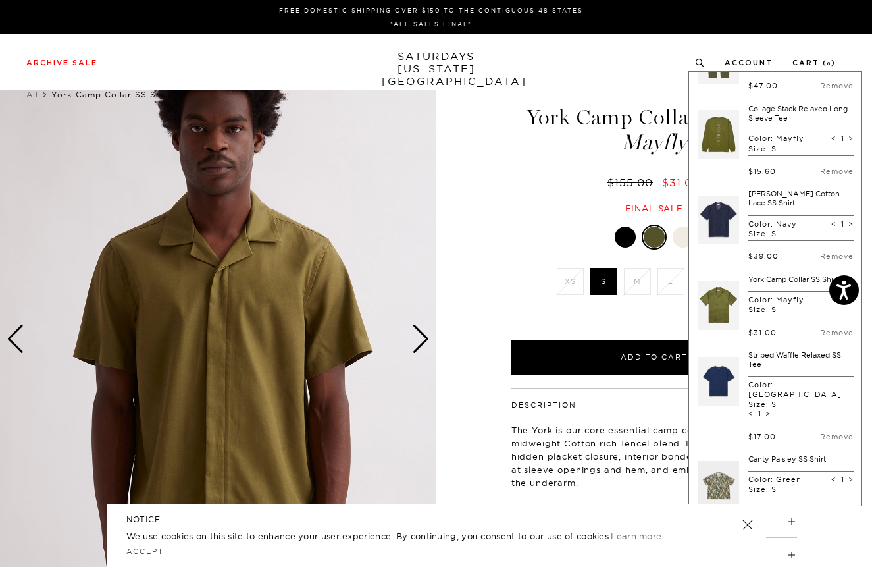
scroll to position [67, 0]
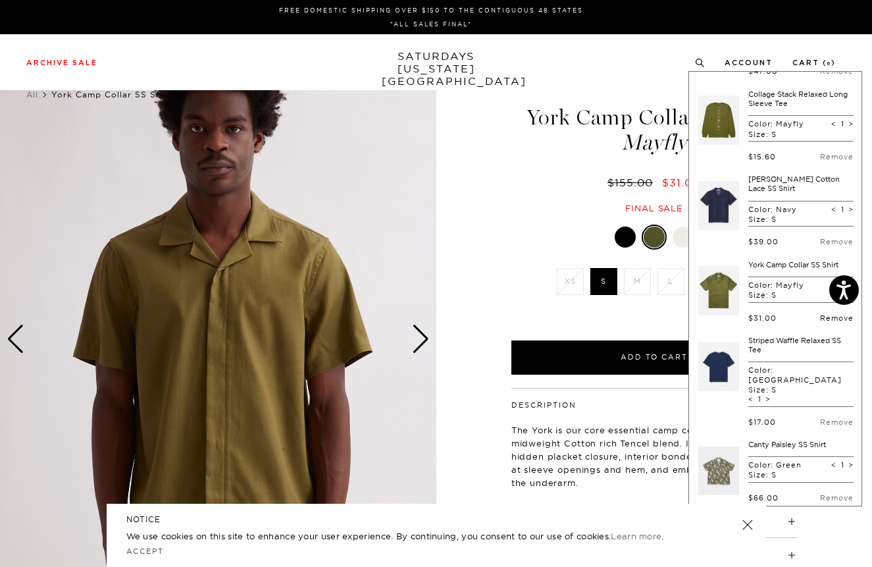
click at [826, 323] on link "Remove" at bounding box center [837, 317] width 34 height 9
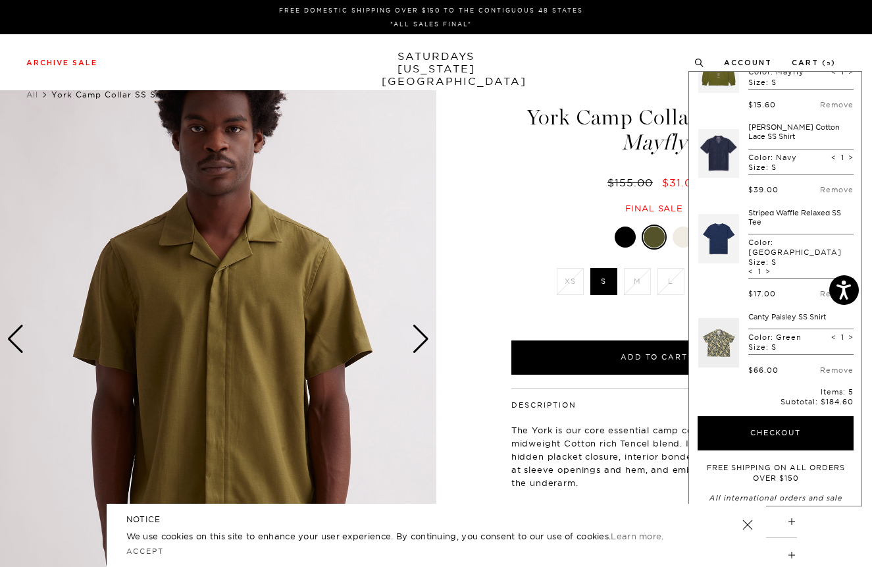
scroll to position [118, 0]
click at [722, 334] on link at bounding box center [718, 344] width 41 height 62
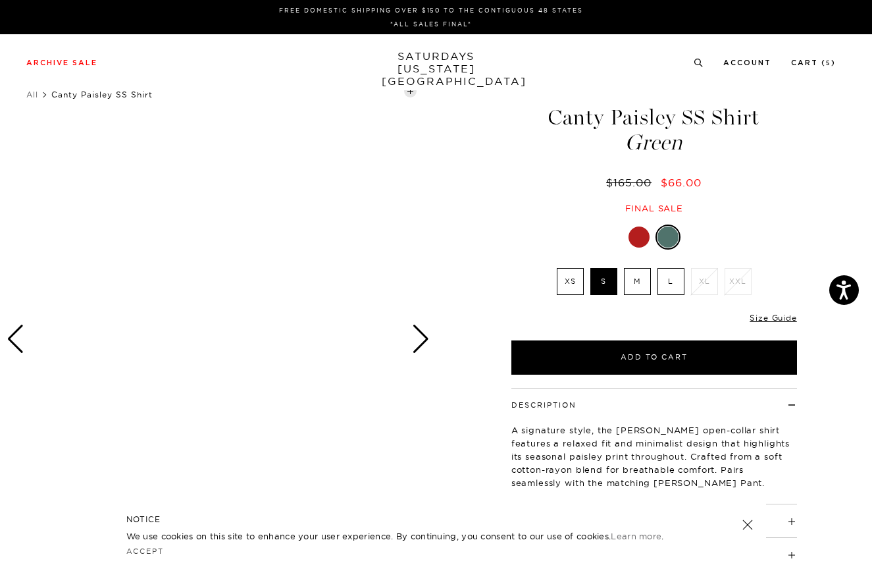
click at [636, 238] on div at bounding box center [639, 236] width 21 height 21
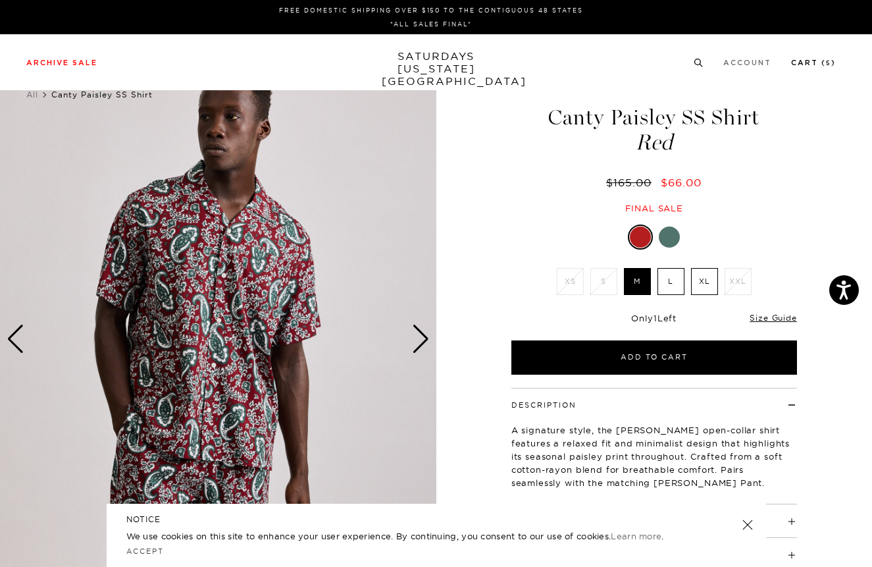
click at [810, 65] on link "Cart ( 5 )" at bounding box center [813, 62] width 45 height 7
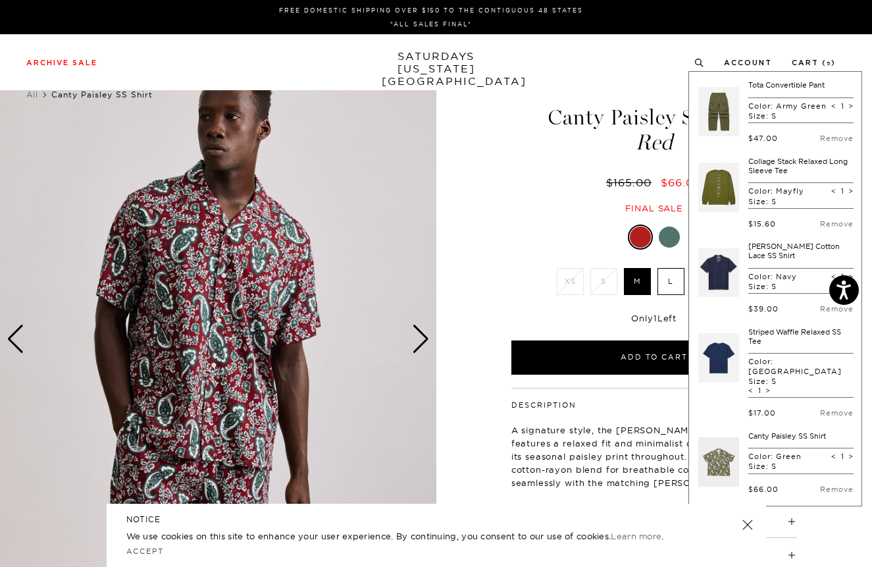
click at [770, 253] on link "[PERSON_NAME] Cotton Lace SS Shirt" at bounding box center [794, 251] width 92 height 18
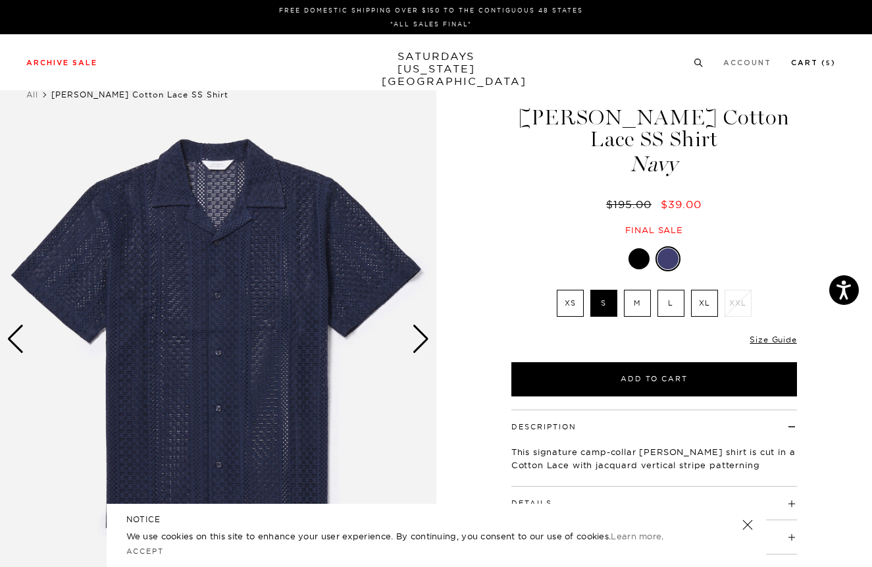
click at [806, 61] on link "Cart ( 5 )" at bounding box center [813, 62] width 45 height 7
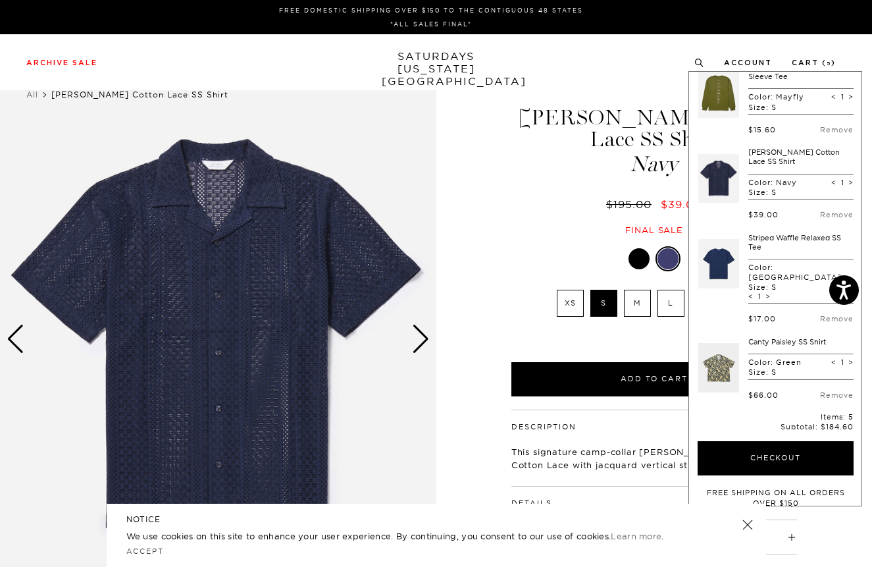
scroll to position [194, 0]
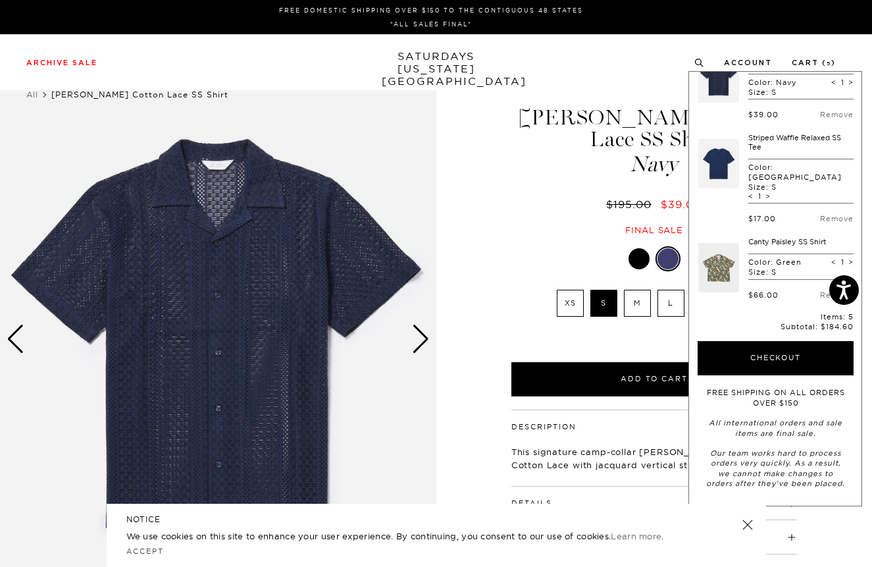
click at [783, 237] on link "Canty Paisley SS Shirt" at bounding box center [787, 241] width 78 height 9
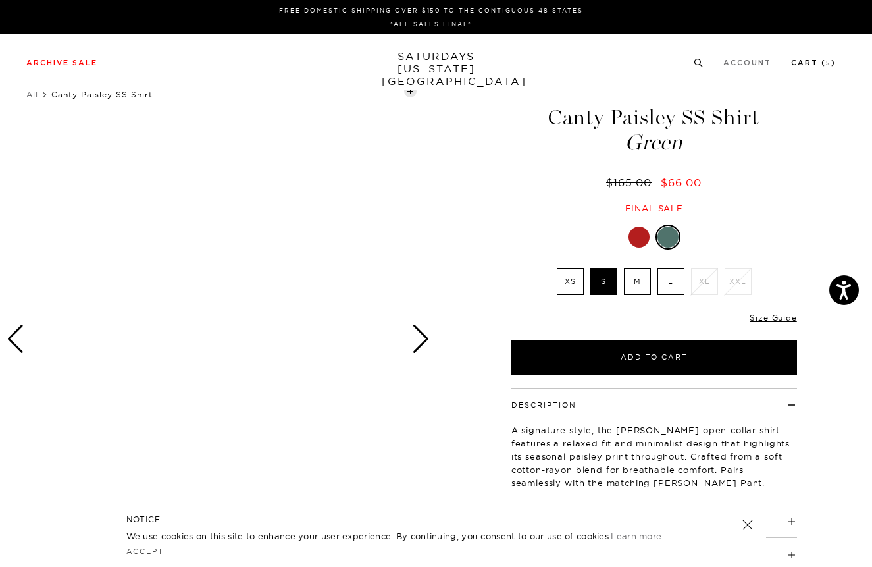
click at [812, 65] on link "Cart ( 5 )" at bounding box center [813, 62] width 45 height 7
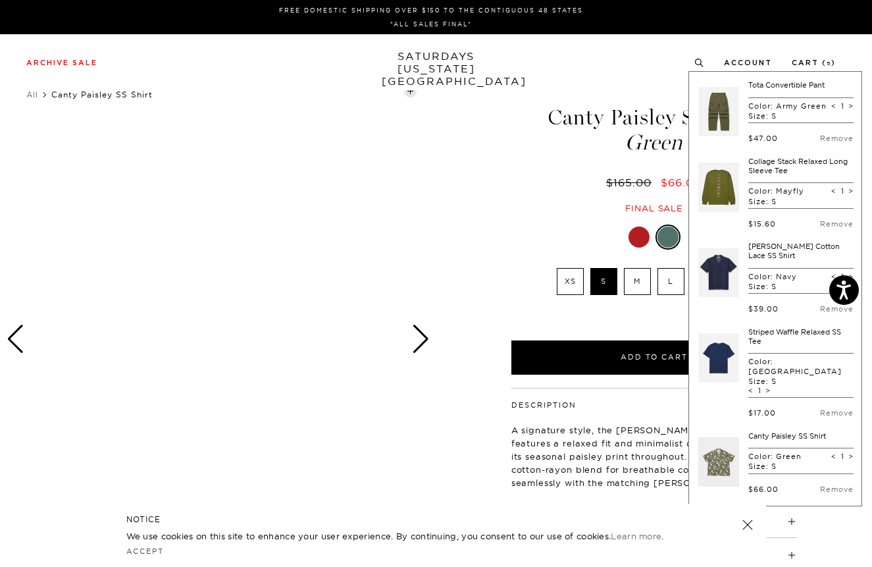
click at [724, 281] on link at bounding box center [718, 273] width 41 height 62
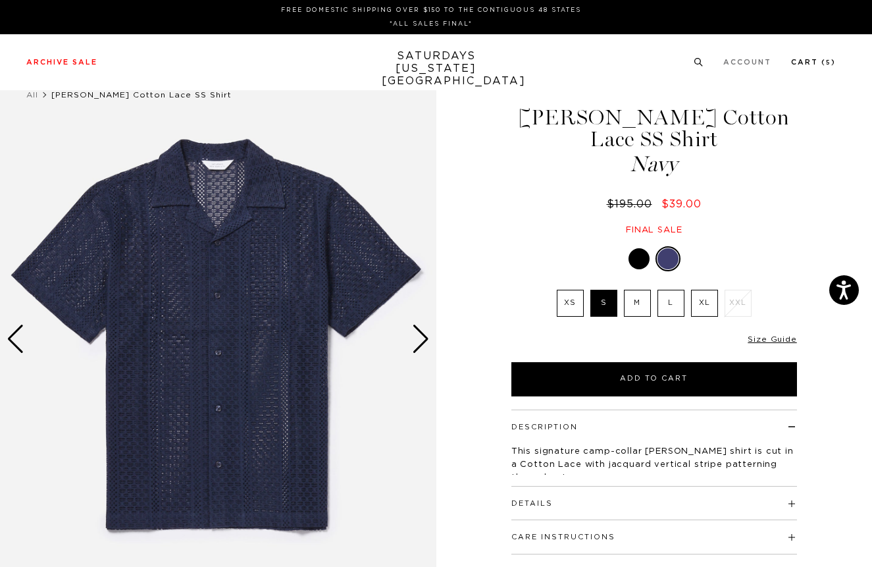
click at [820, 66] on link "Cart ( 5 )" at bounding box center [813, 62] width 45 height 7
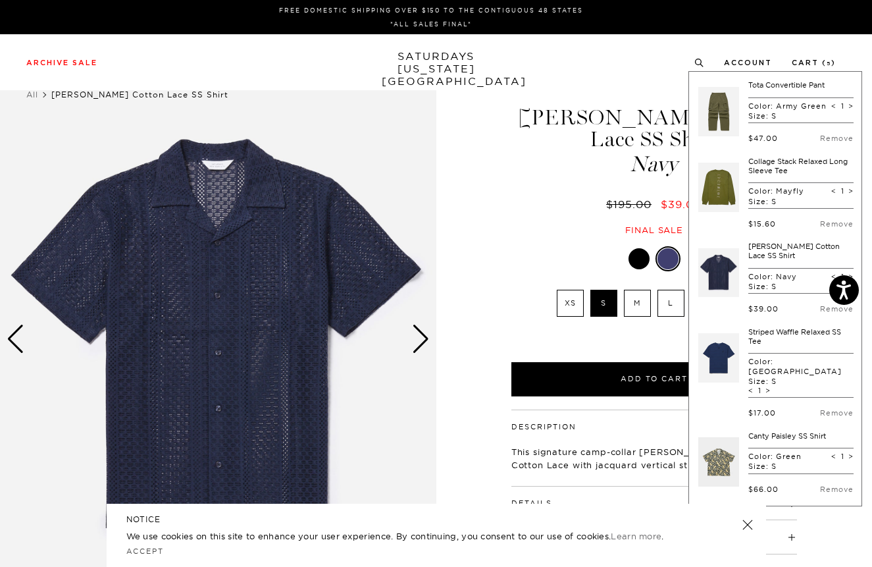
click at [766, 343] on link "Striped Waffle Relaxed SS Tee" at bounding box center [794, 336] width 93 height 18
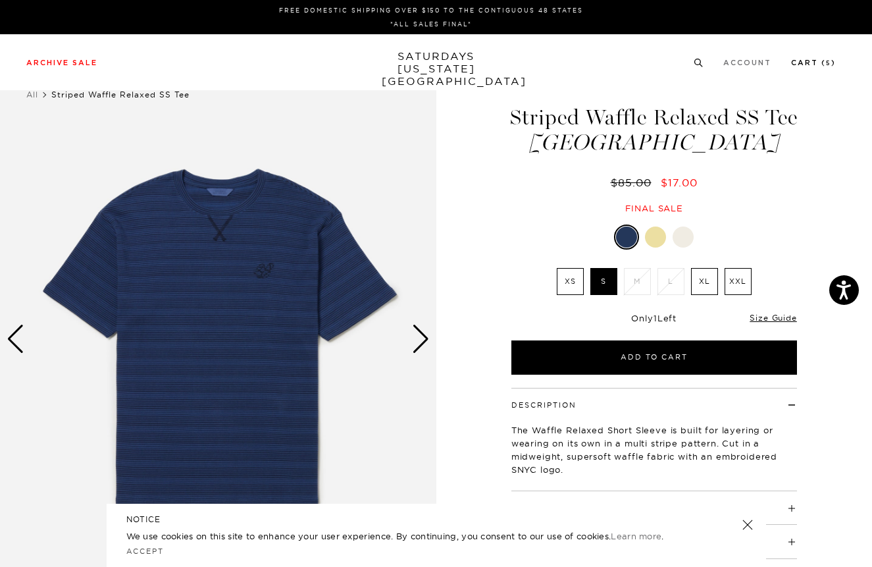
click at [808, 63] on link "Cart ( 5 )" at bounding box center [813, 62] width 45 height 7
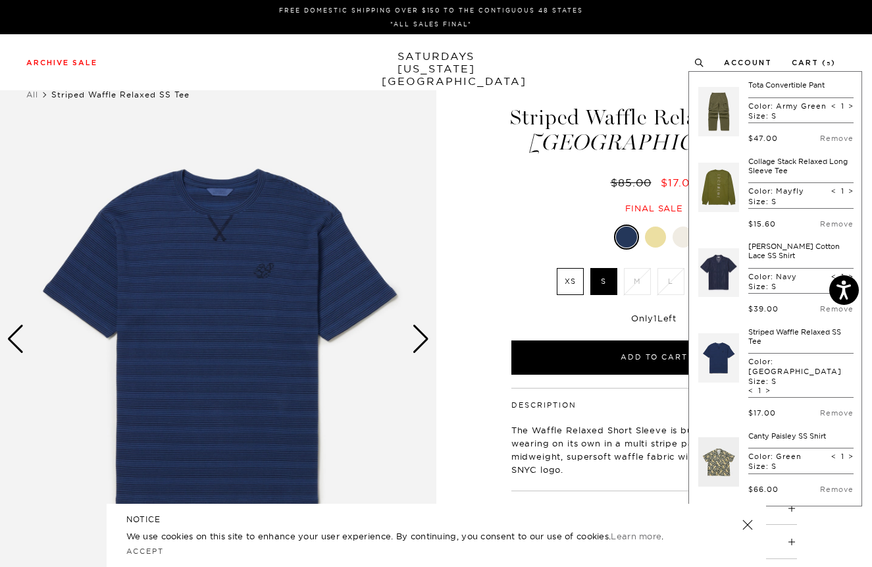
click at [791, 175] on link "Collage Stack Relaxed Long Sleeve Tee" at bounding box center [797, 166] width 99 height 18
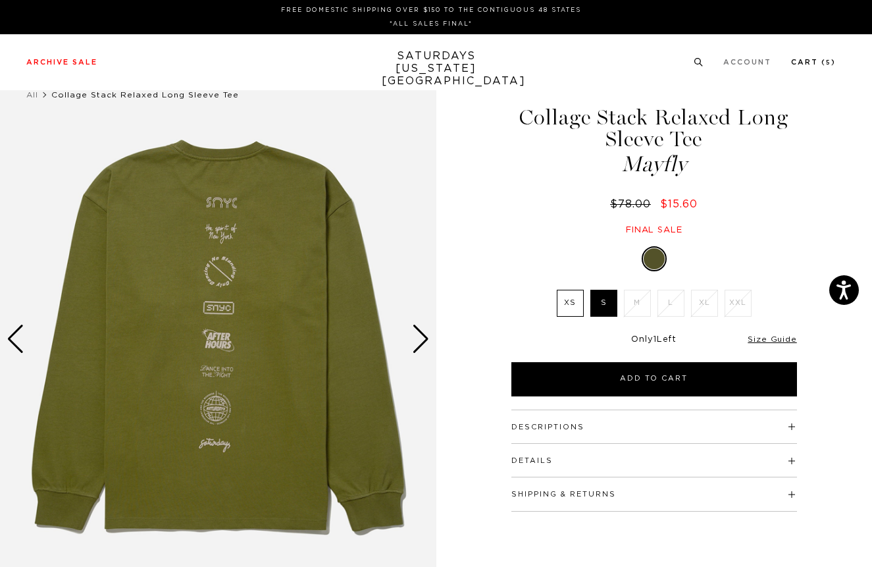
click at [820, 60] on link "Cart ( 5 )" at bounding box center [813, 62] width 45 height 7
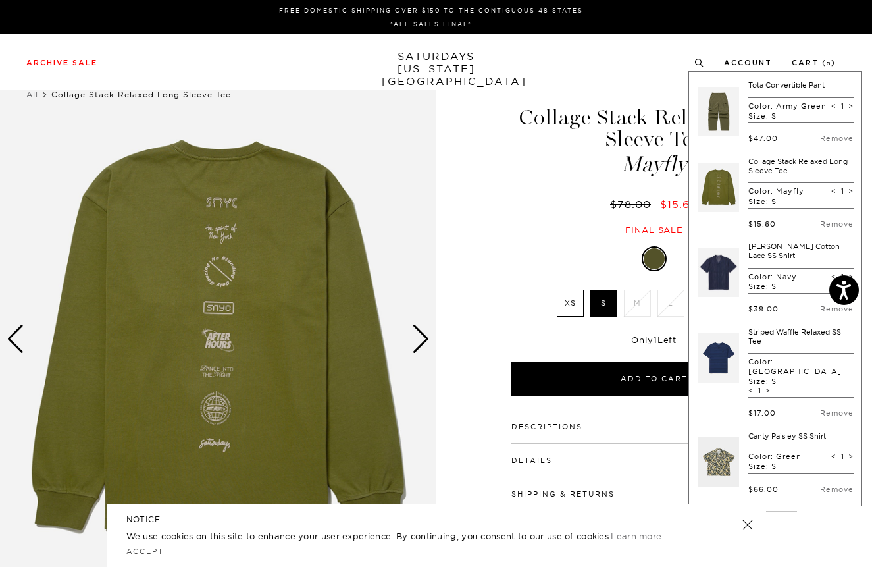
click at [525, 224] on div "Collage Stack Relaxed Long Sleeve Tee Mayfly $78.00 $15.60 Final sale" at bounding box center [655, 158] width 290 height 156
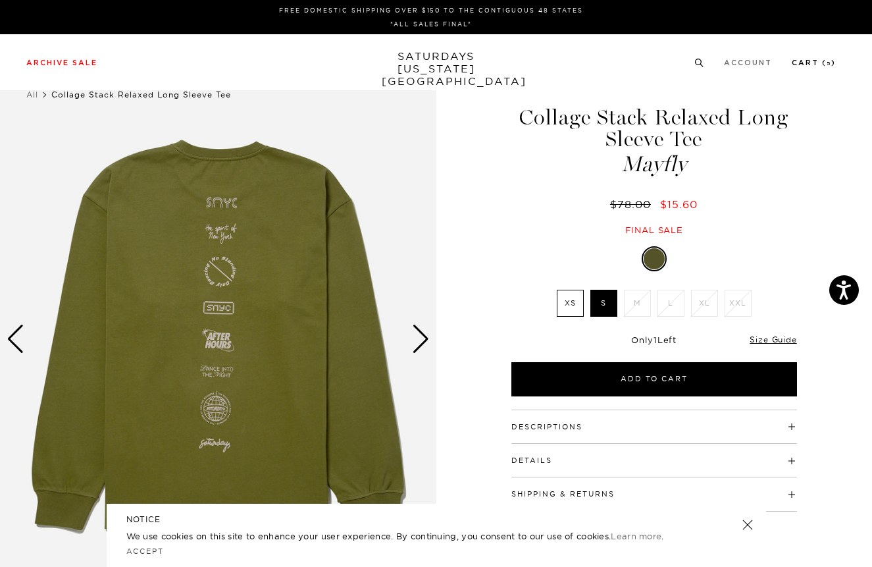
click at [809, 63] on link "Cart ( 5 )" at bounding box center [814, 62] width 44 height 7
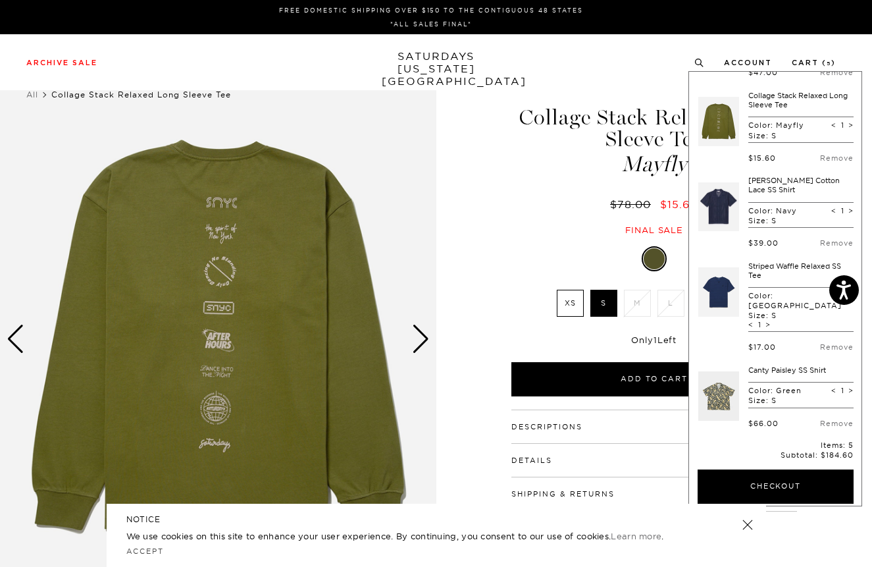
scroll to position [67, 0]
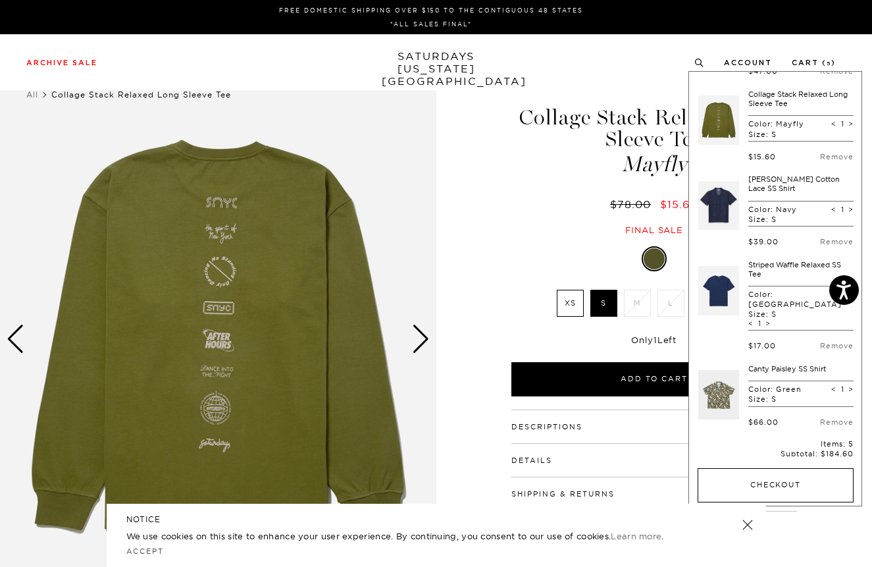
click at [772, 473] on button "Checkout" at bounding box center [776, 485] width 156 height 34
